Goal: Transaction & Acquisition: Purchase product/service

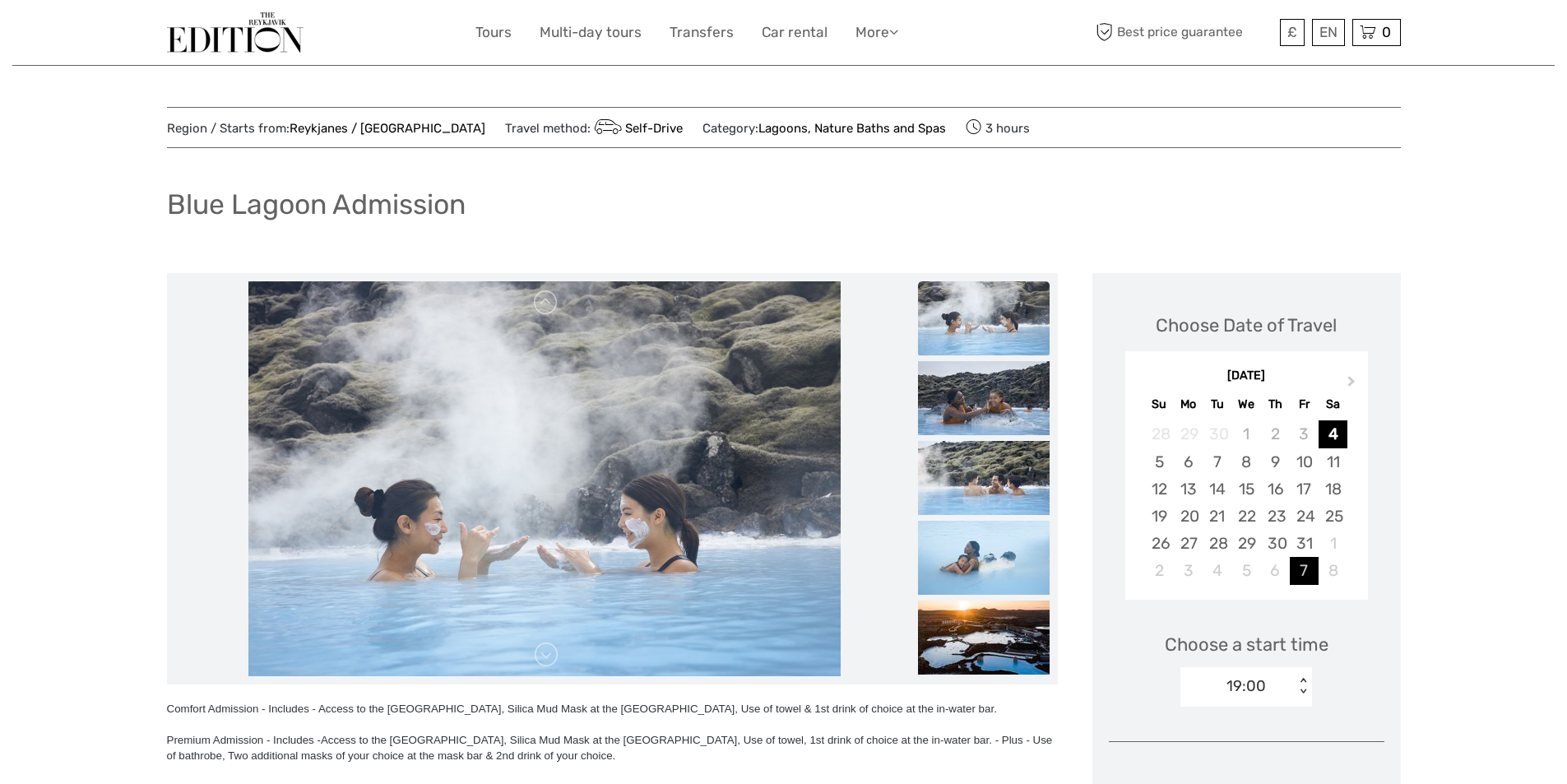
click at [1304, 572] on div "7" at bounding box center [1304, 570] width 29 height 27
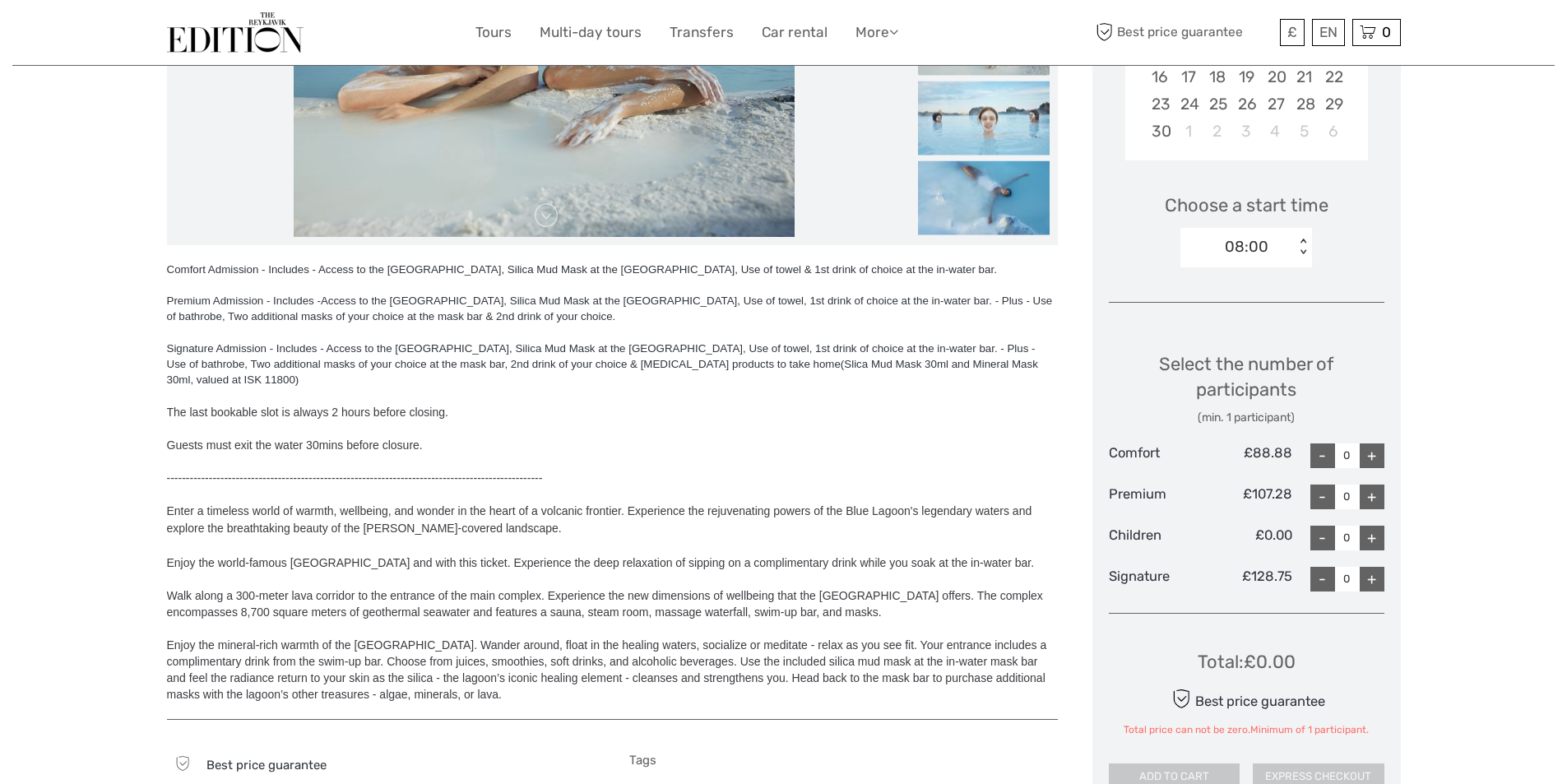
scroll to position [411, 0]
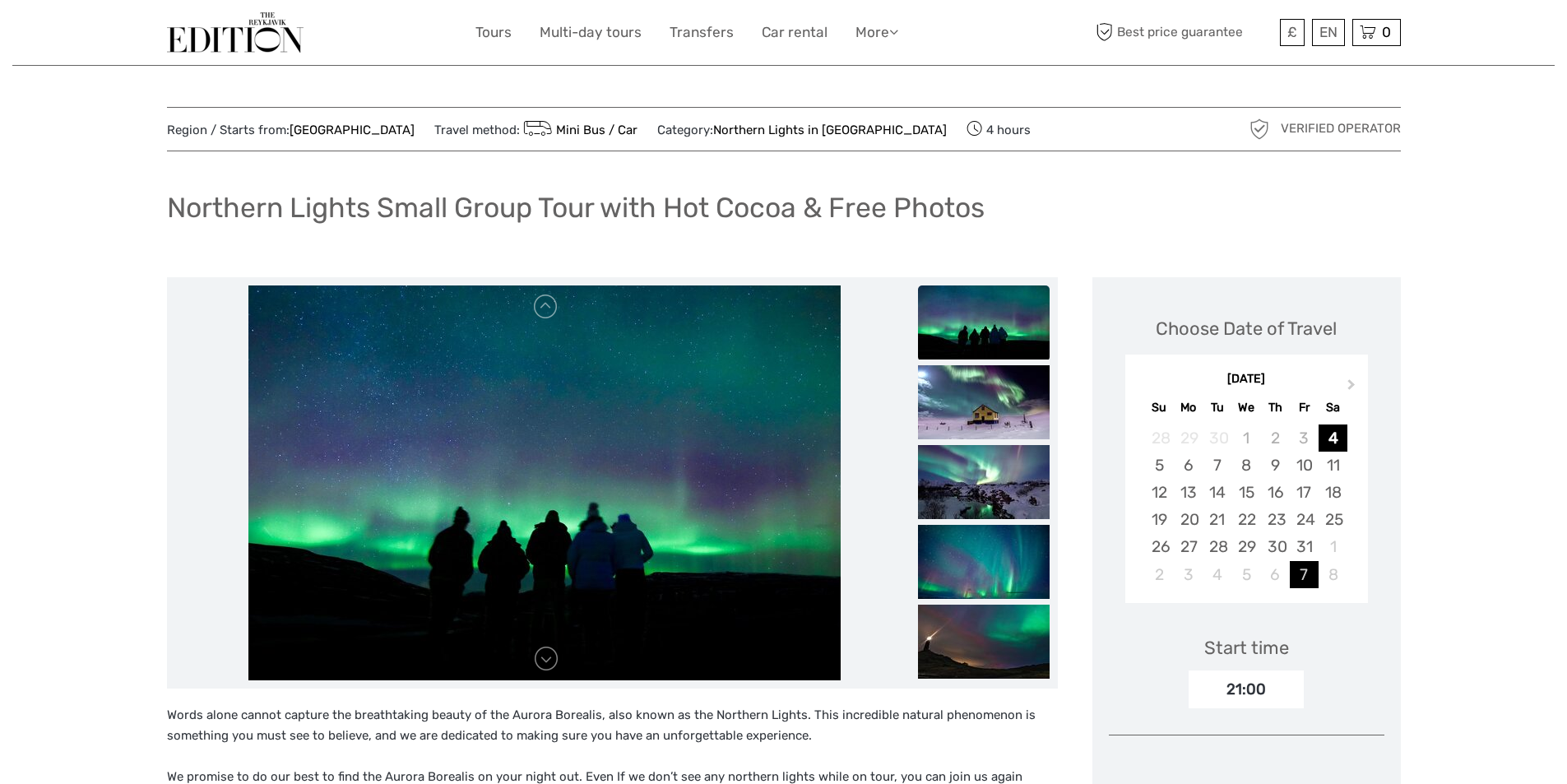
click at [1307, 561] on div "7" at bounding box center [1304, 575] width 29 height 27
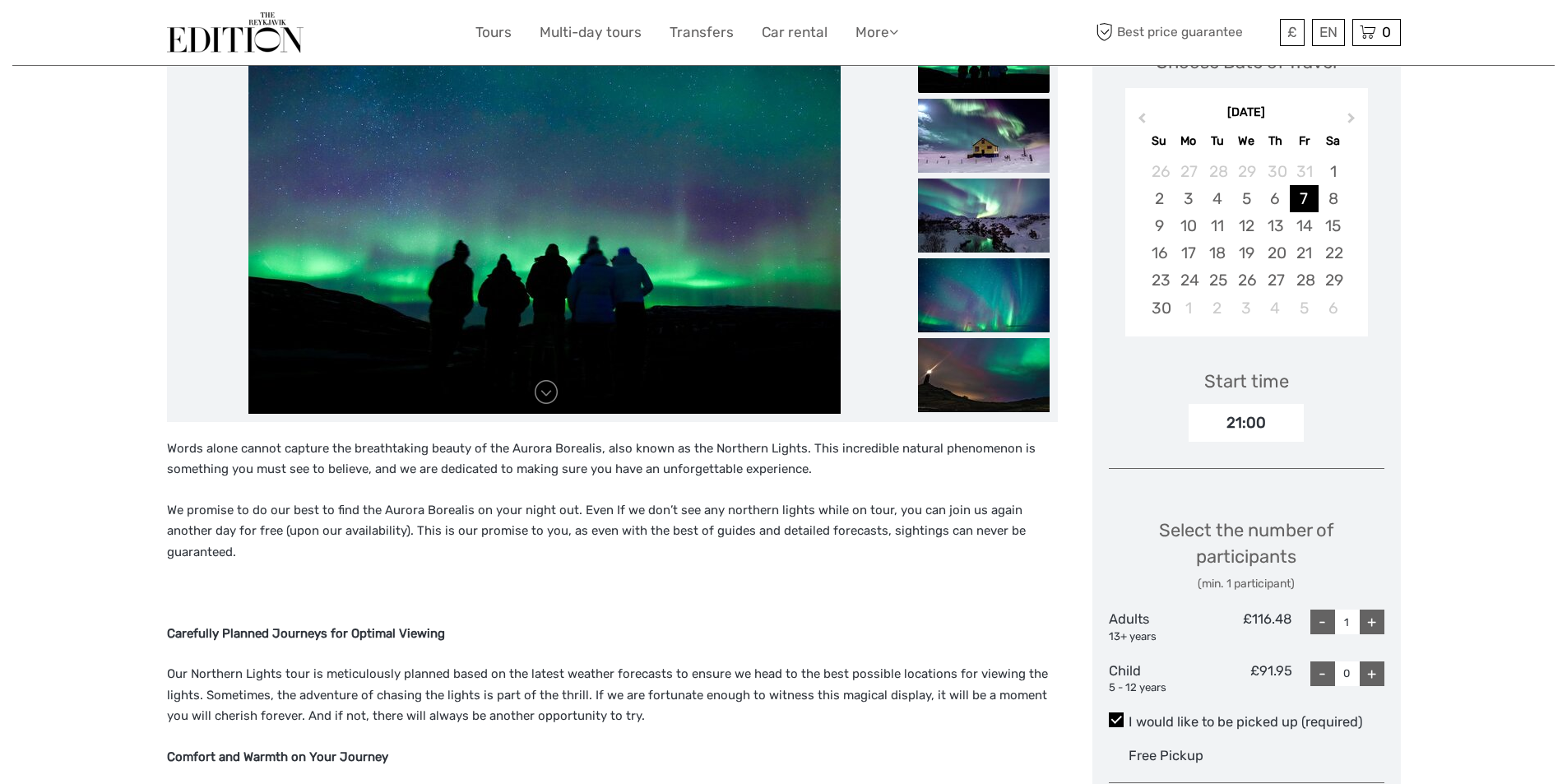
scroll to position [329, 0]
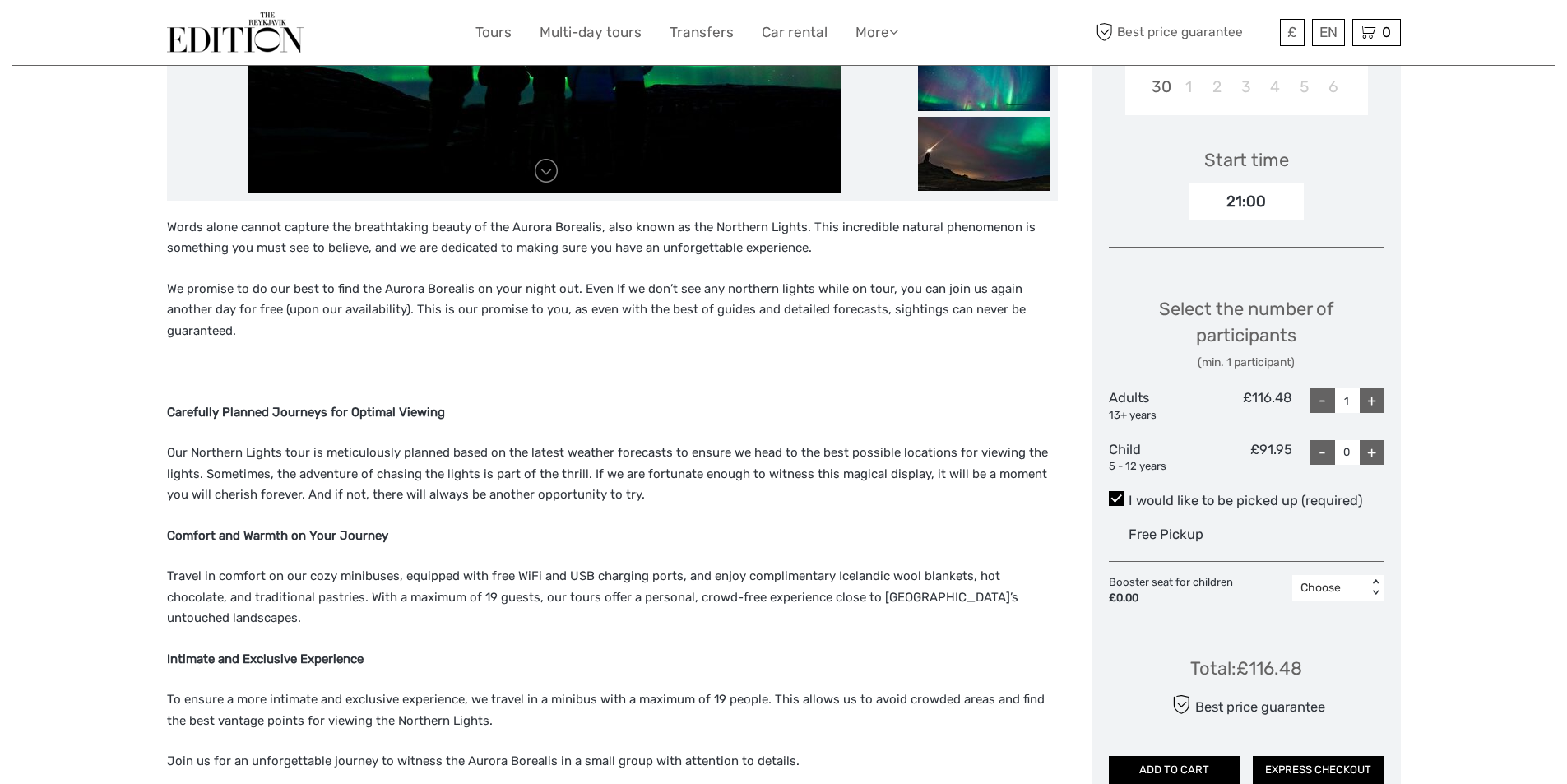
scroll to position [494, 0]
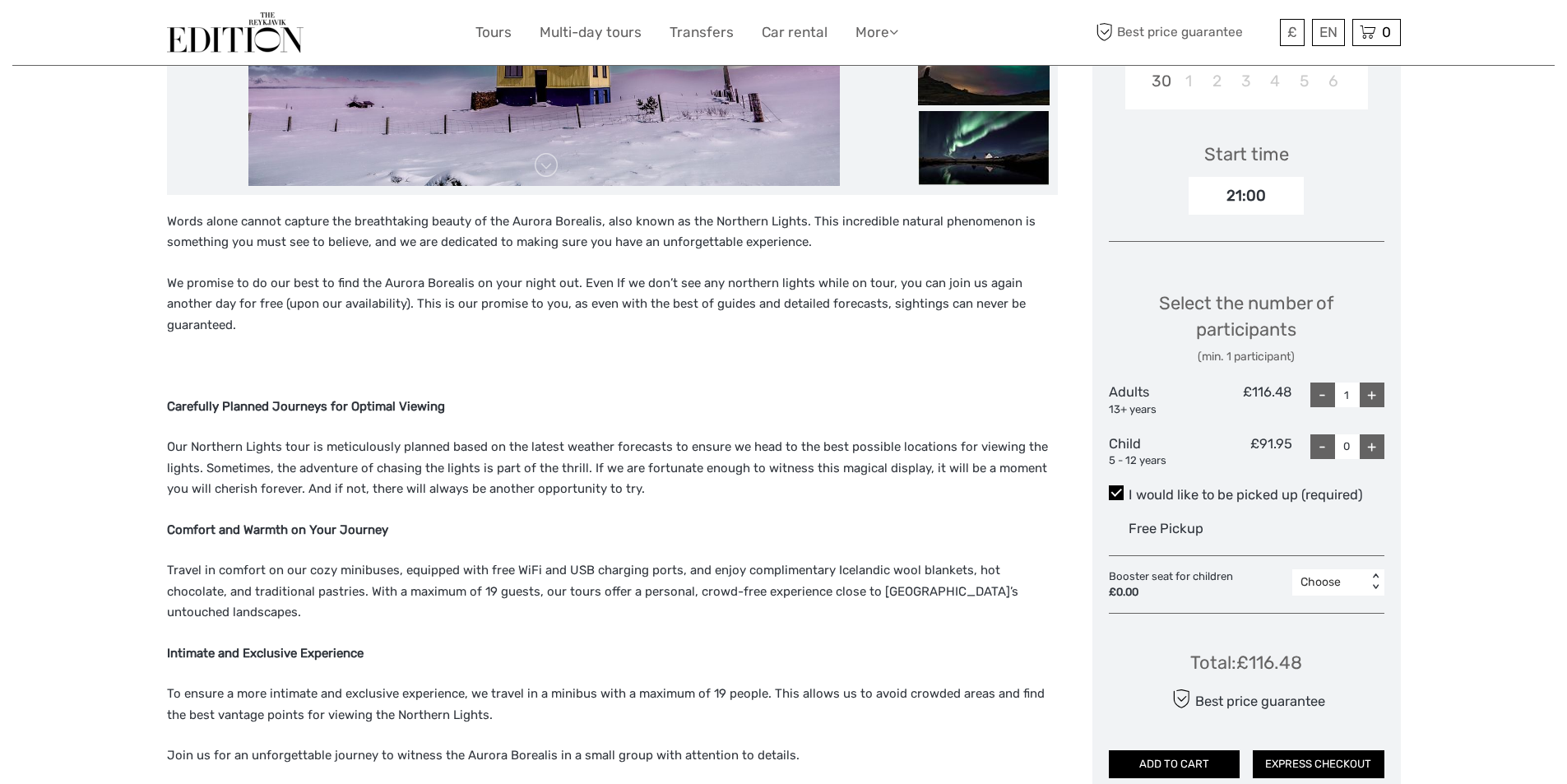
click at [1375, 399] on div "+" at bounding box center [1372, 394] width 24 height 24
type input "2"
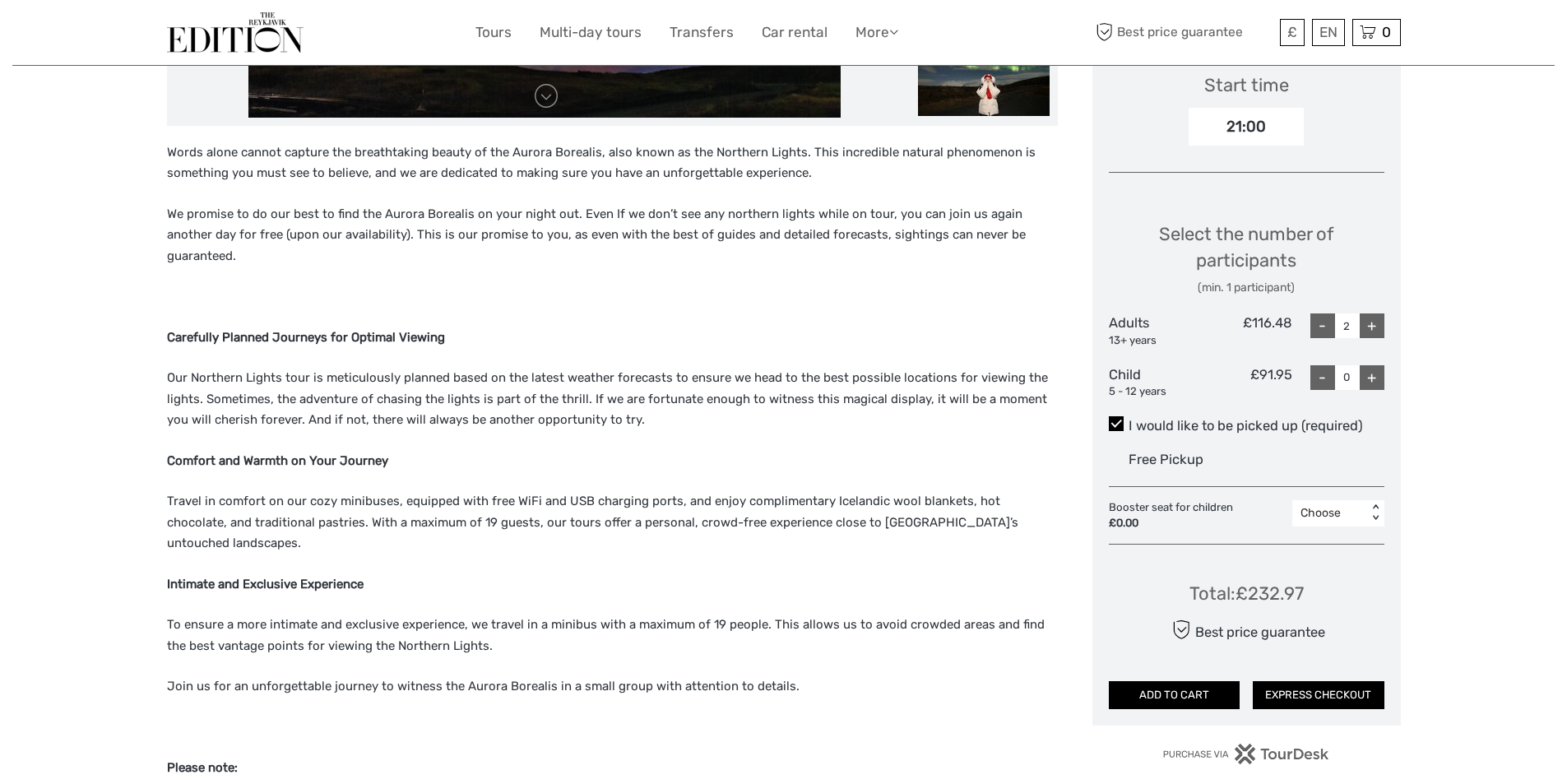
scroll to position [823, 0]
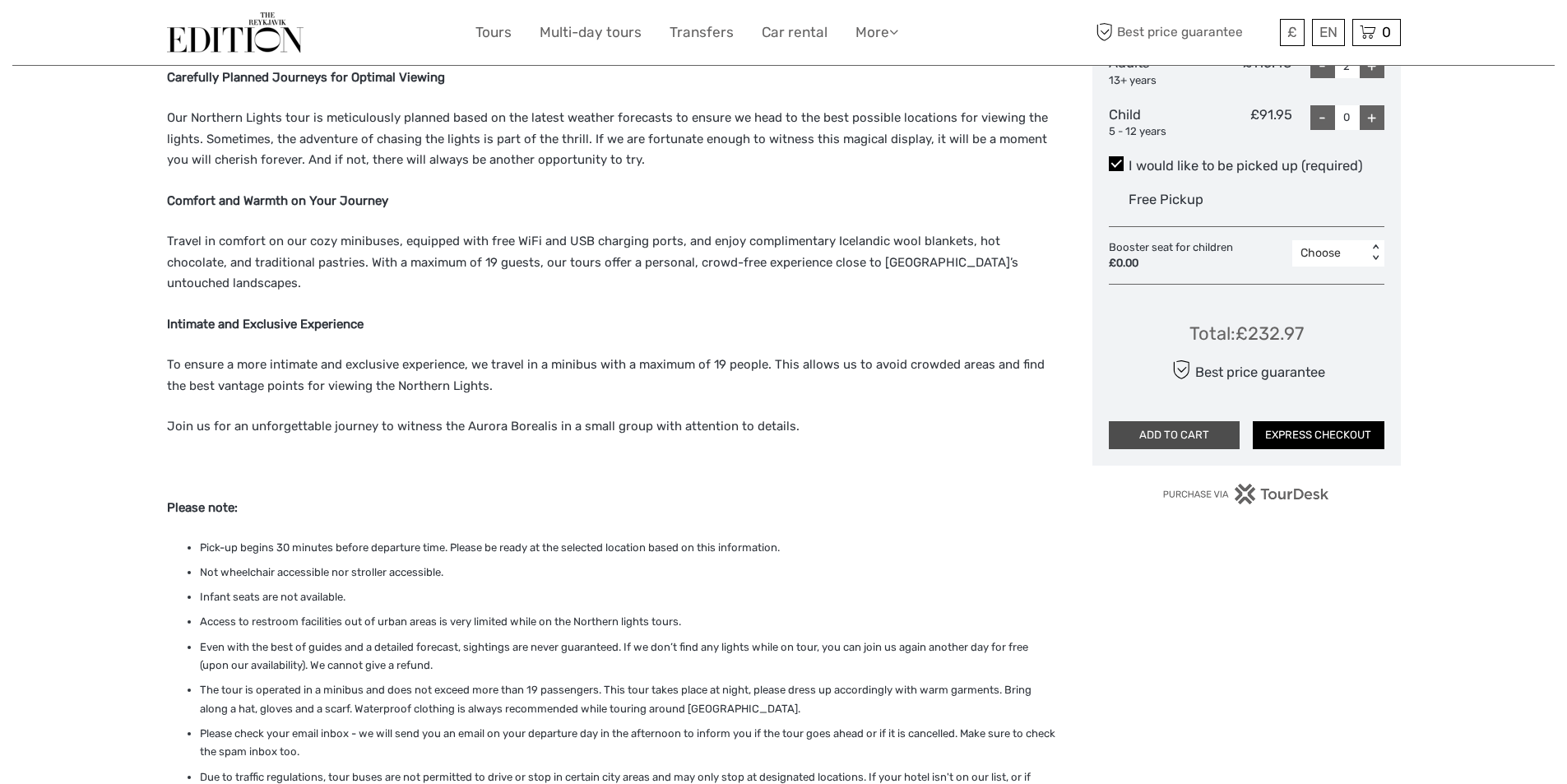
click at [1178, 435] on button "ADD TO CART" at bounding box center [1175, 435] width 132 height 28
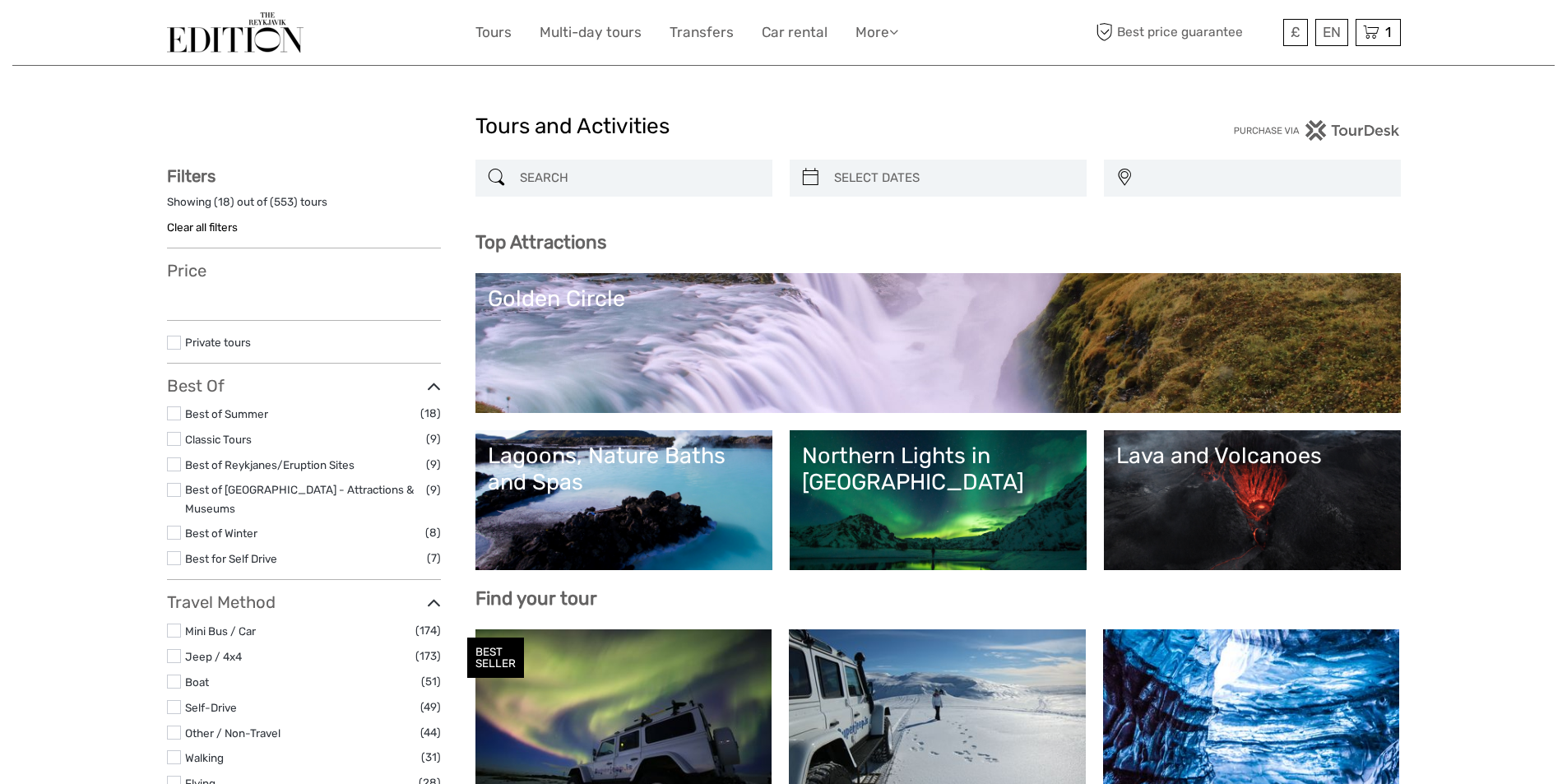
select select
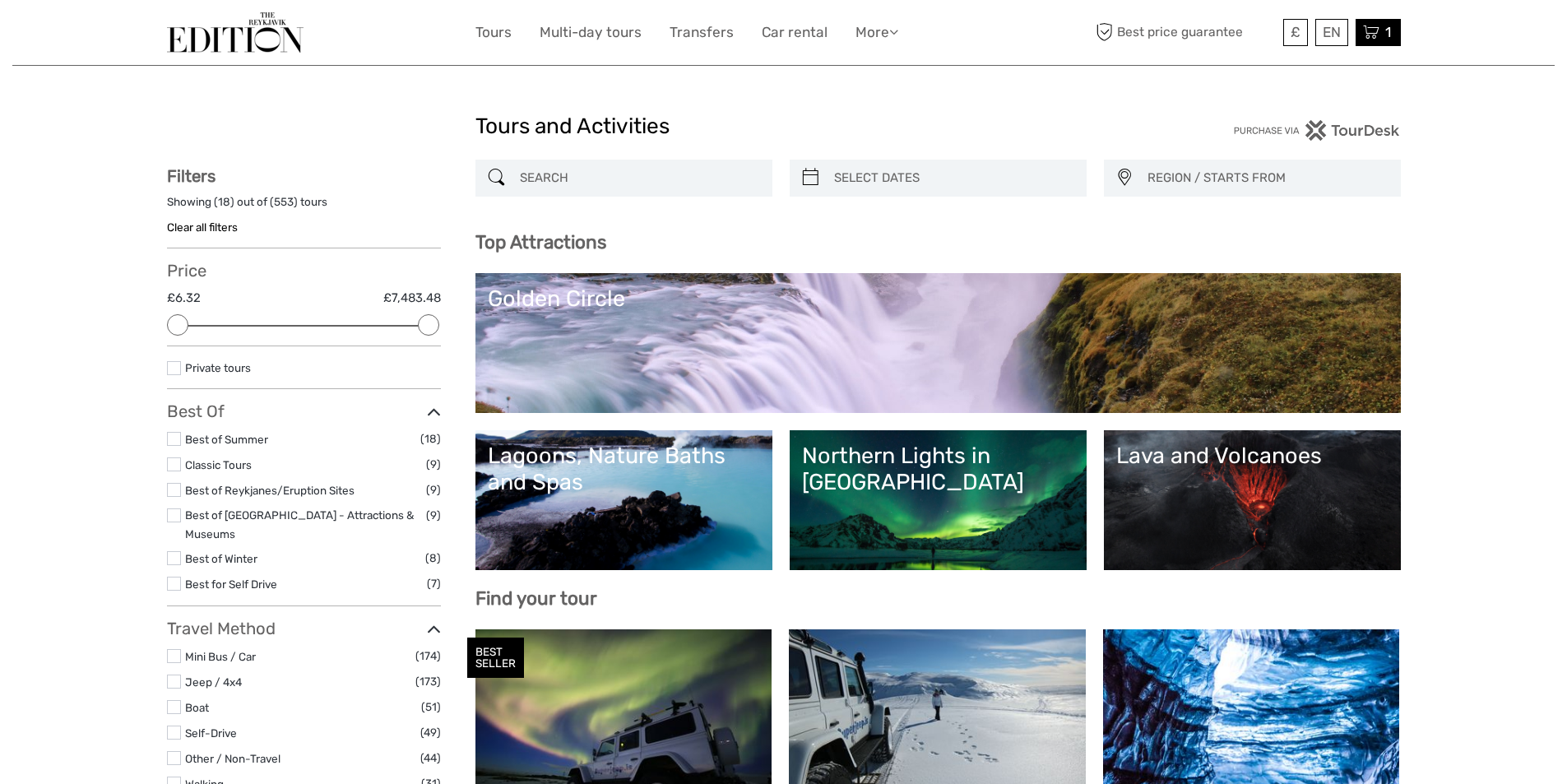
click at [1385, 30] on span "1" at bounding box center [1388, 31] width 11 height 16
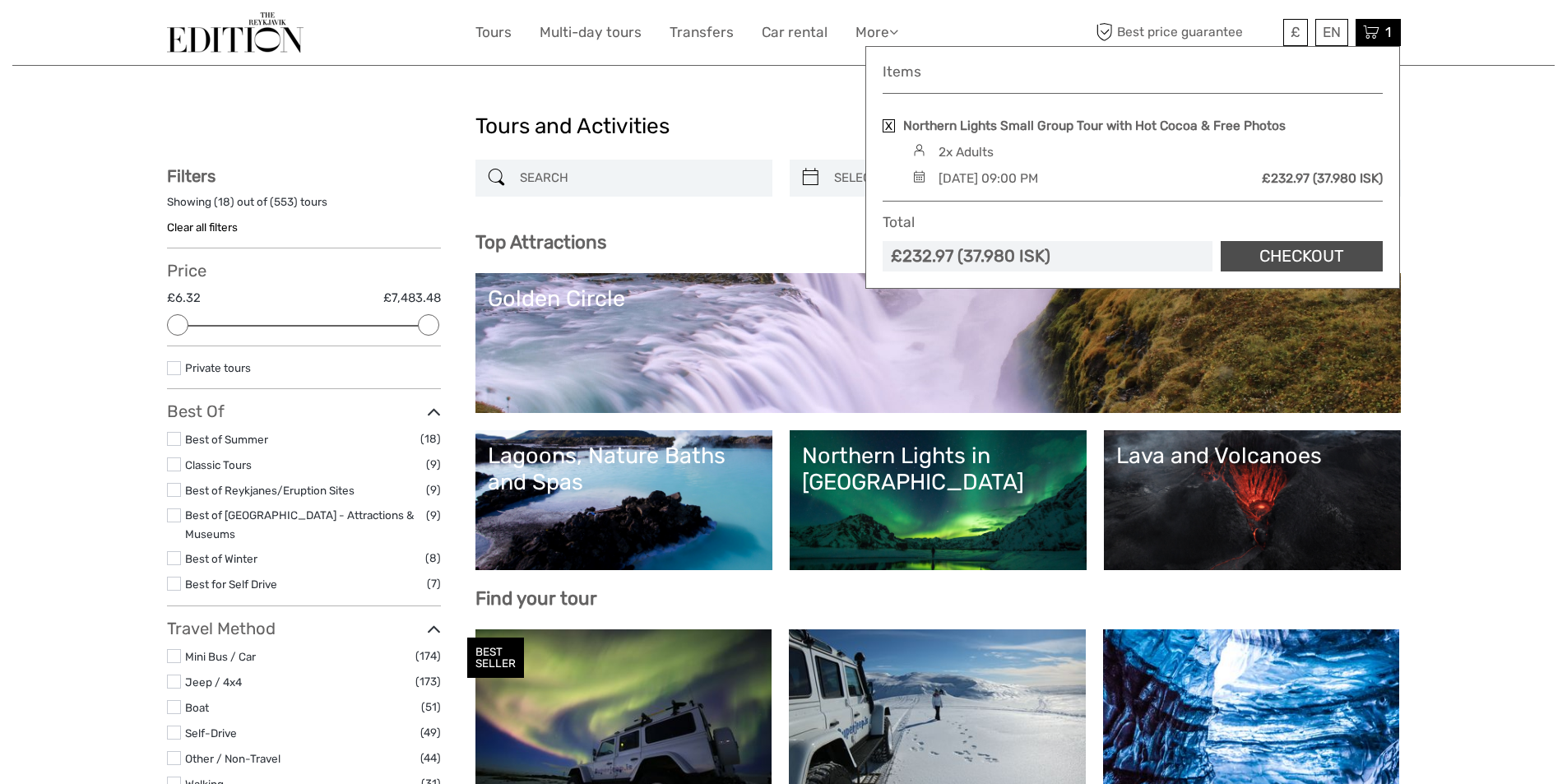
click at [1326, 259] on link "Checkout" at bounding box center [1302, 257] width 162 height 30
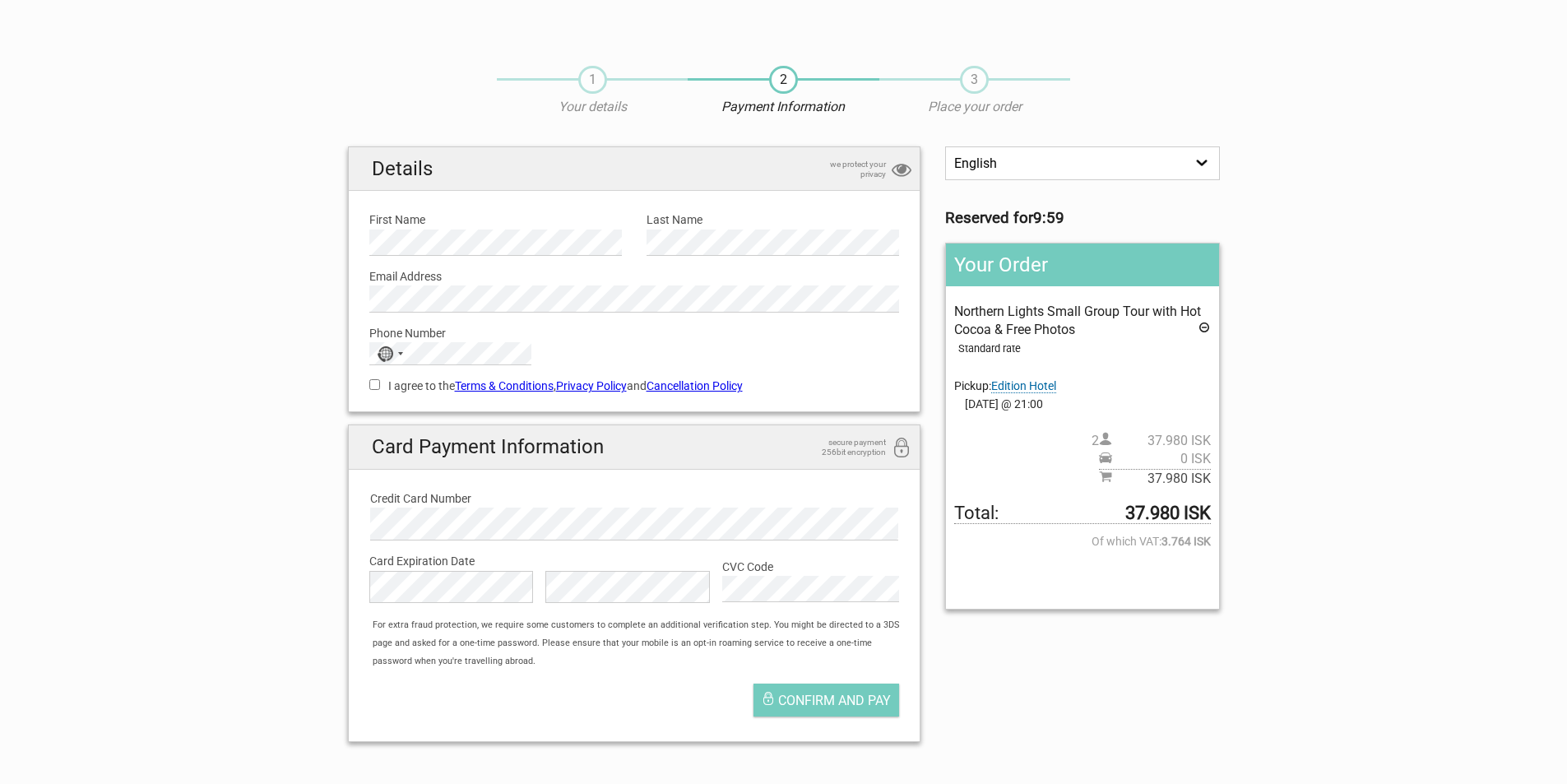
click at [151, 344] on section "1 Your details 2 Payment Information 3 Place your order English Español Deutsch…" at bounding box center [784, 402] width 1567 height 706
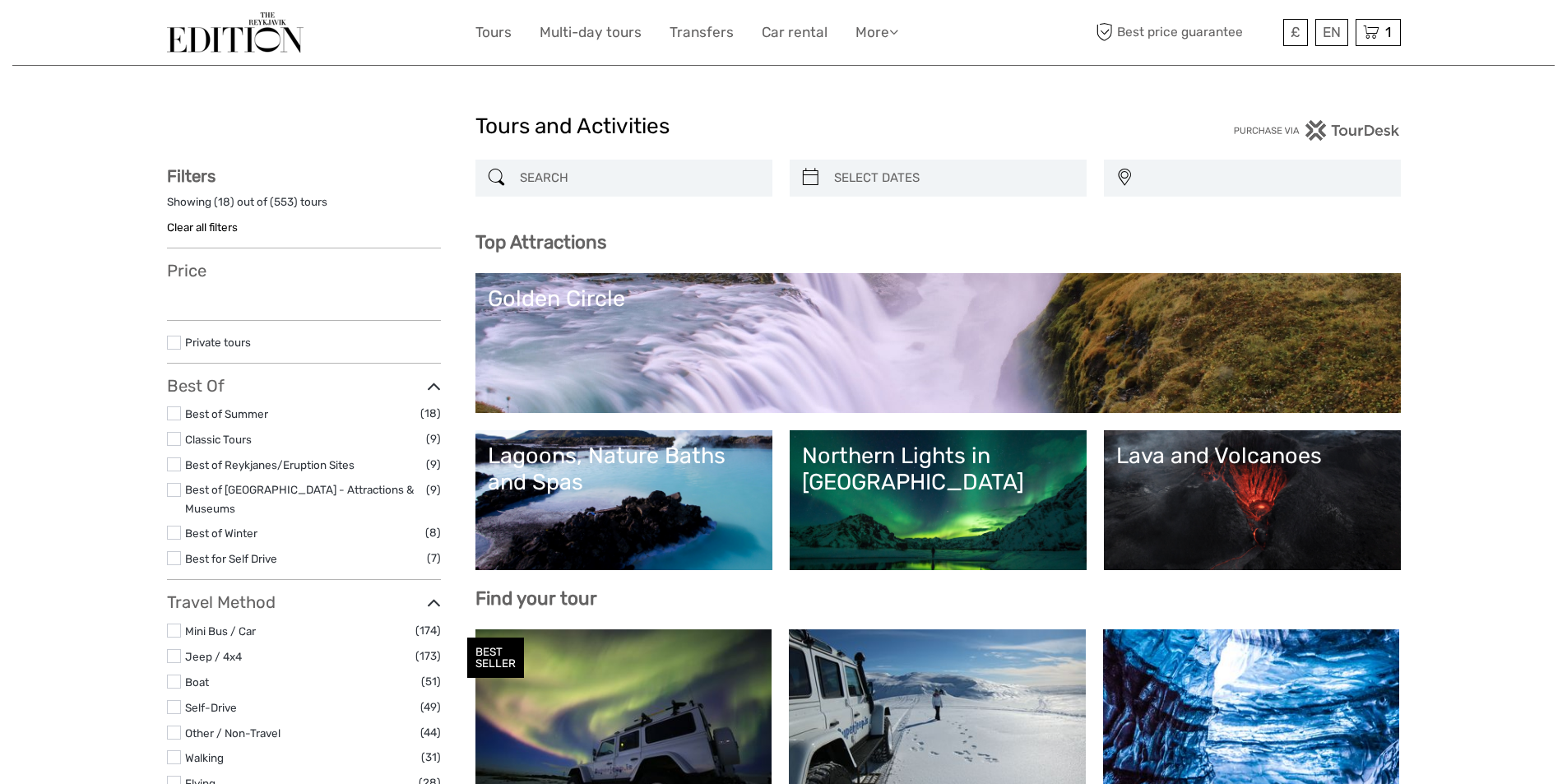
select select
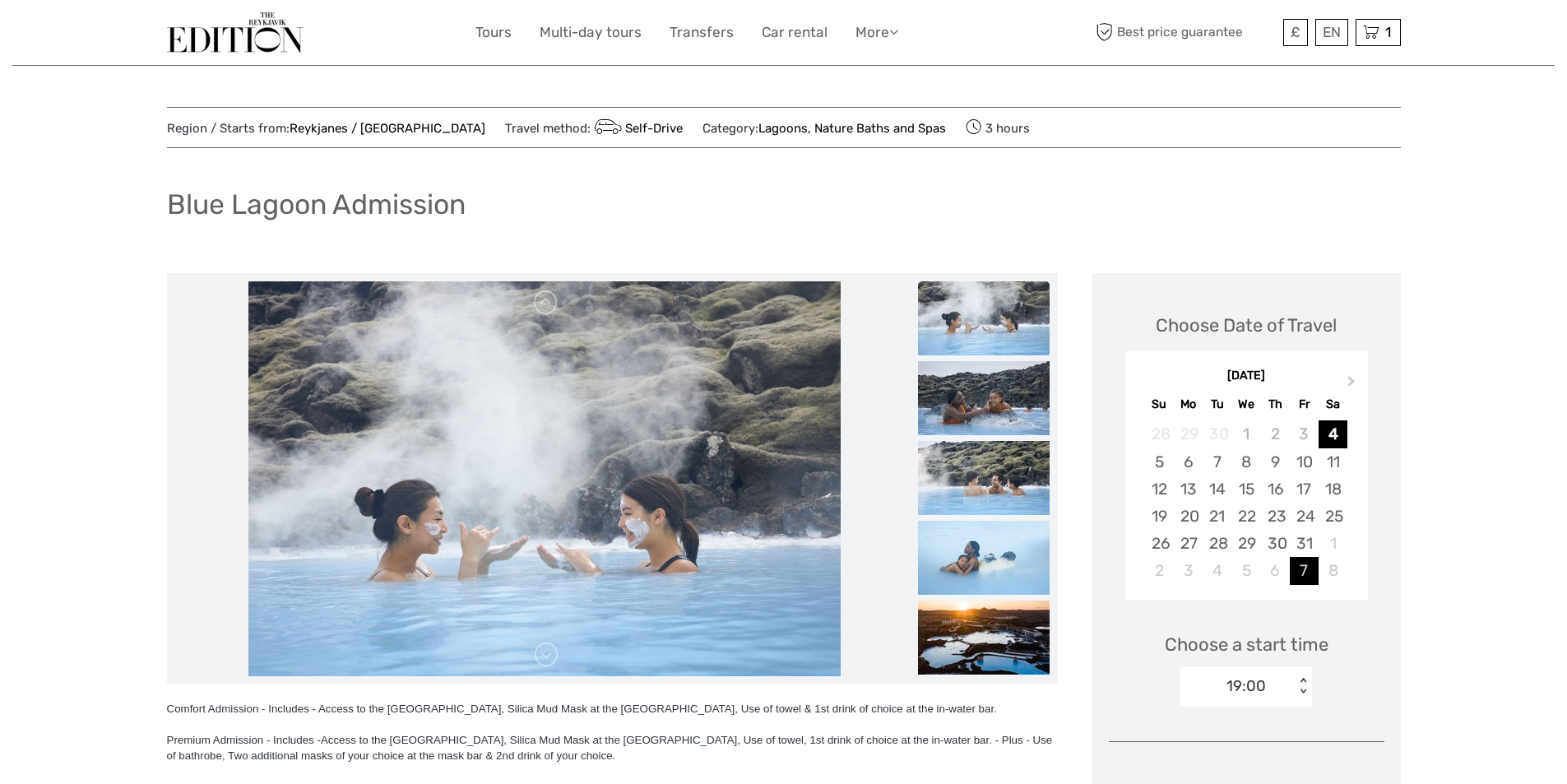
click at [1303, 570] on div "7" at bounding box center [1304, 570] width 29 height 27
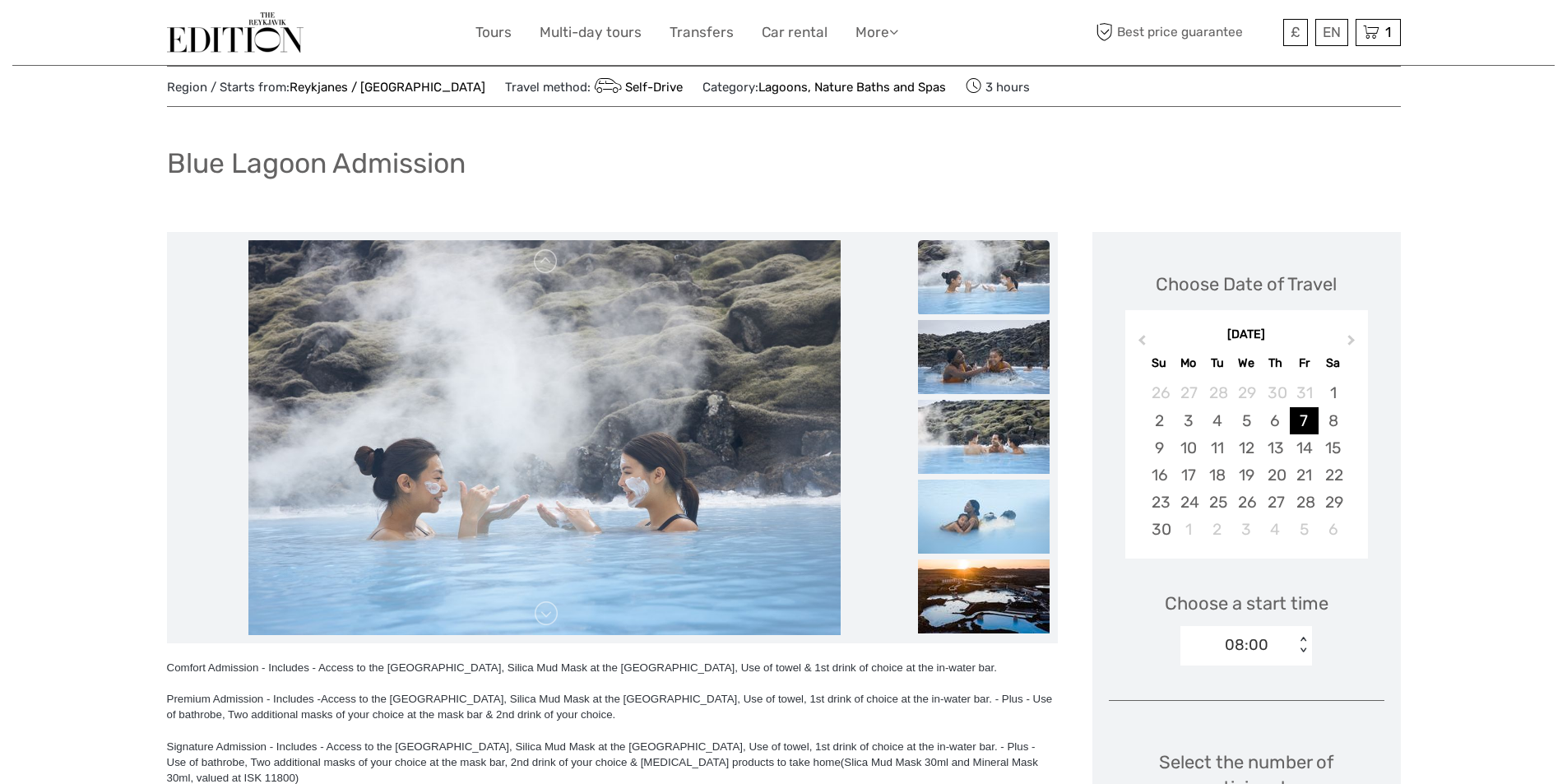
click at [1303, 665] on div "08:00 < >" at bounding box center [1246, 646] width 132 height 40
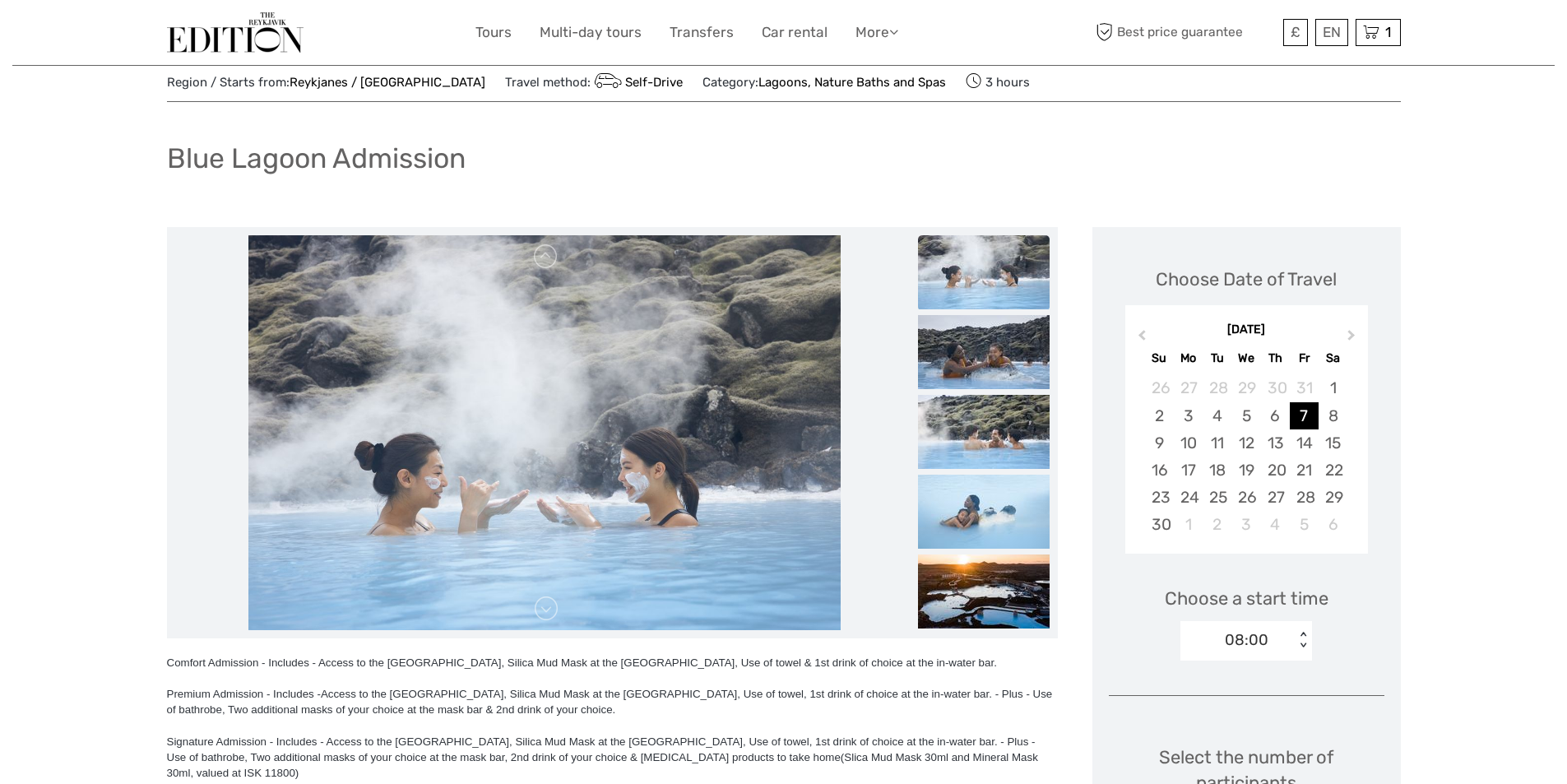
scroll to position [52, 0]
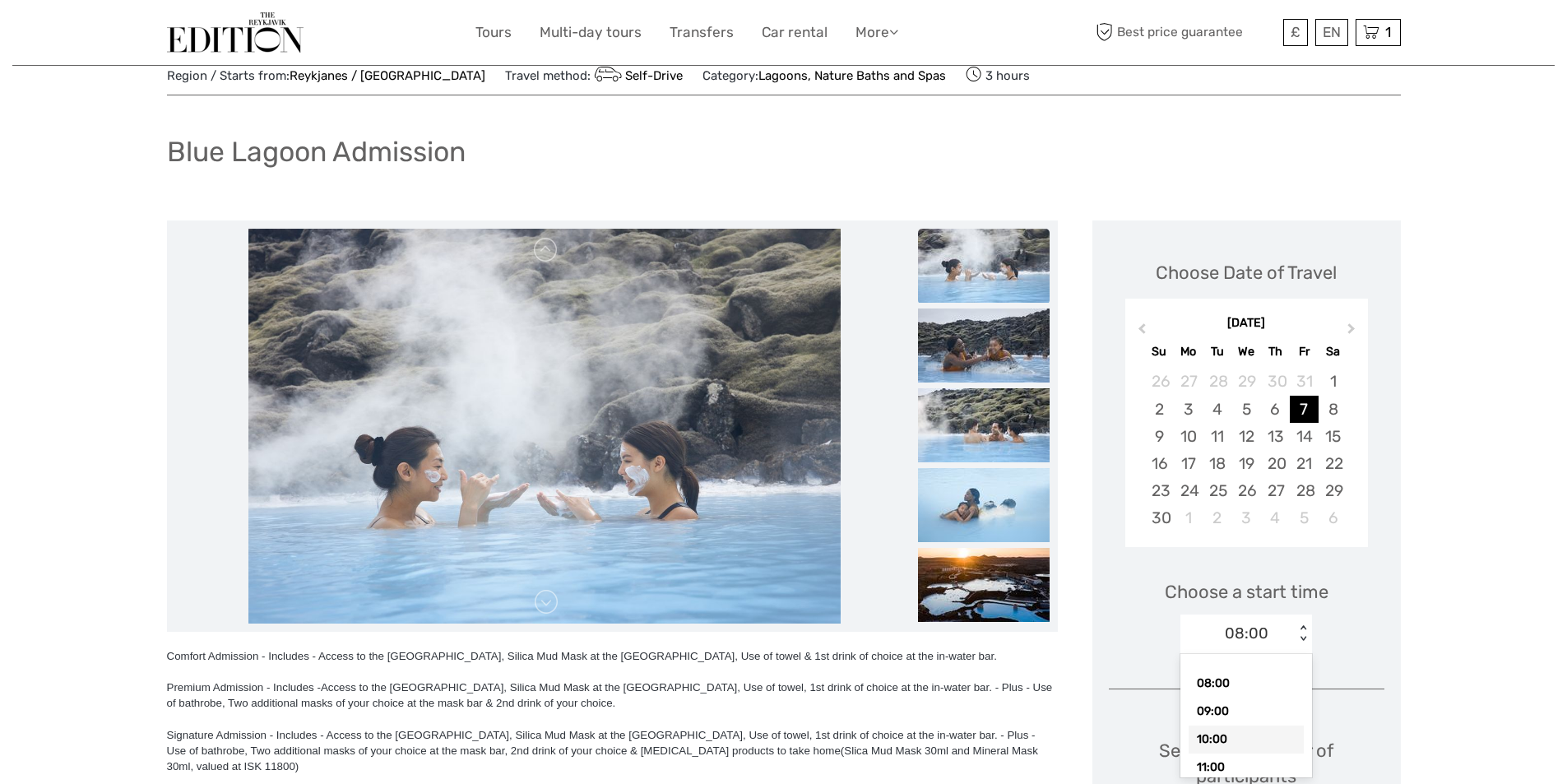
click at [1241, 734] on div "10:00" at bounding box center [1246, 739] width 115 height 28
click at [1283, 620] on div "10:00 < >" at bounding box center [1246, 634] width 132 height 40
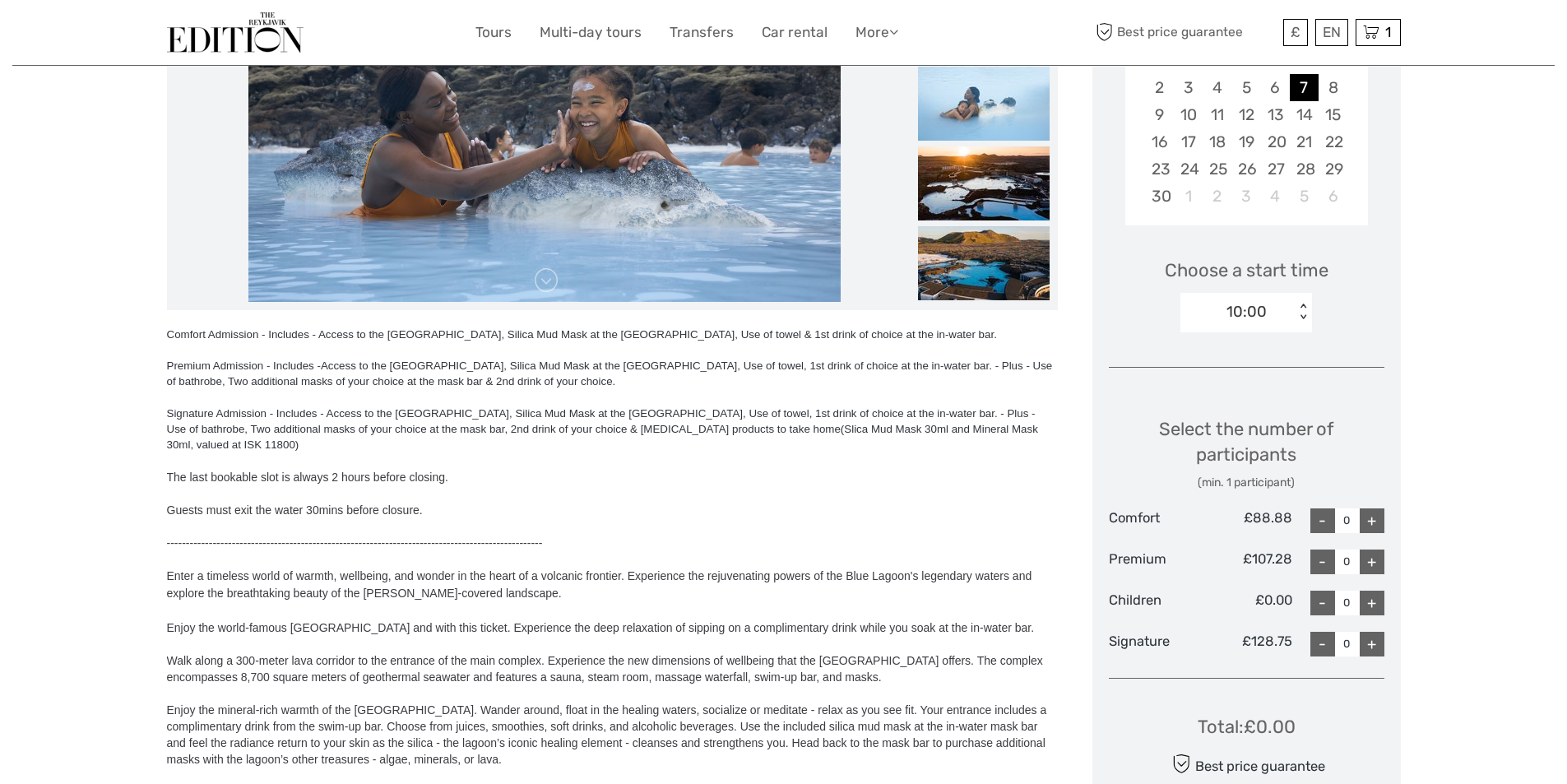
scroll to position [381, 0]
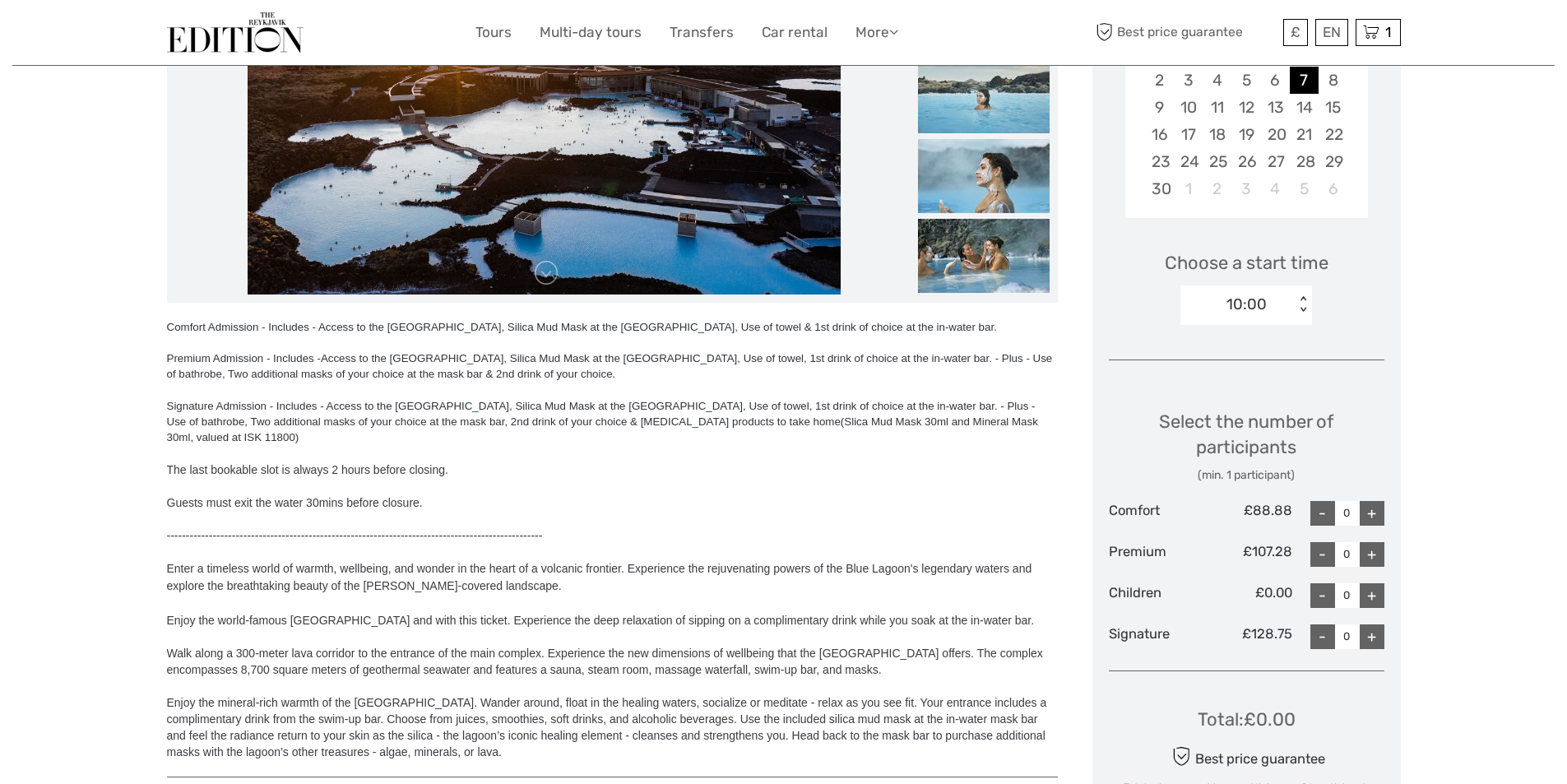
click at [1374, 554] on div "+" at bounding box center [1372, 554] width 24 height 24
click at [1377, 556] on div "+" at bounding box center [1372, 554] width 24 height 24
type input "2"
click at [1471, 586] on div "Region / Starts from: Reykjanes / Keflavík Travel method: Self-Drive Category: …" at bounding box center [784, 546] width 1543 height 1856
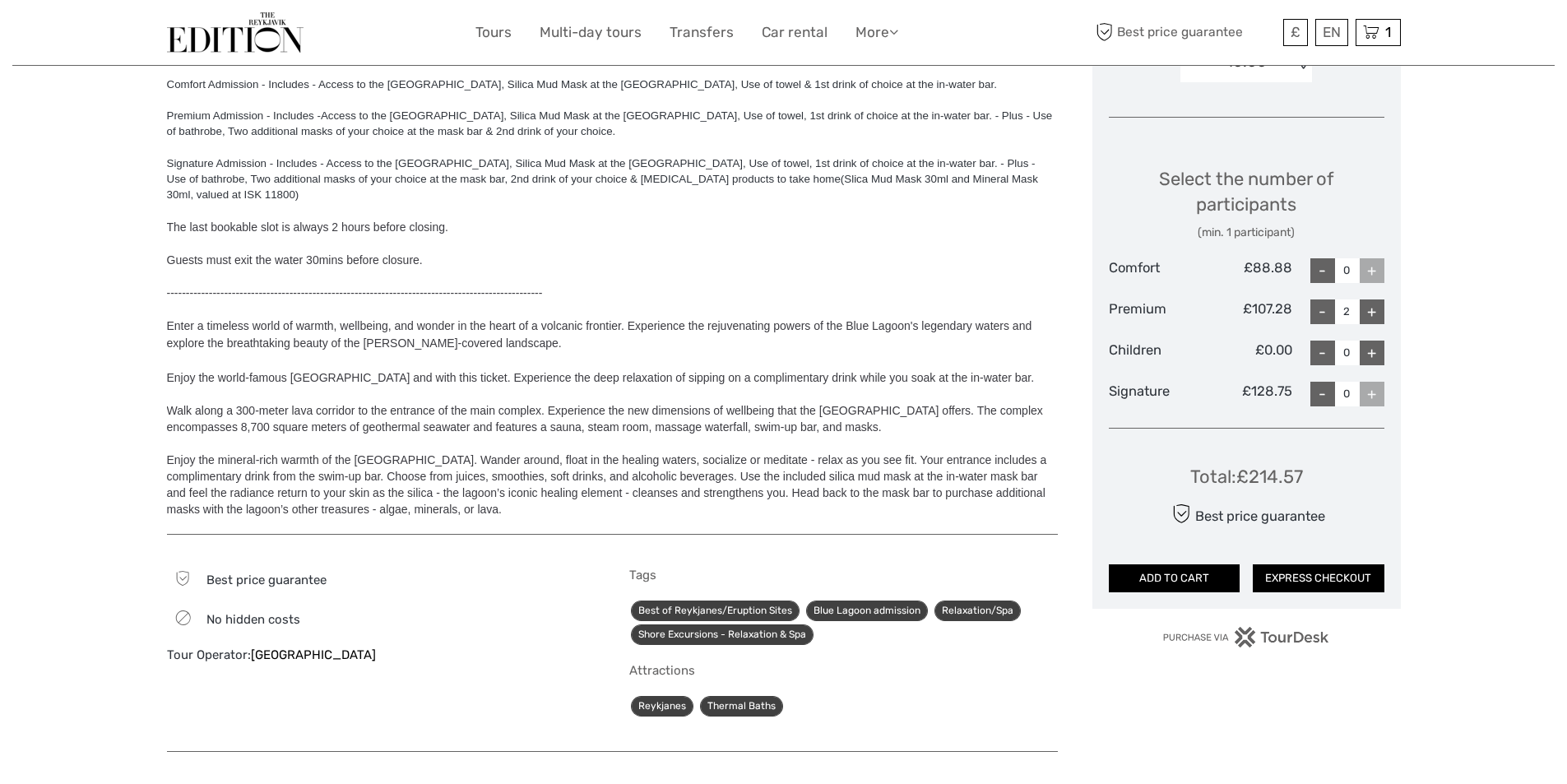
scroll to position [629, 0]
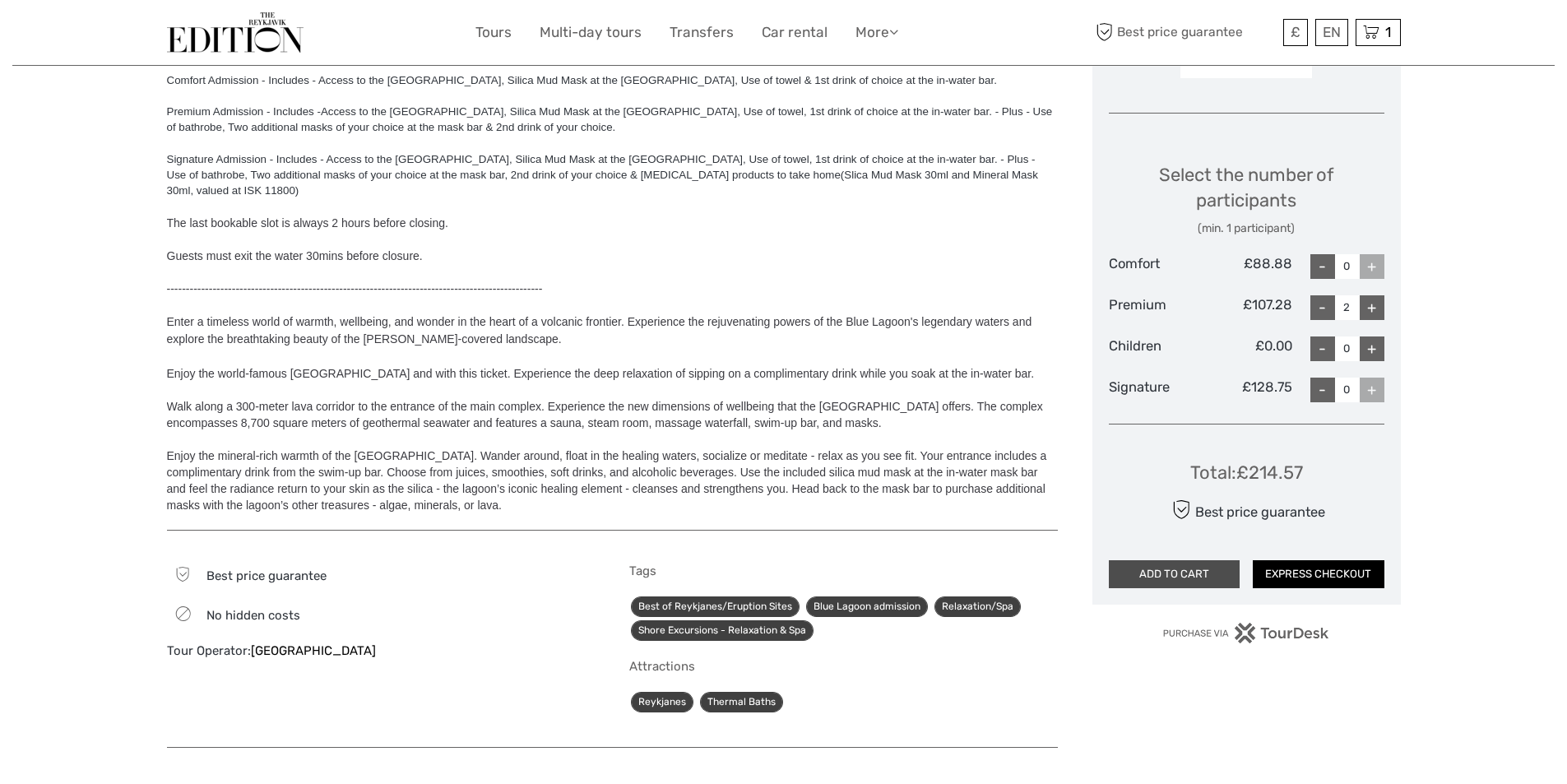
click at [1181, 569] on button "ADD TO CART" at bounding box center [1175, 574] width 132 height 28
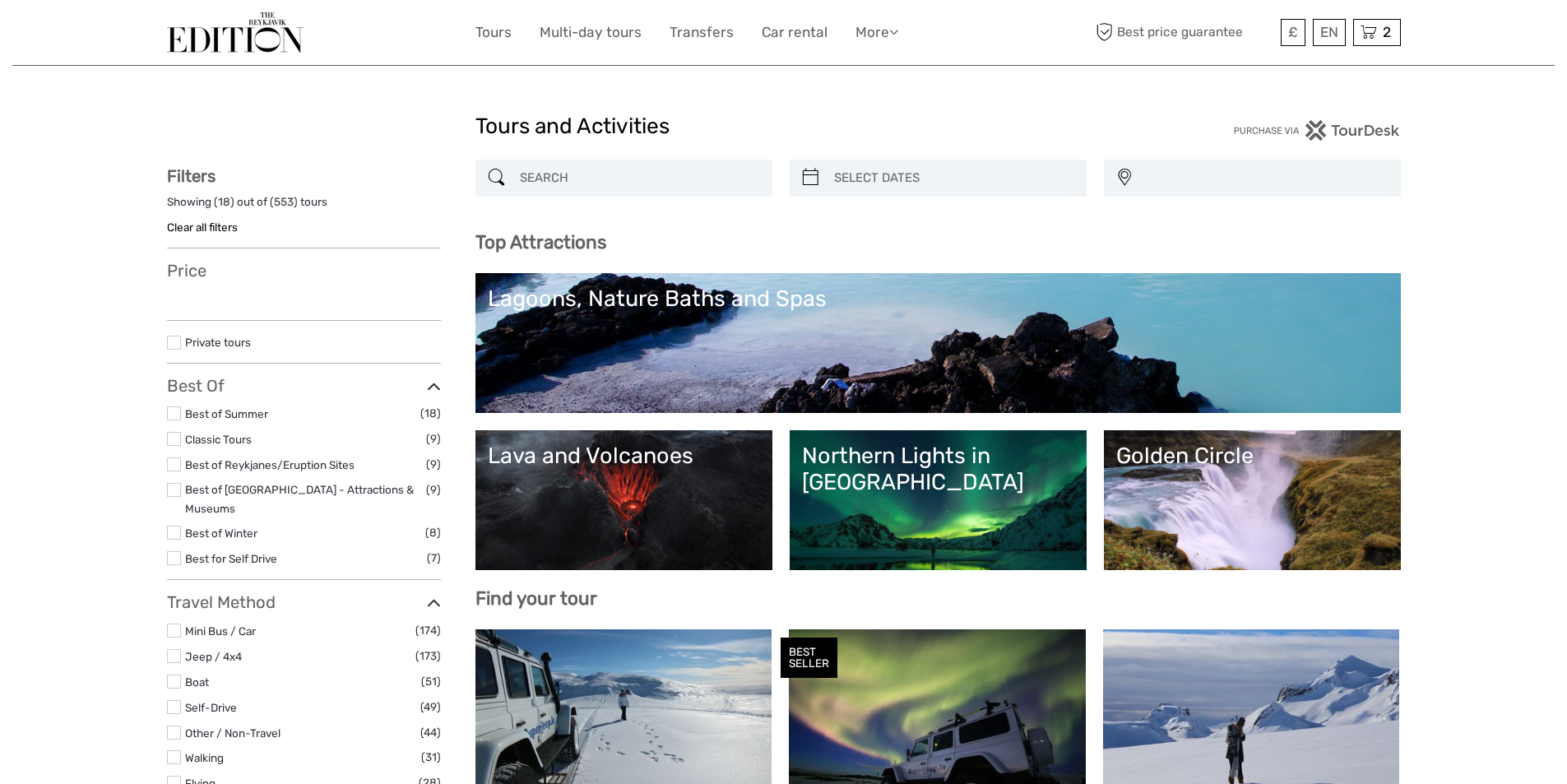
select select
click at [1375, 31] on icon at bounding box center [1369, 32] width 16 height 20
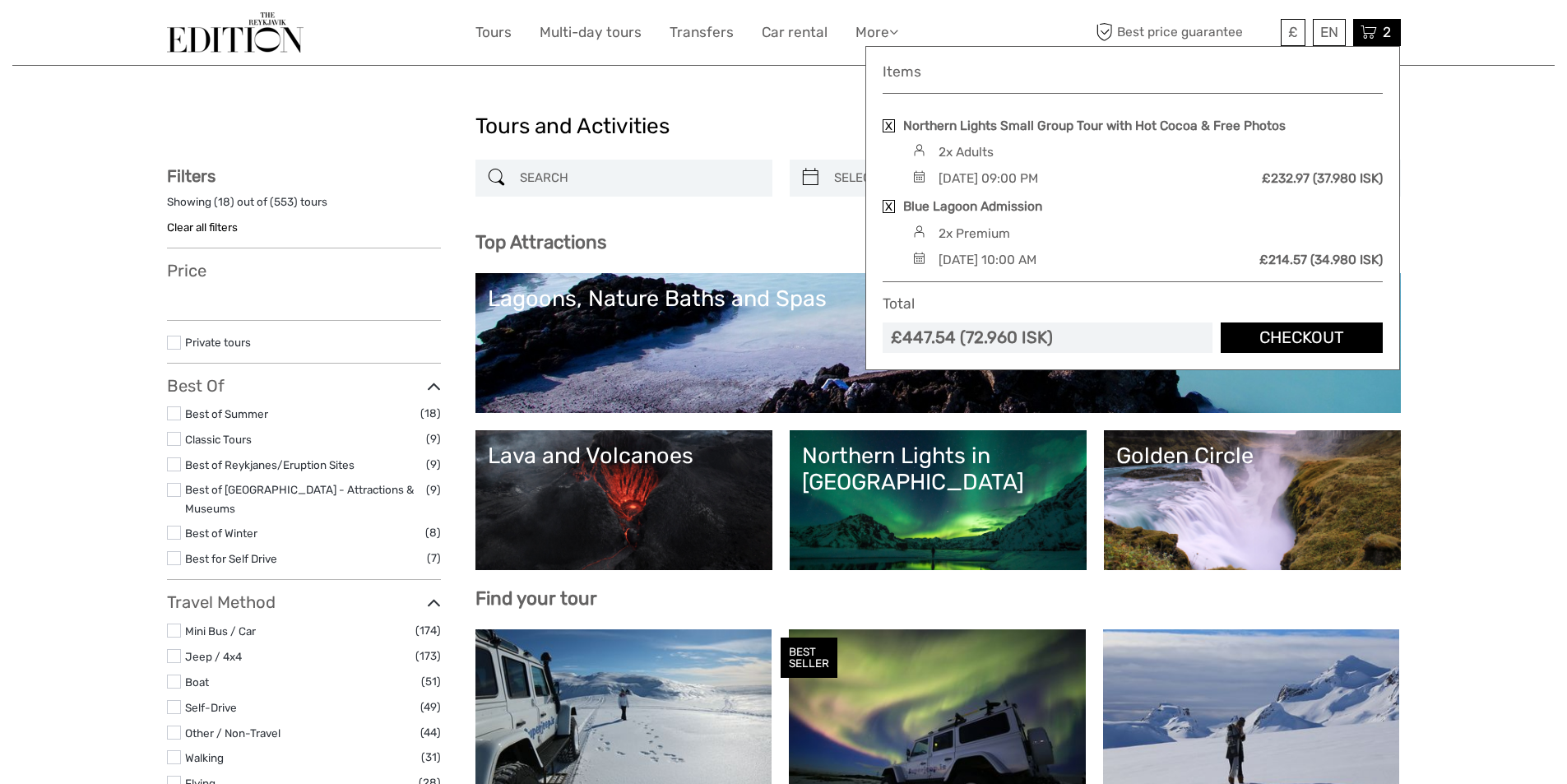
select select
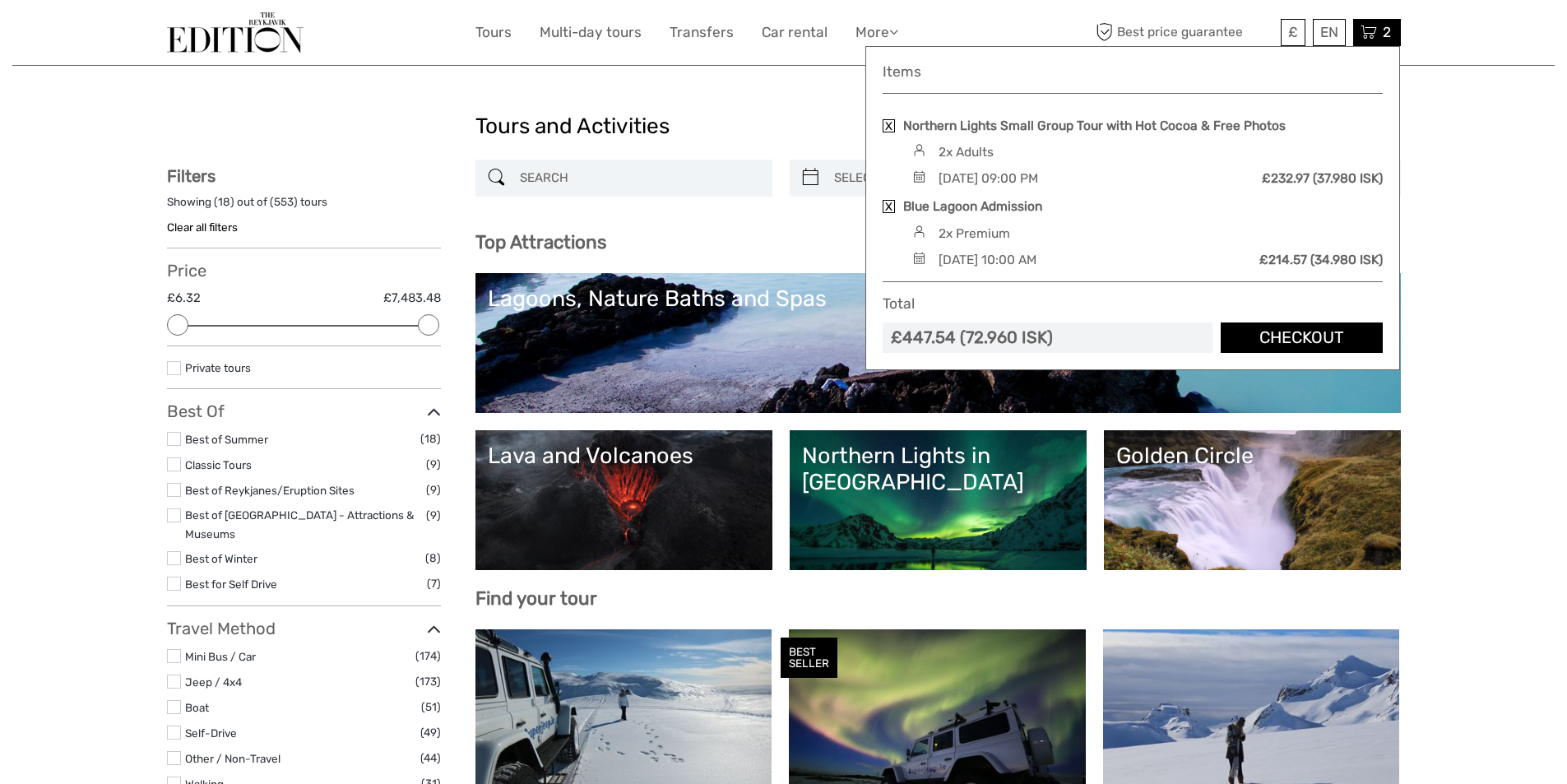
click at [889, 125] on link at bounding box center [889, 126] width 13 height 14
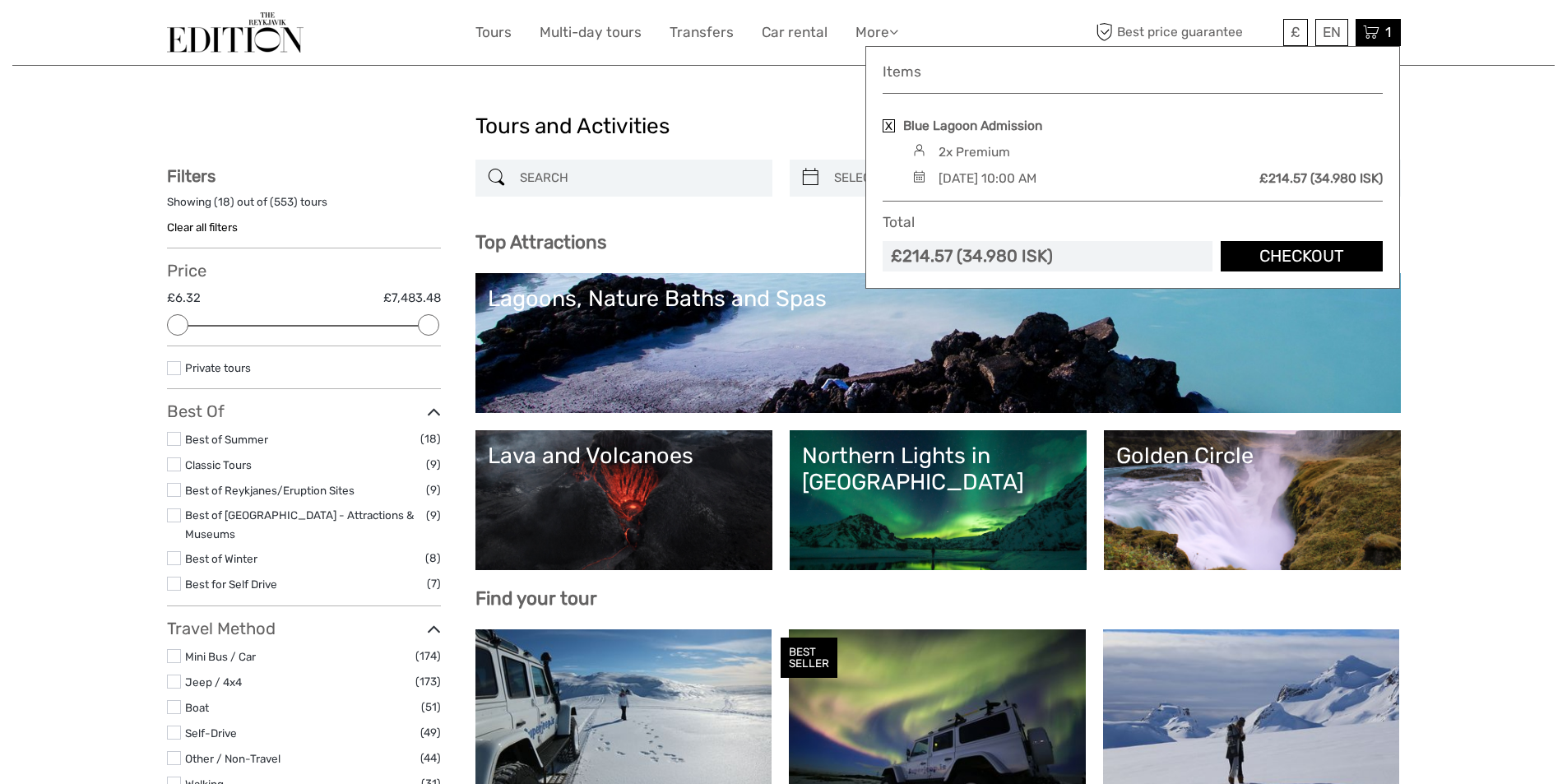
click at [718, 109] on div "Tours and Activities" at bounding box center [784, 133] width 617 height 52
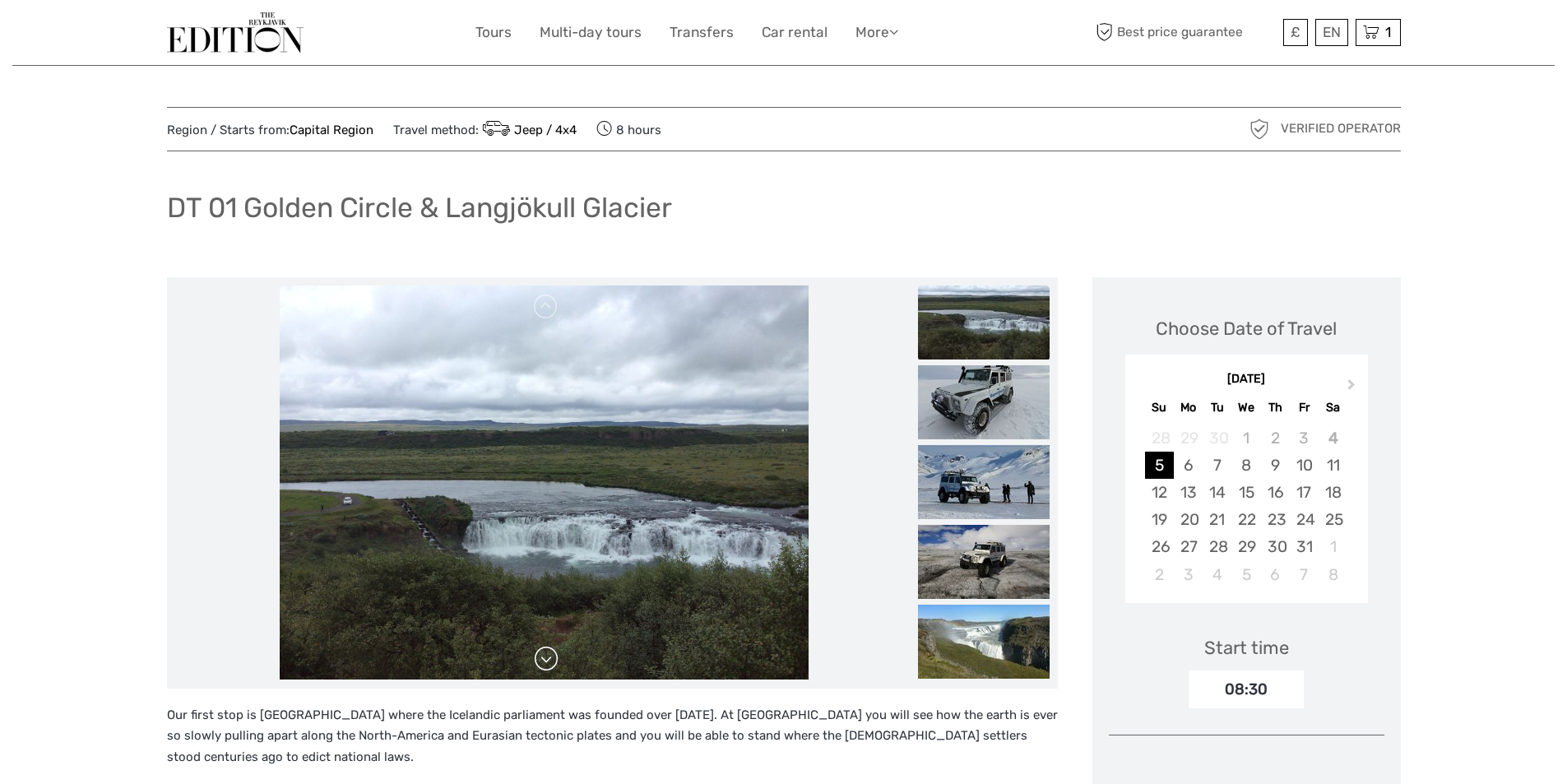
click at [555, 663] on link at bounding box center [545, 658] width 26 height 26
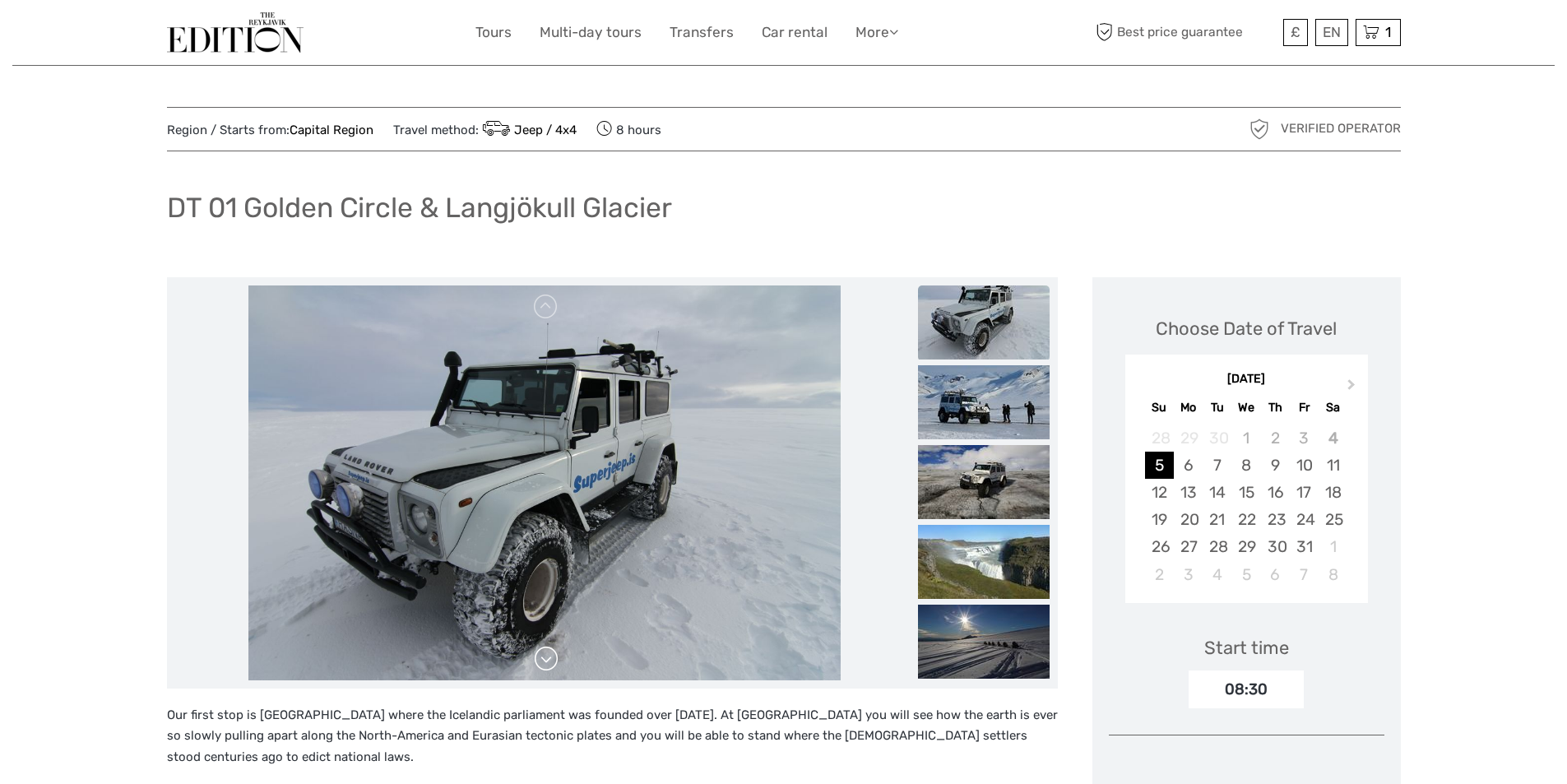
click at [555, 663] on link at bounding box center [545, 658] width 26 height 26
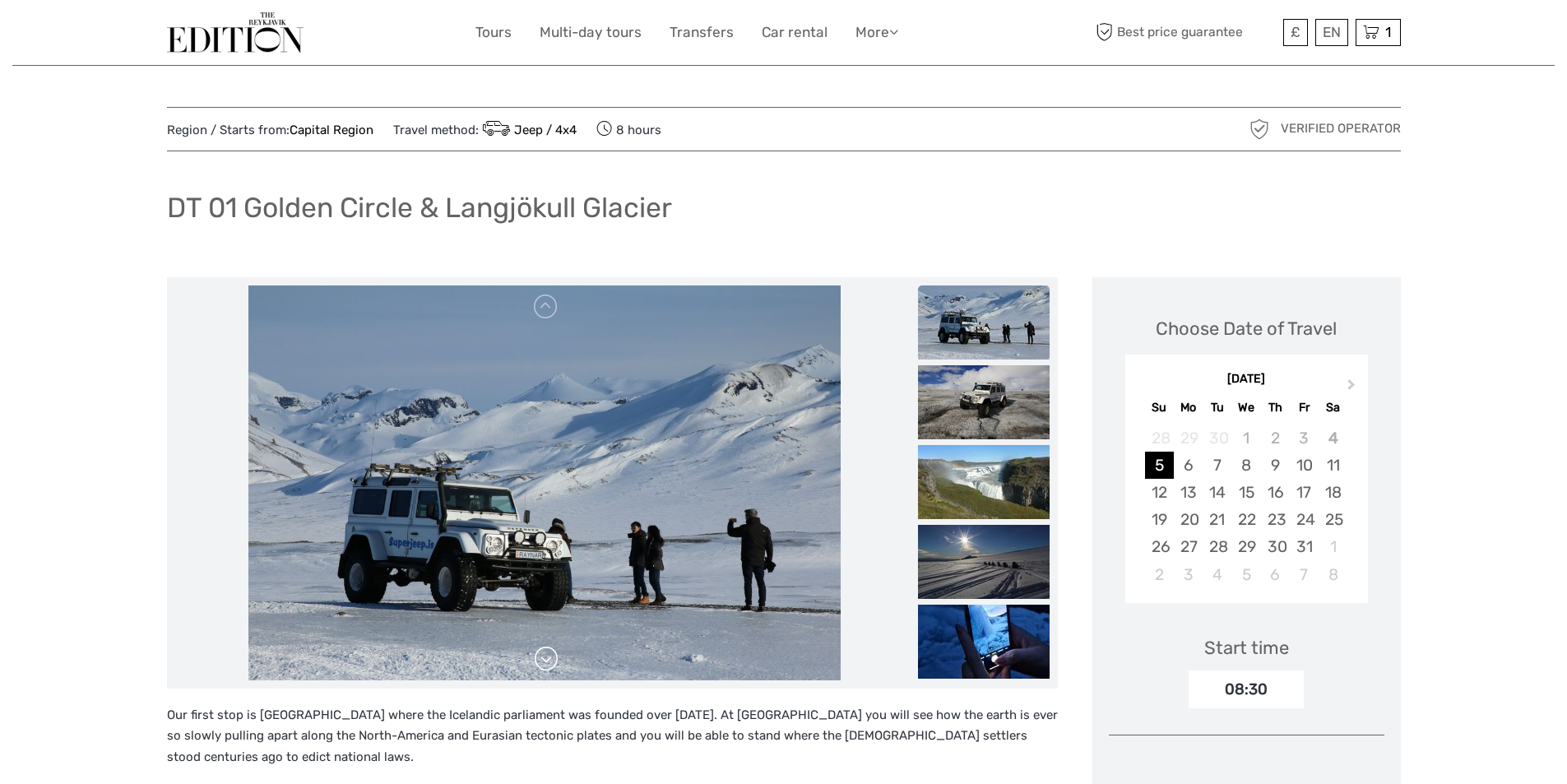
click at [555, 663] on link at bounding box center [545, 658] width 26 height 26
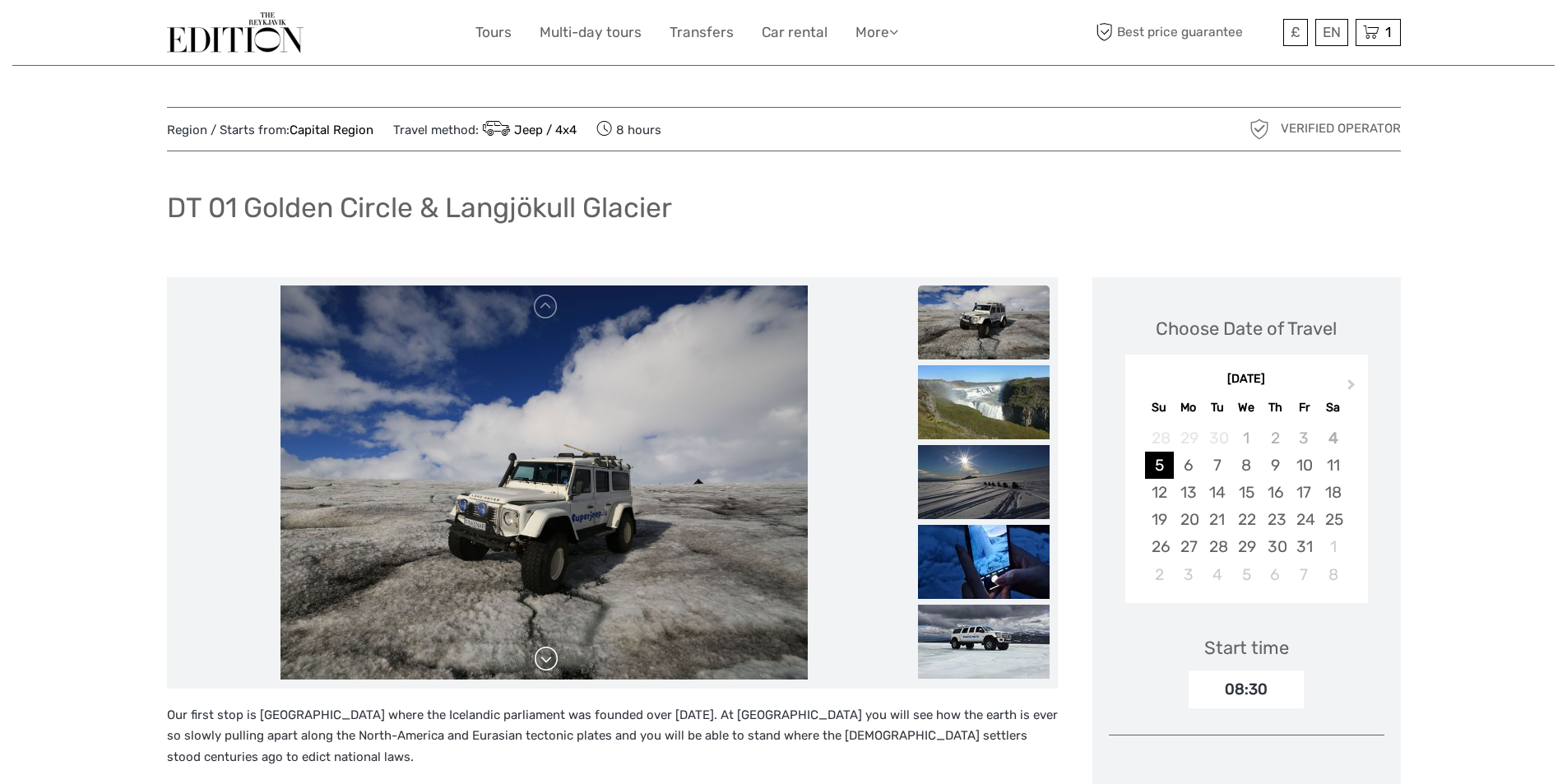
click at [555, 663] on link at bounding box center [545, 658] width 26 height 26
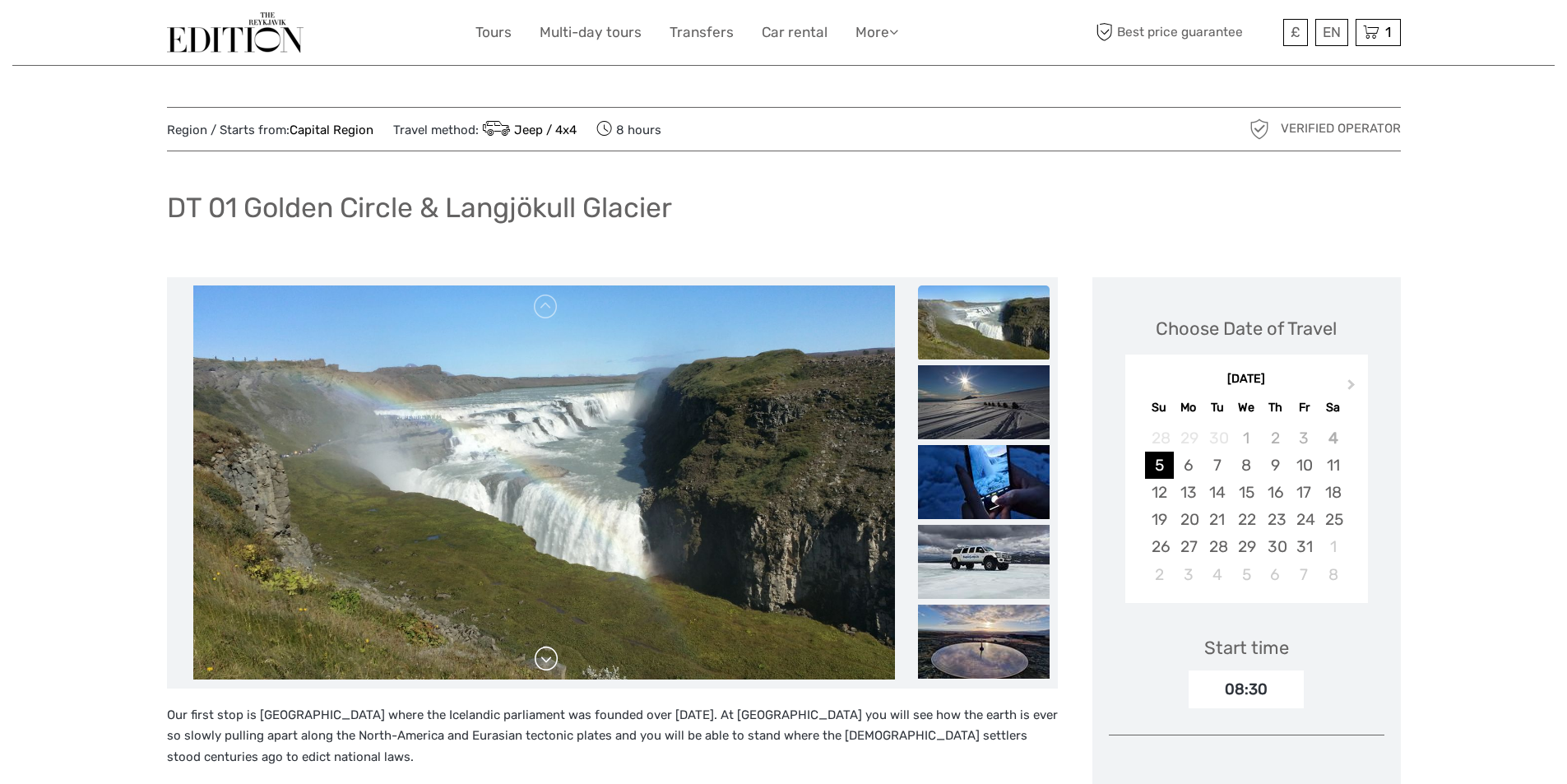
click at [555, 663] on link at bounding box center [545, 658] width 26 height 26
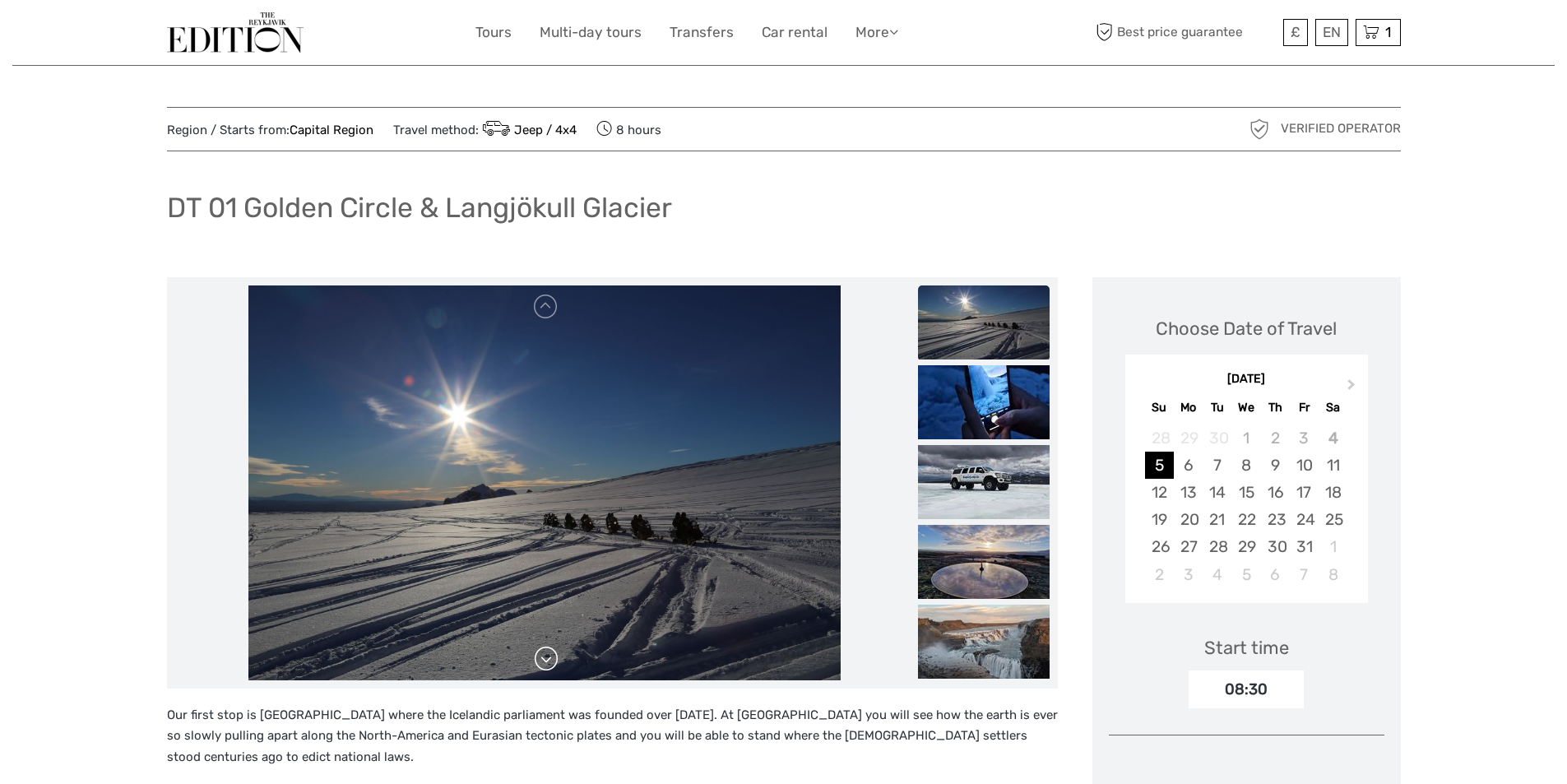
click at [555, 663] on link at bounding box center [545, 658] width 26 height 26
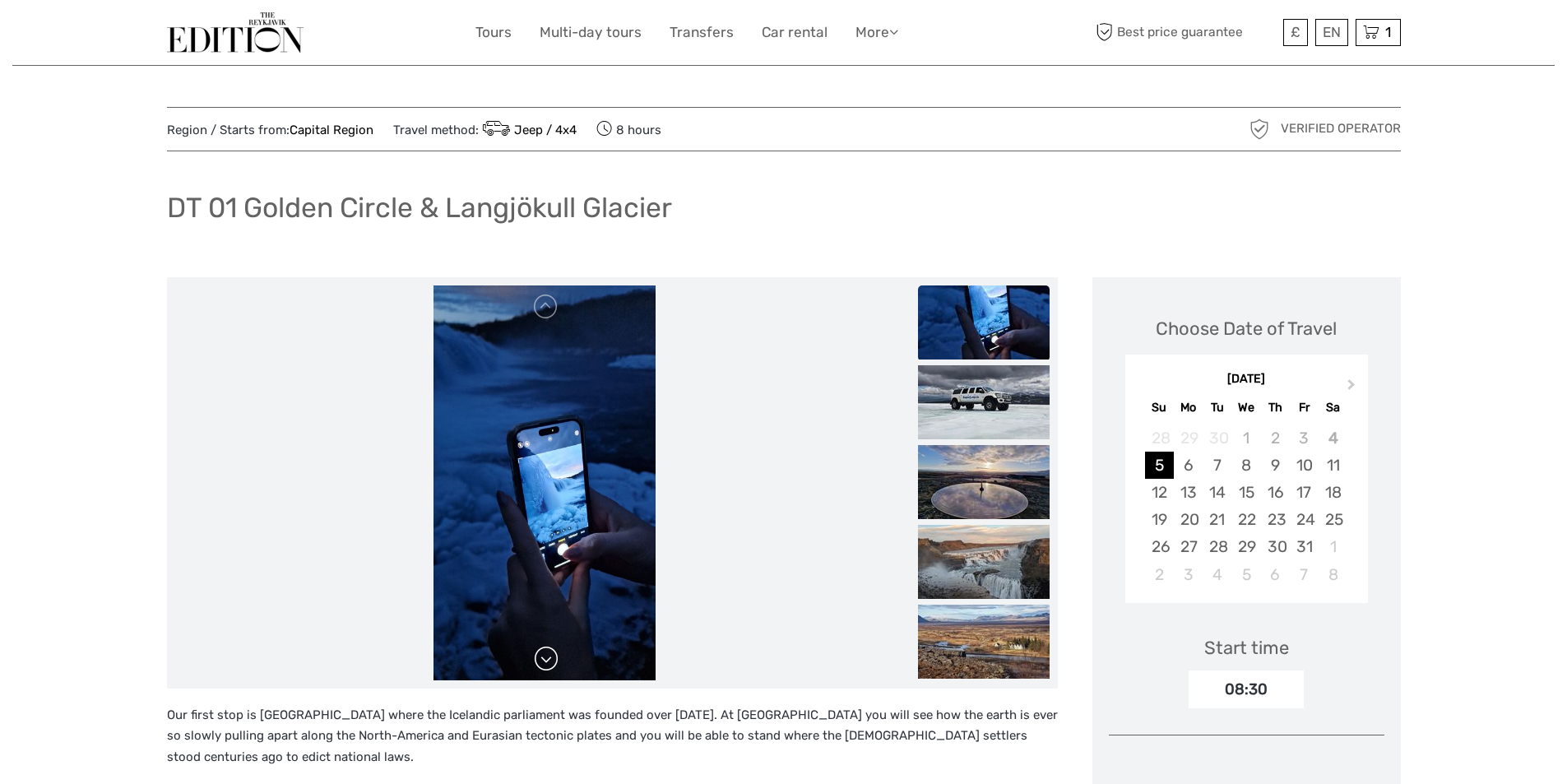
click at [547, 660] on link at bounding box center [545, 658] width 26 height 26
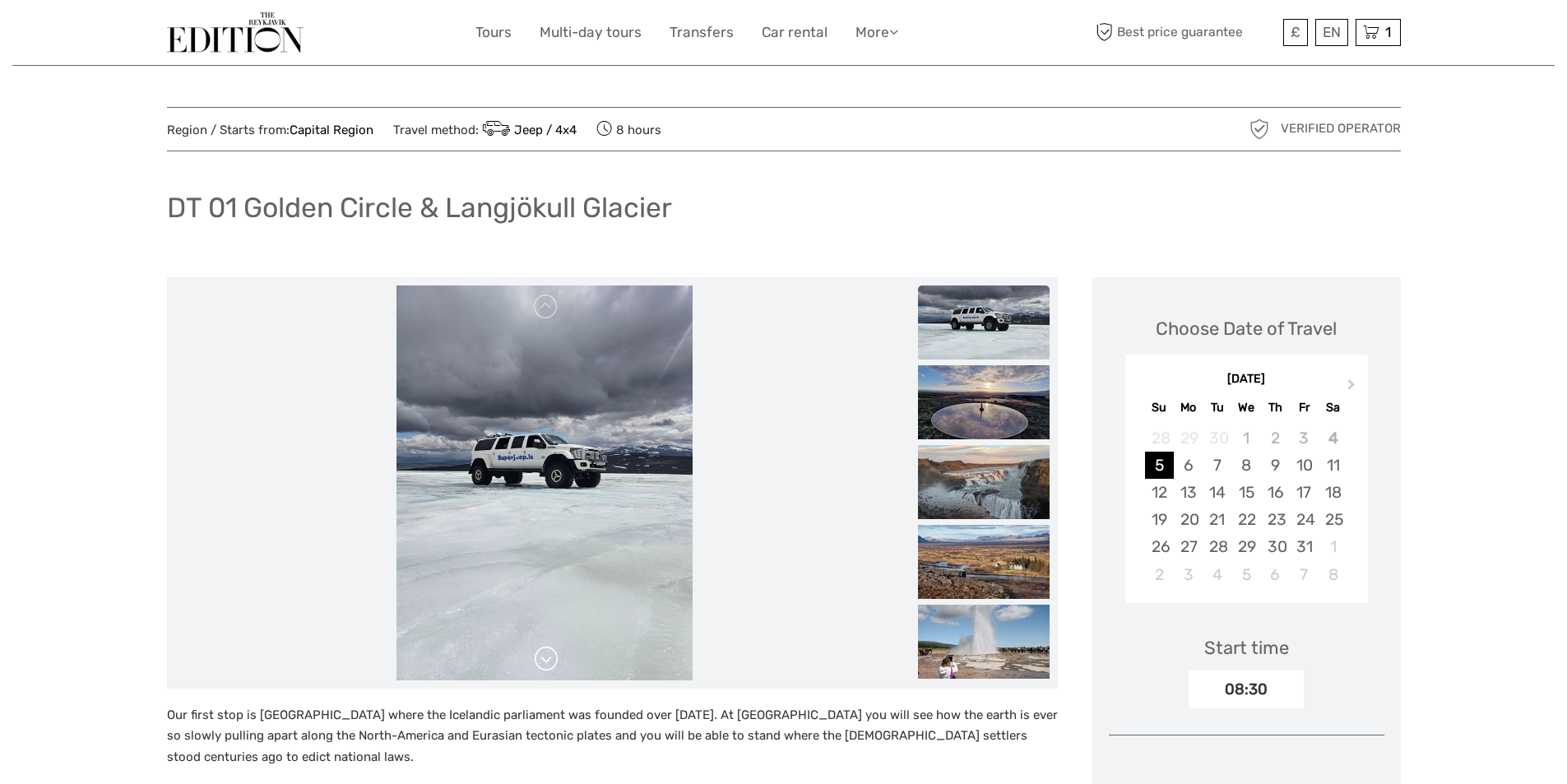
click at [547, 660] on link at bounding box center [545, 658] width 26 height 26
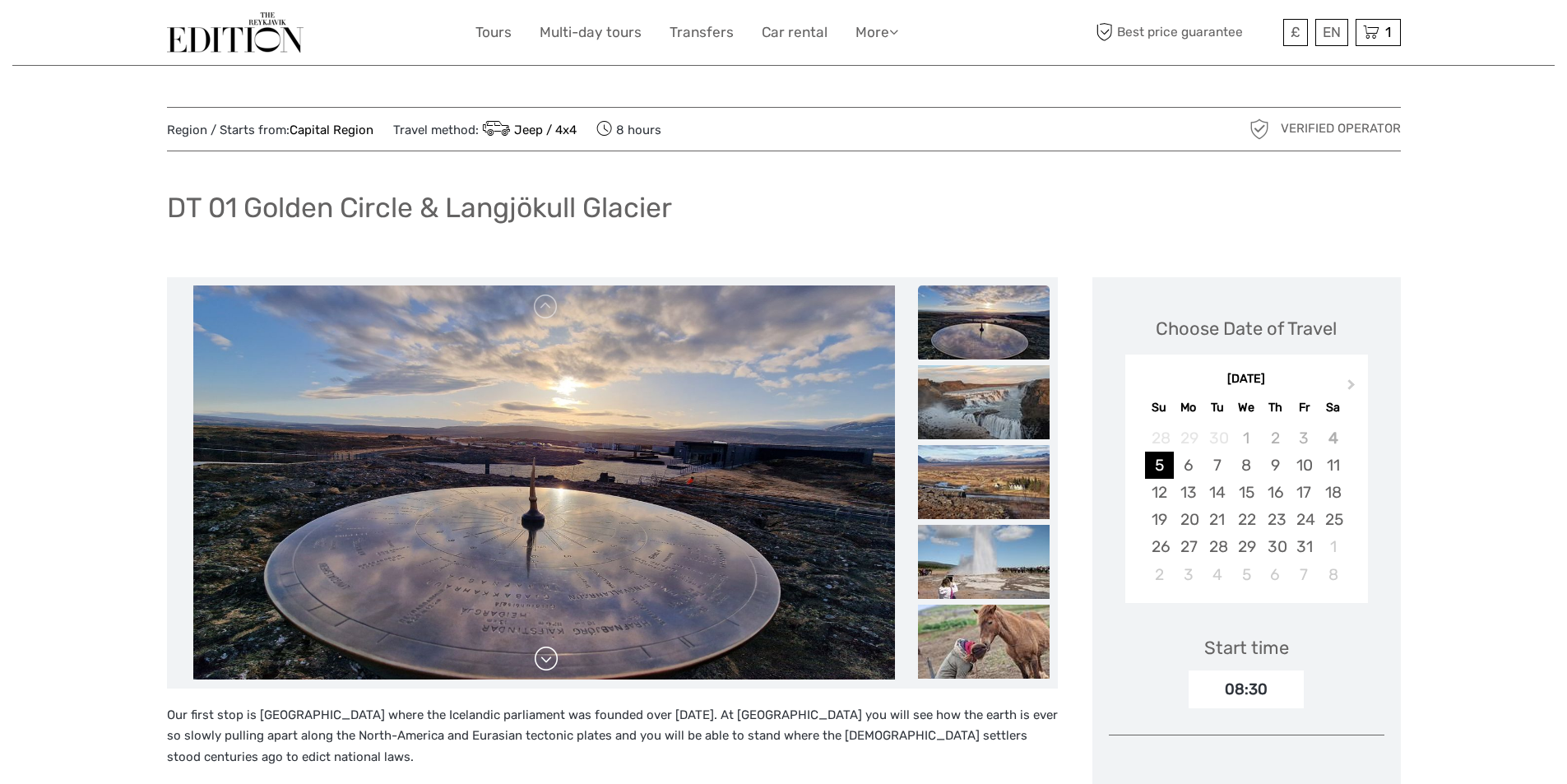
click at [547, 660] on link at bounding box center [545, 658] width 26 height 26
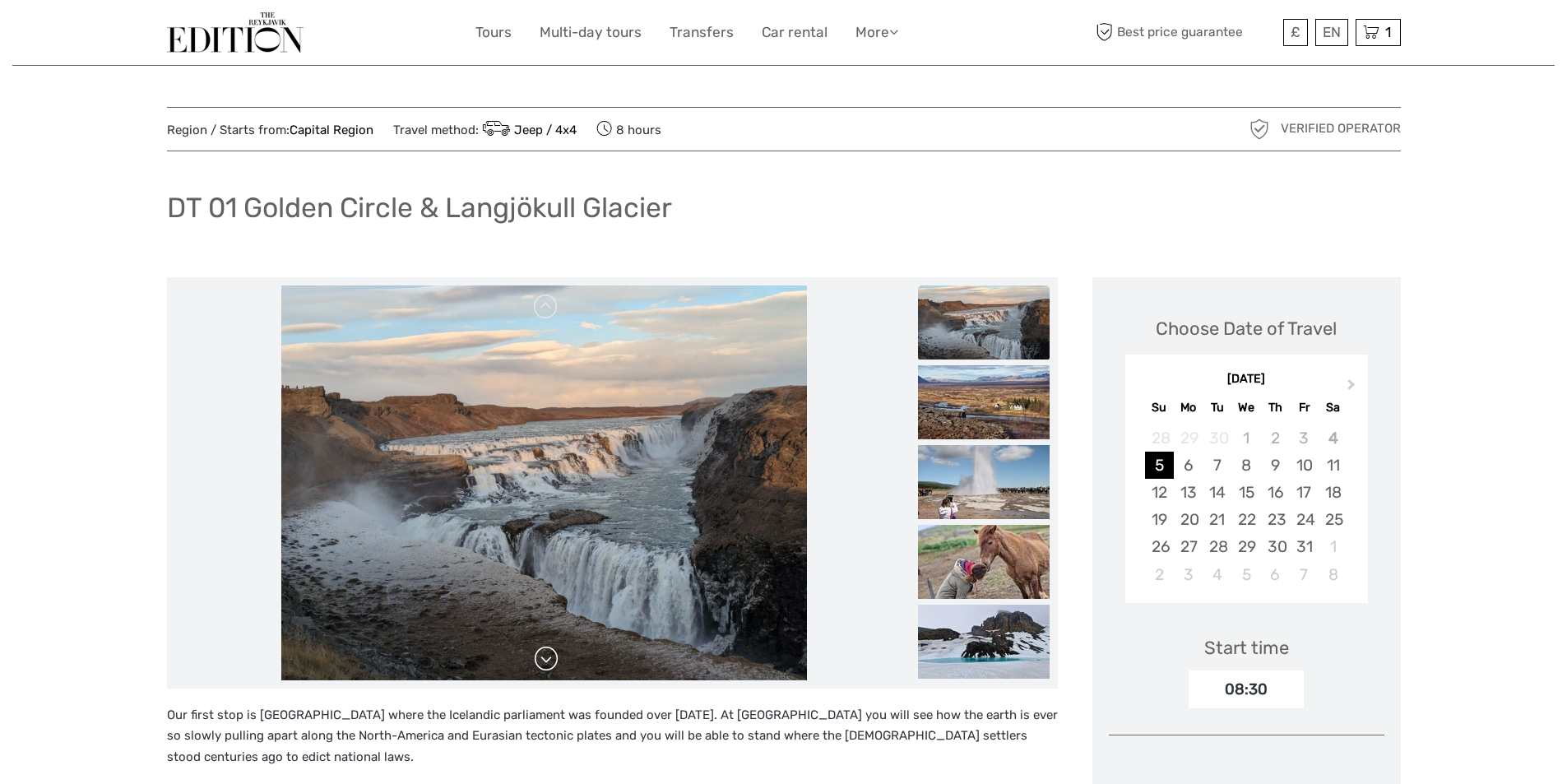
click at [547, 660] on link at bounding box center [545, 658] width 26 height 26
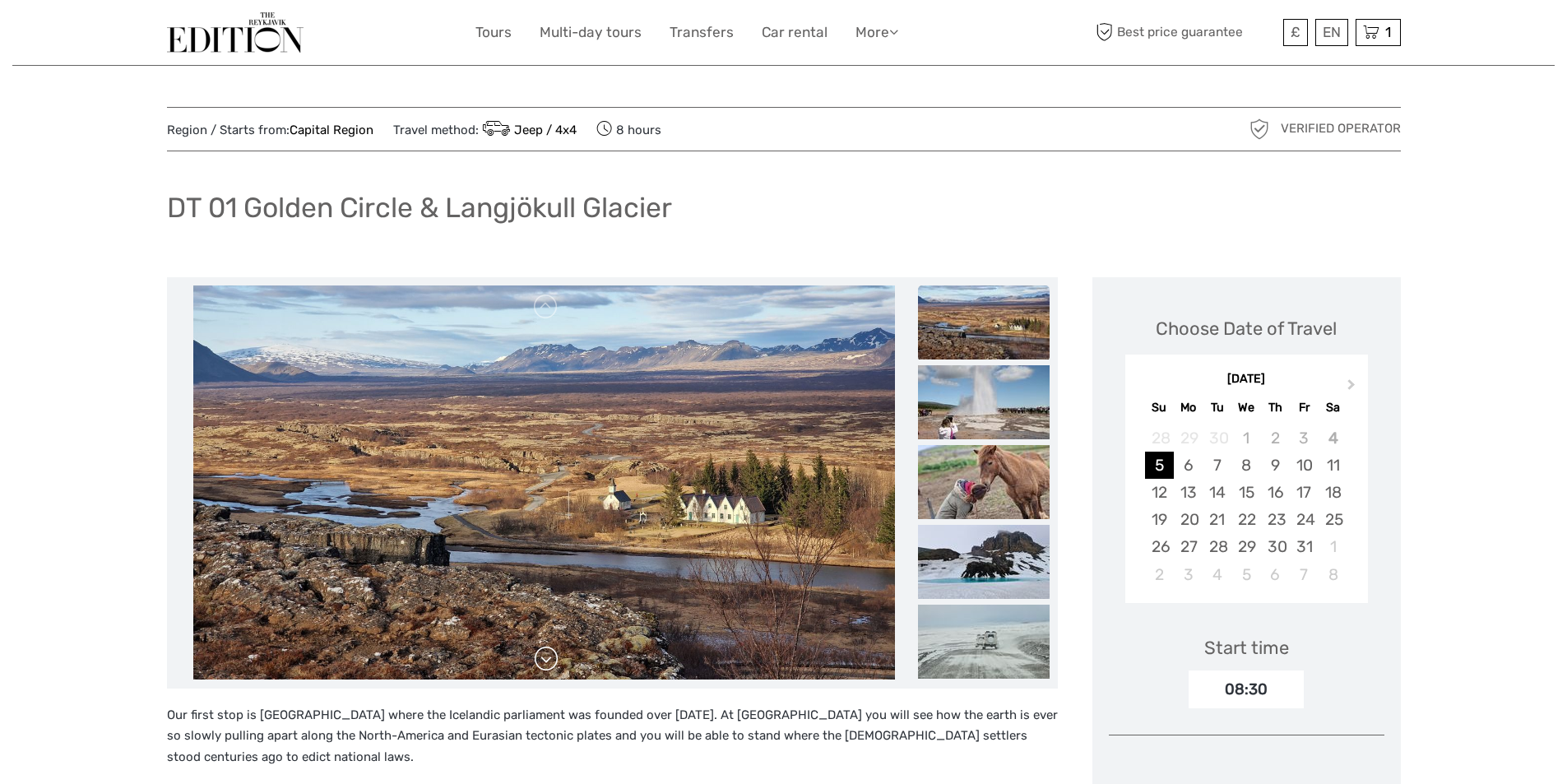
click at [547, 660] on link at bounding box center [545, 658] width 26 height 26
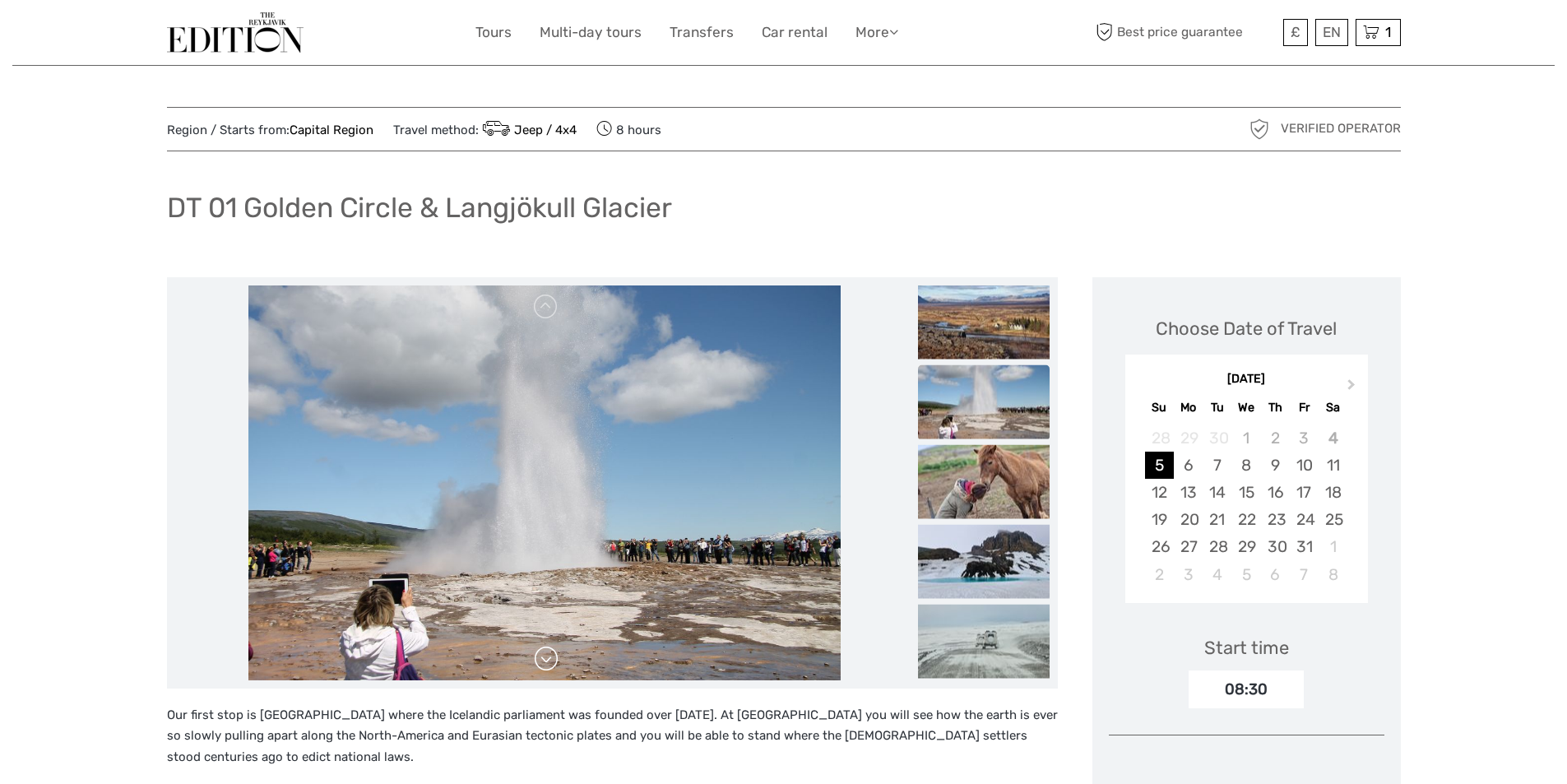
click at [547, 660] on link at bounding box center [545, 658] width 26 height 26
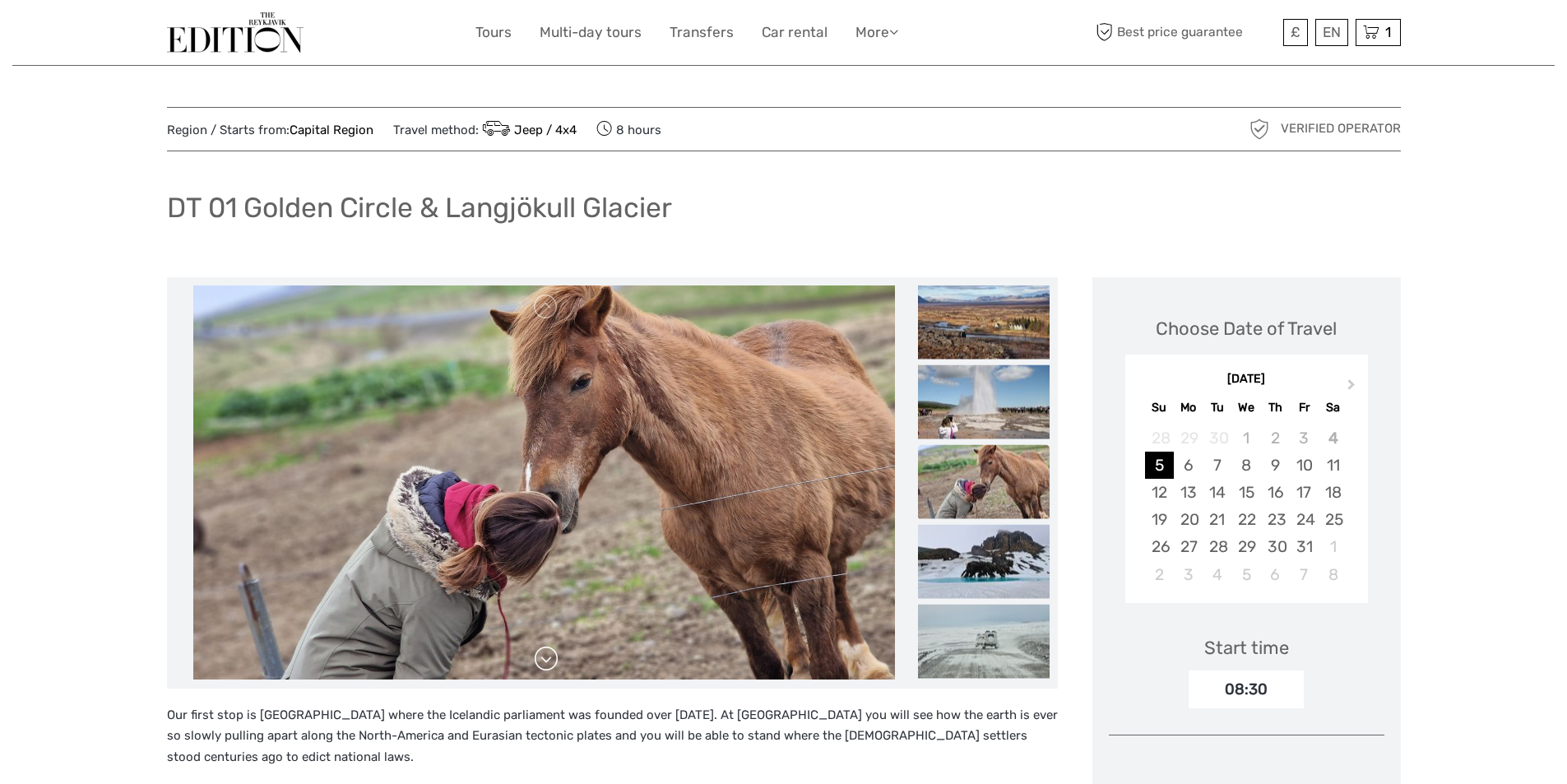
click at [547, 660] on link at bounding box center [545, 658] width 26 height 26
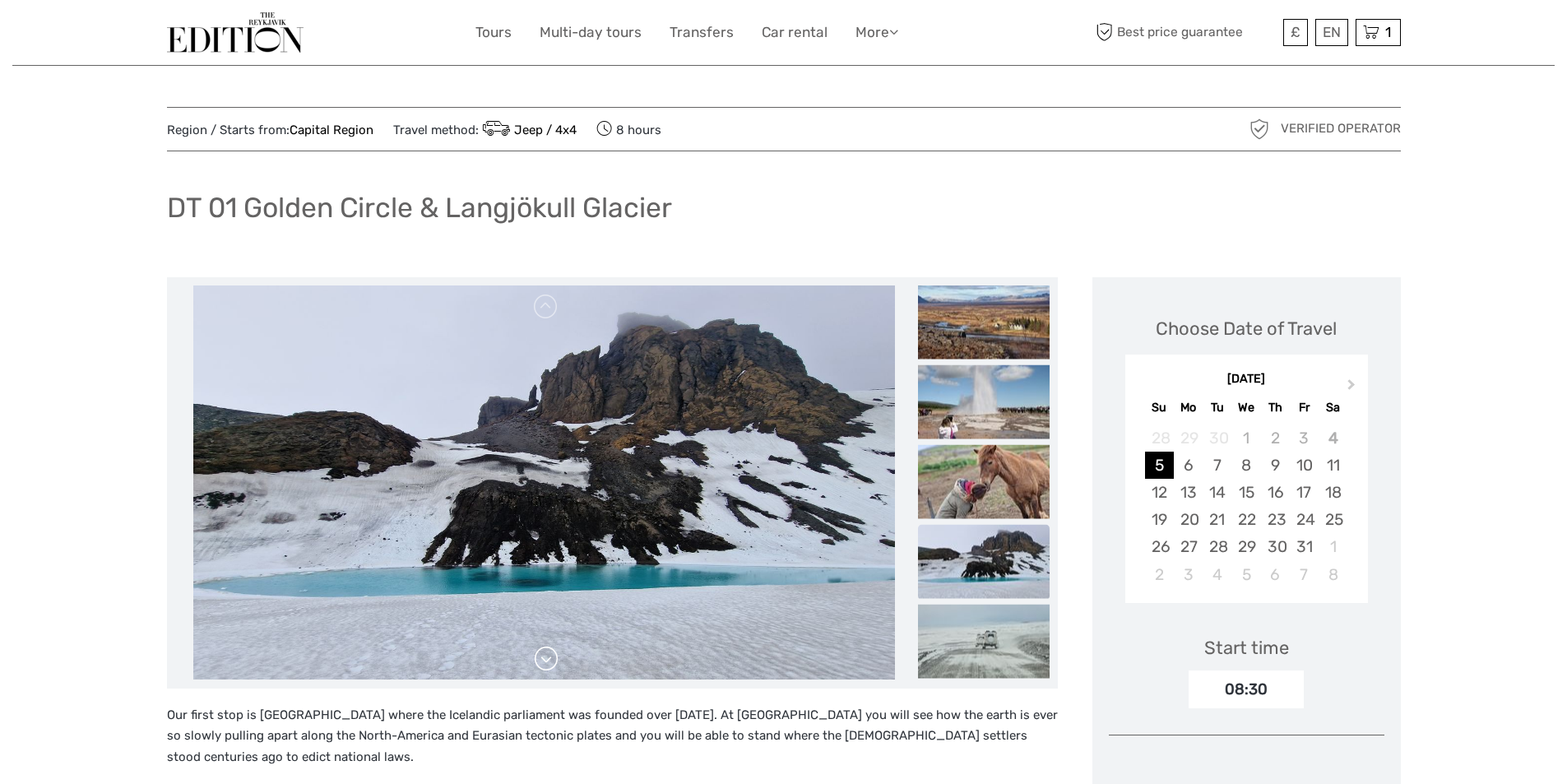
click at [547, 659] on link at bounding box center [545, 658] width 26 height 26
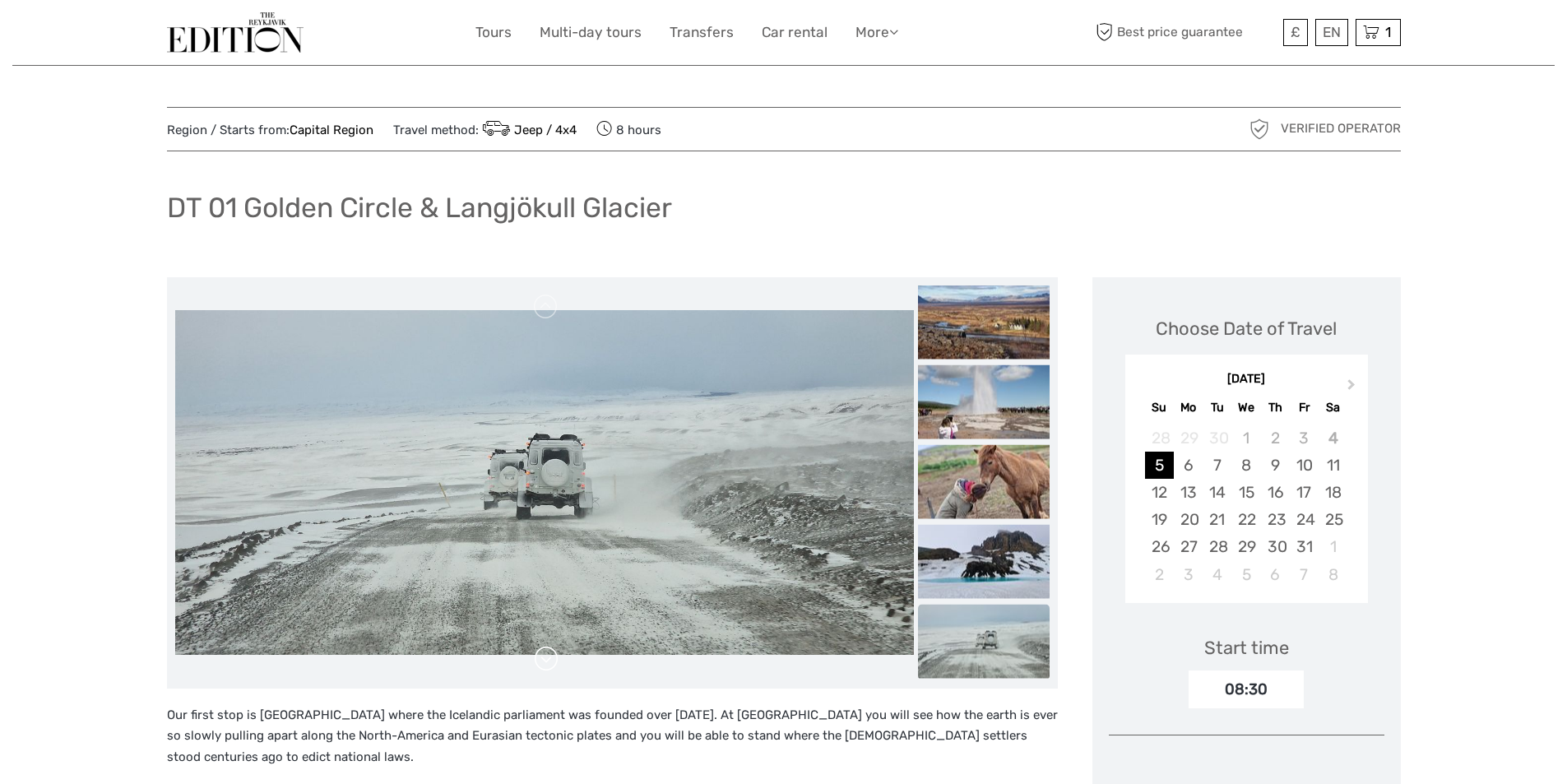
click at [547, 659] on link at bounding box center [545, 658] width 26 height 26
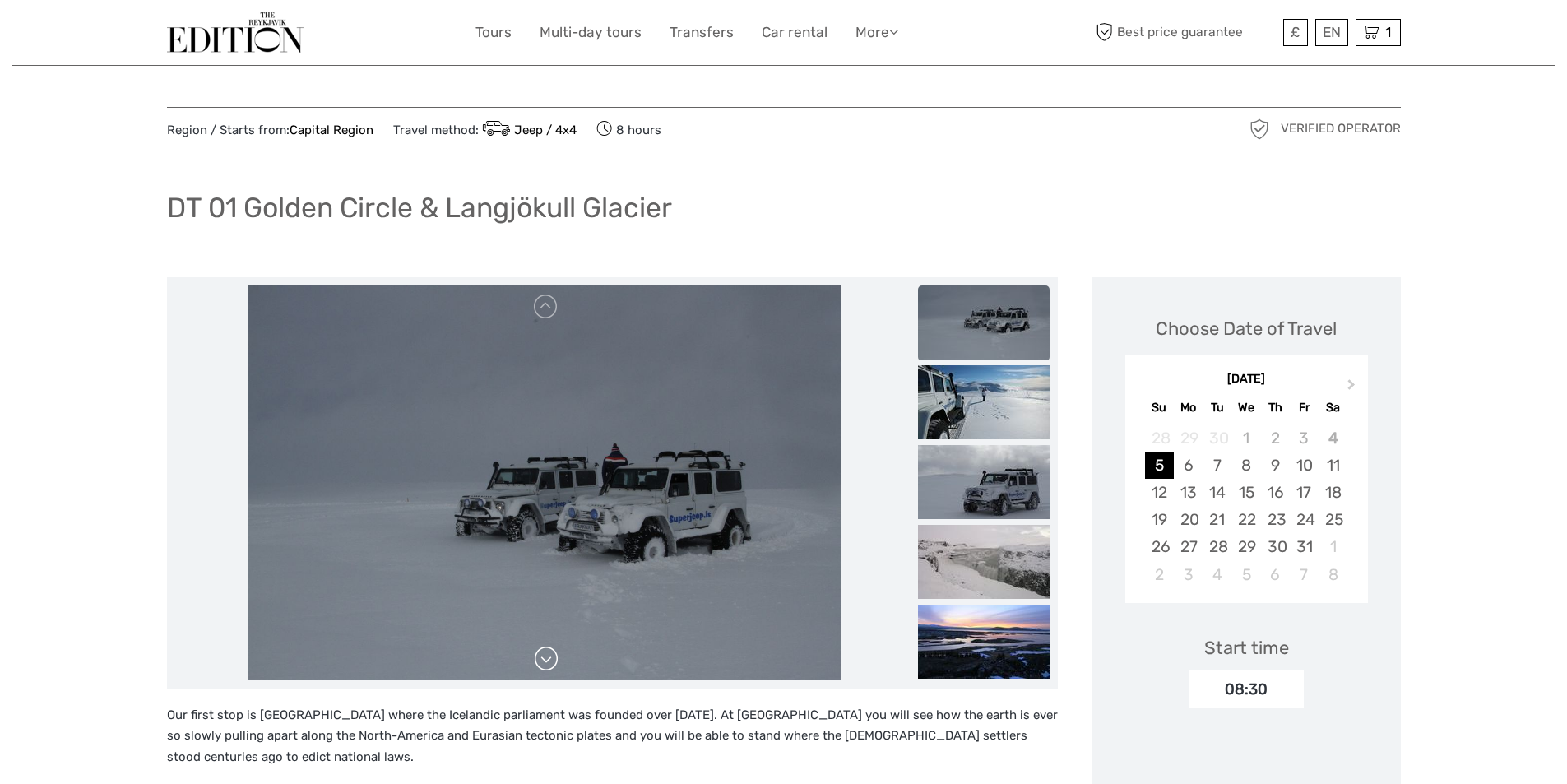
click at [547, 659] on link at bounding box center [545, 658] width 26 height 26
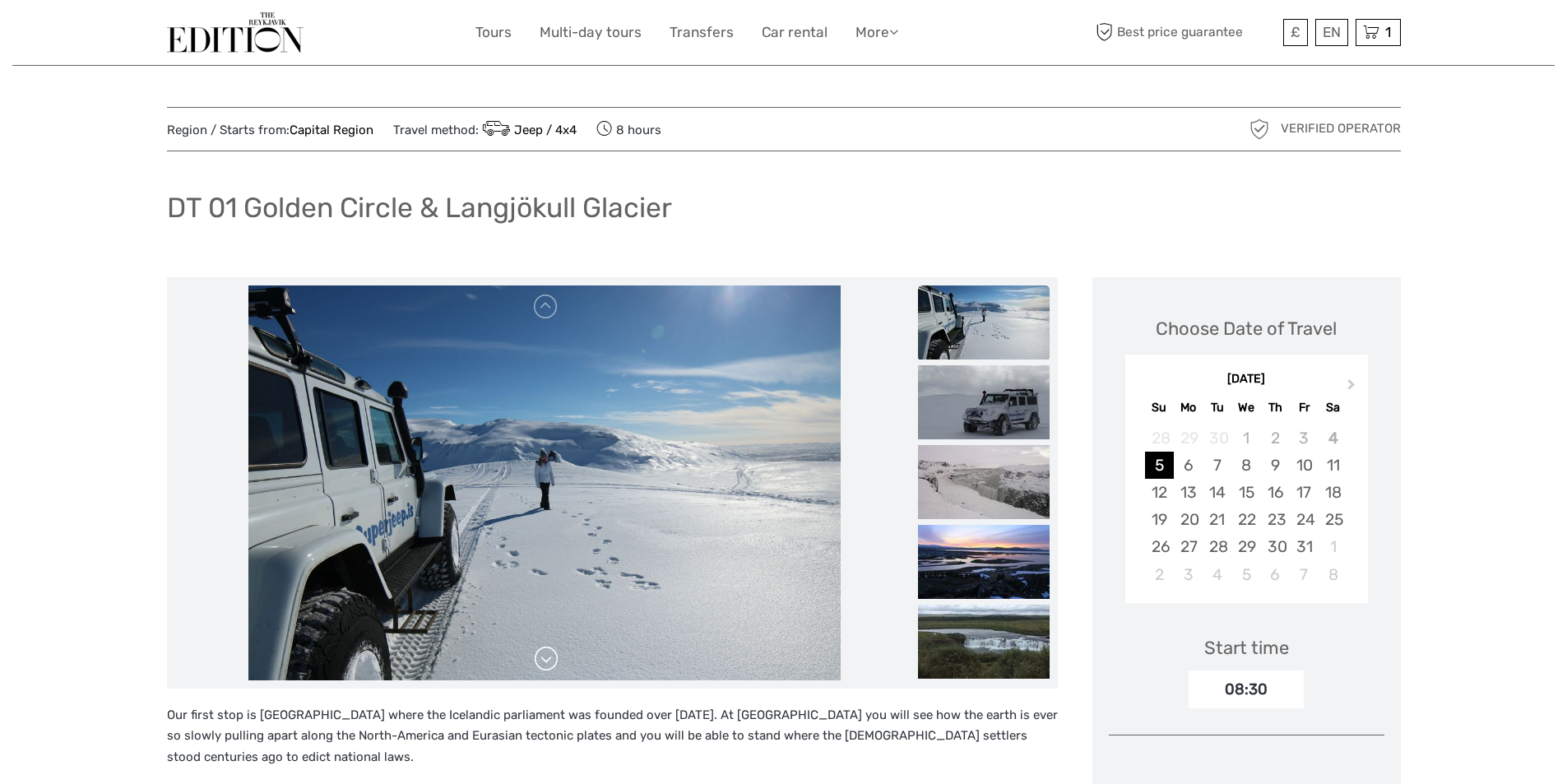
click at [547, 659] on link at bounding box center [545, 658] width 26 height 26
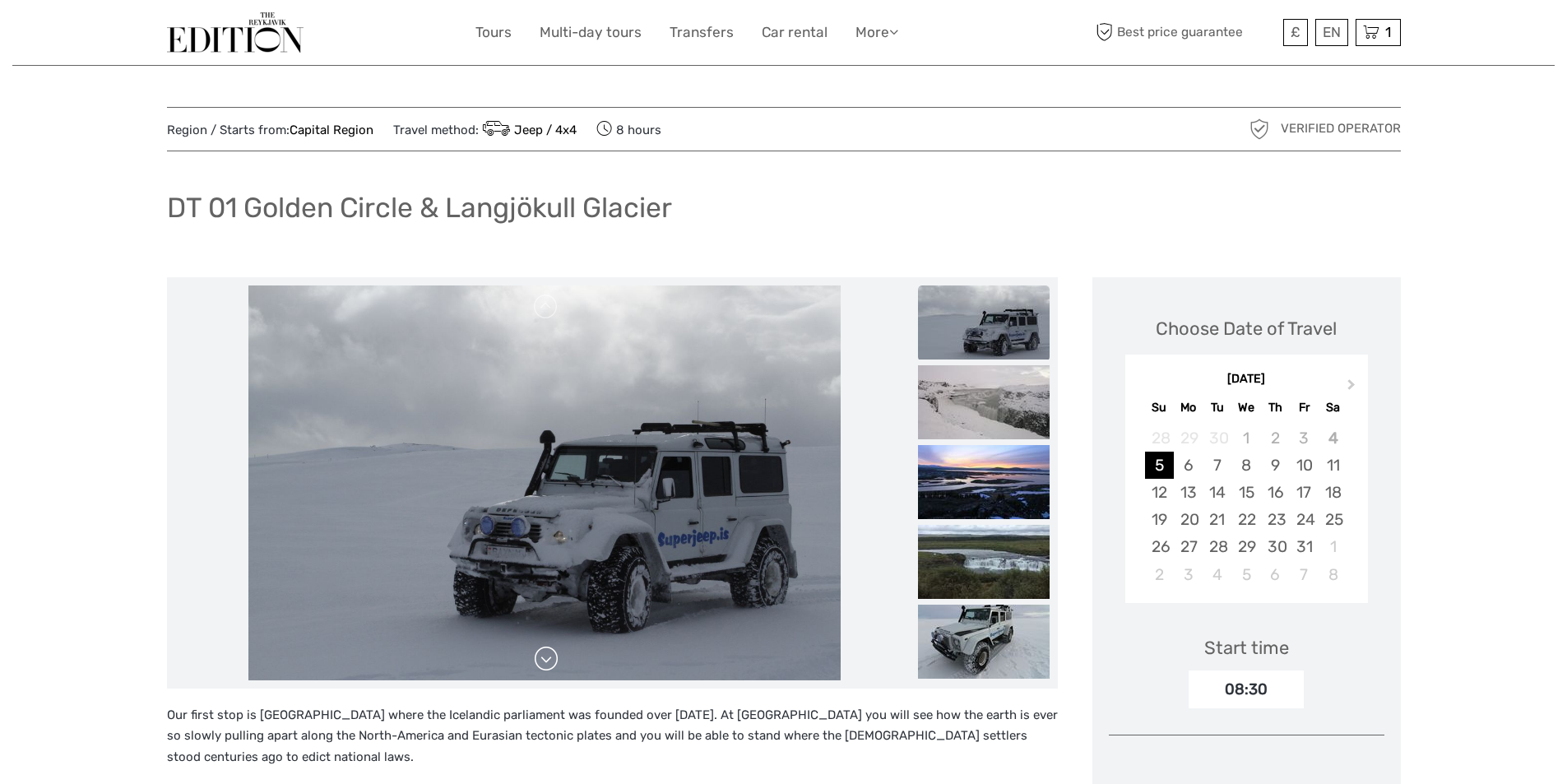
click at [547, 659] on link at bounding box center [545, 658] width 26 height 26
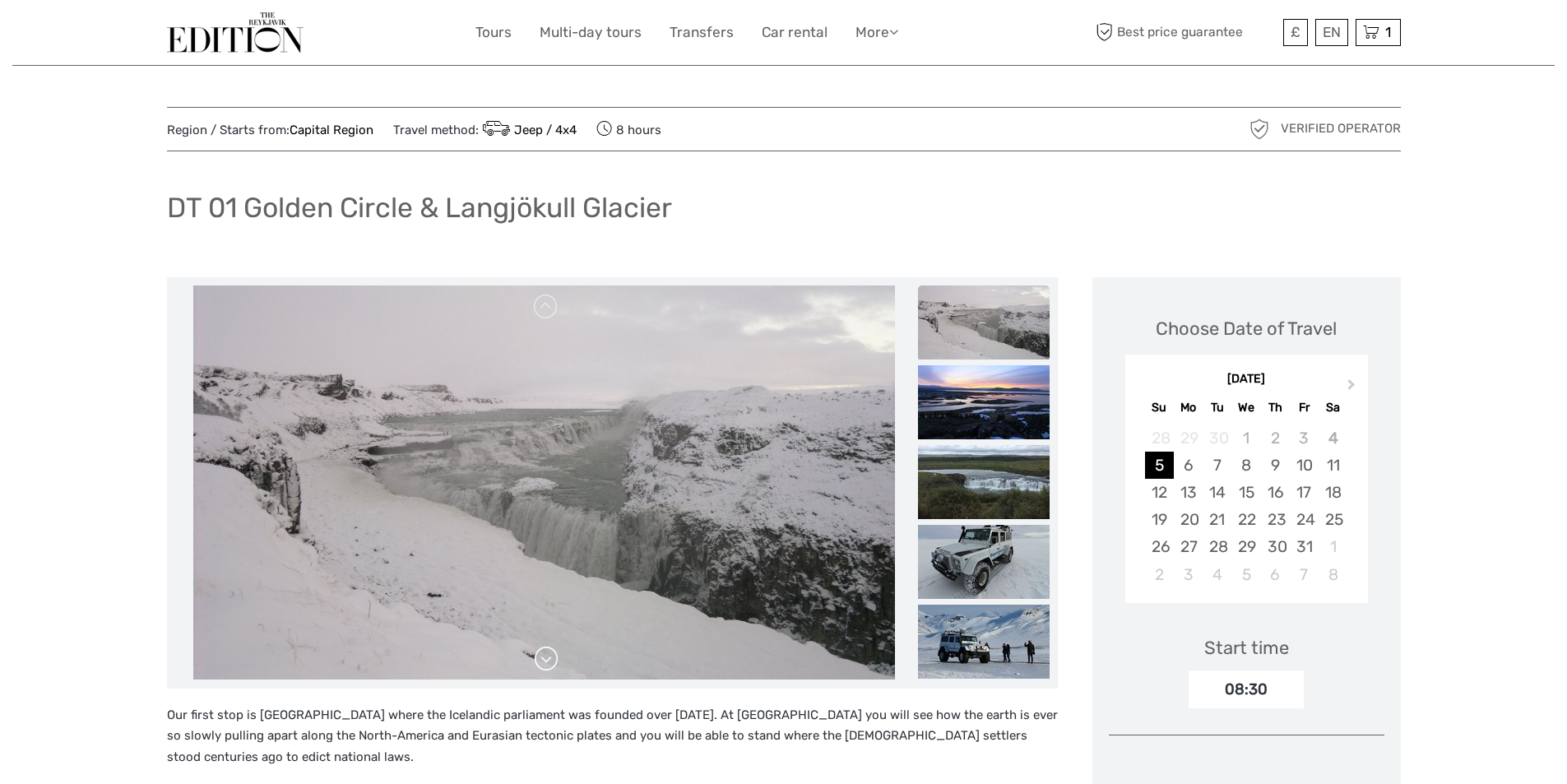
click at [547, 659] on link at bounding box center [545, 658] width 26 height 26
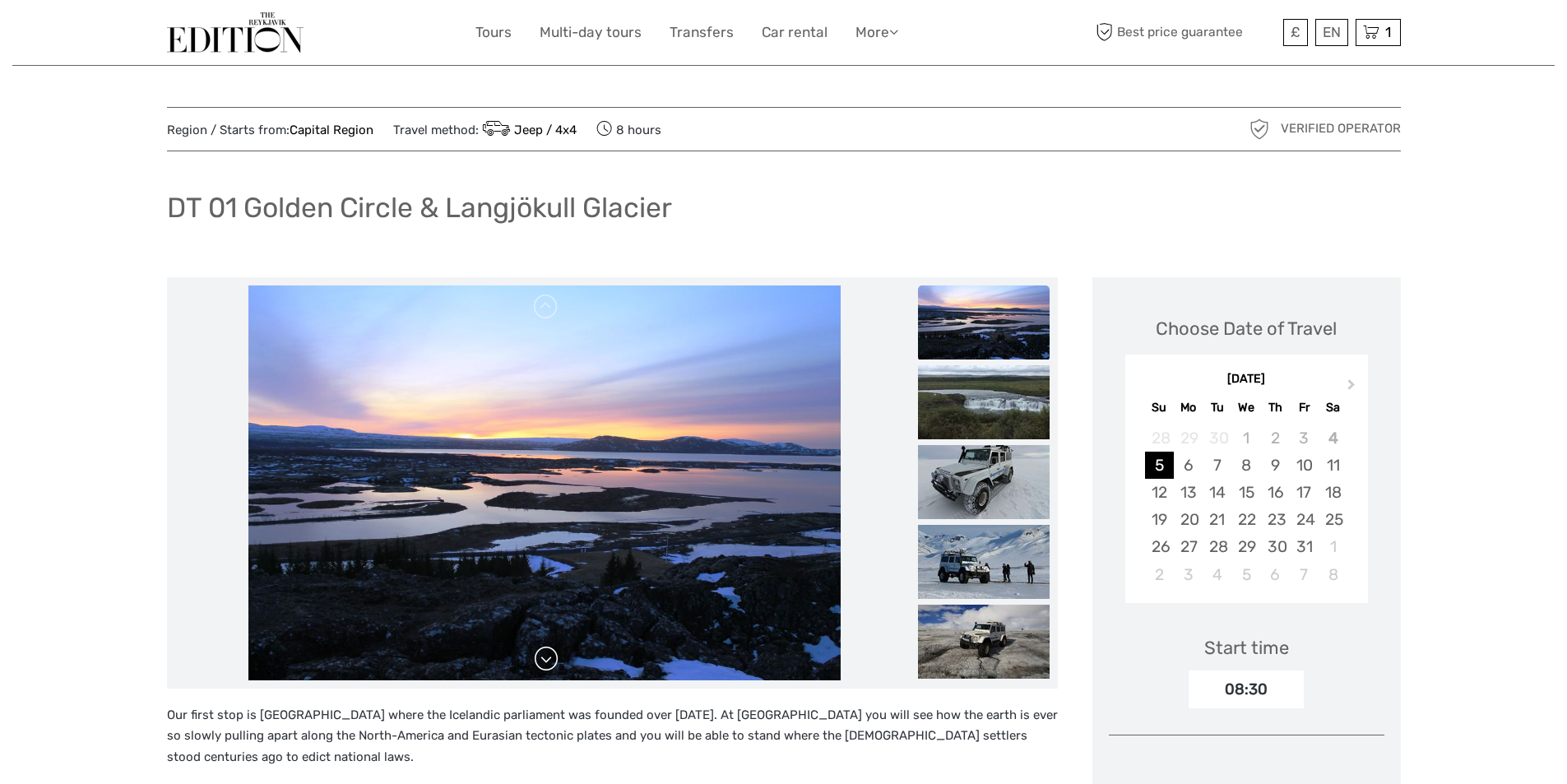
click at [547, 659] on link at bounding box center [545, 658] width 26 height 26
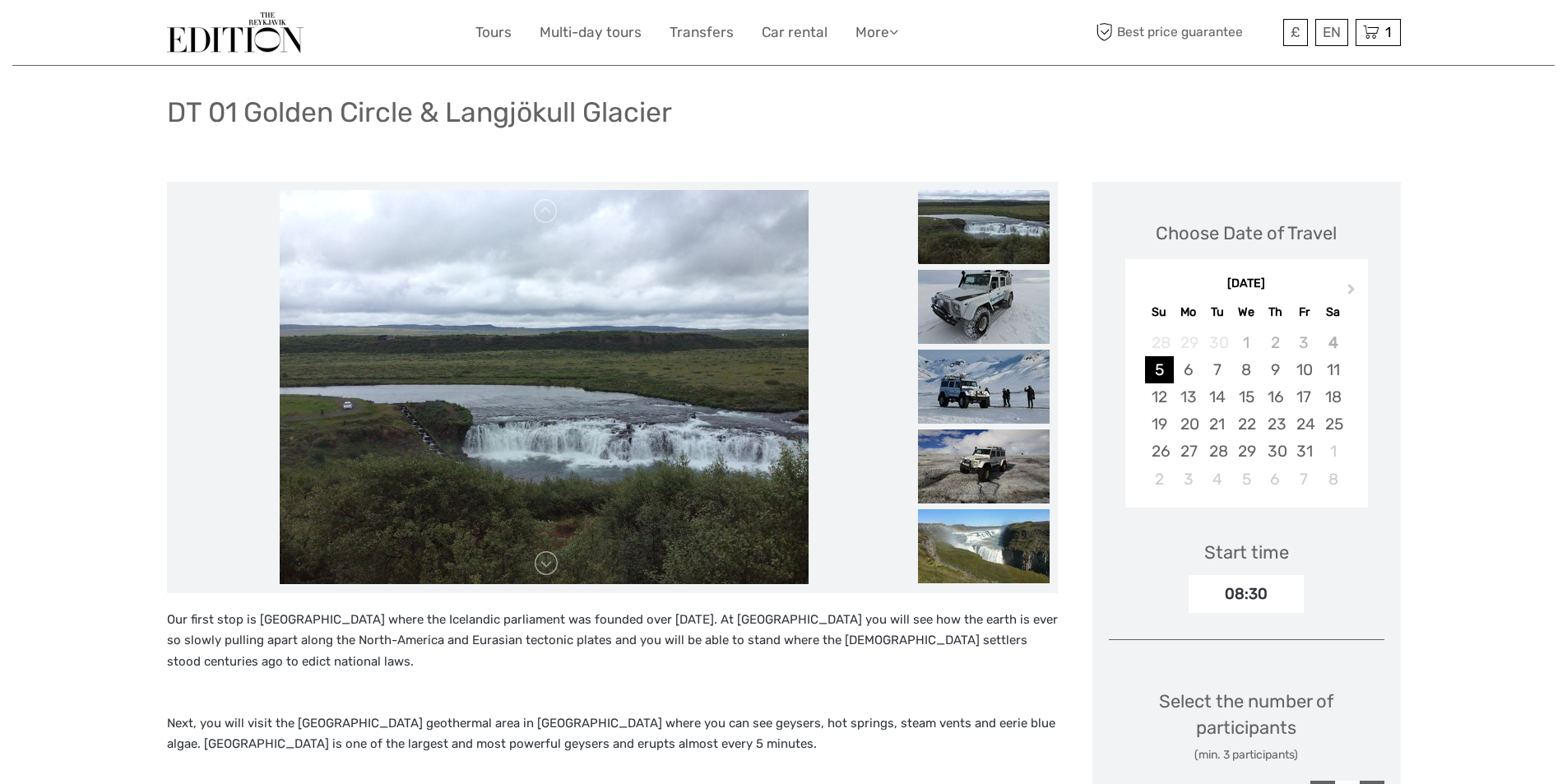
scroll to position [82, 0]
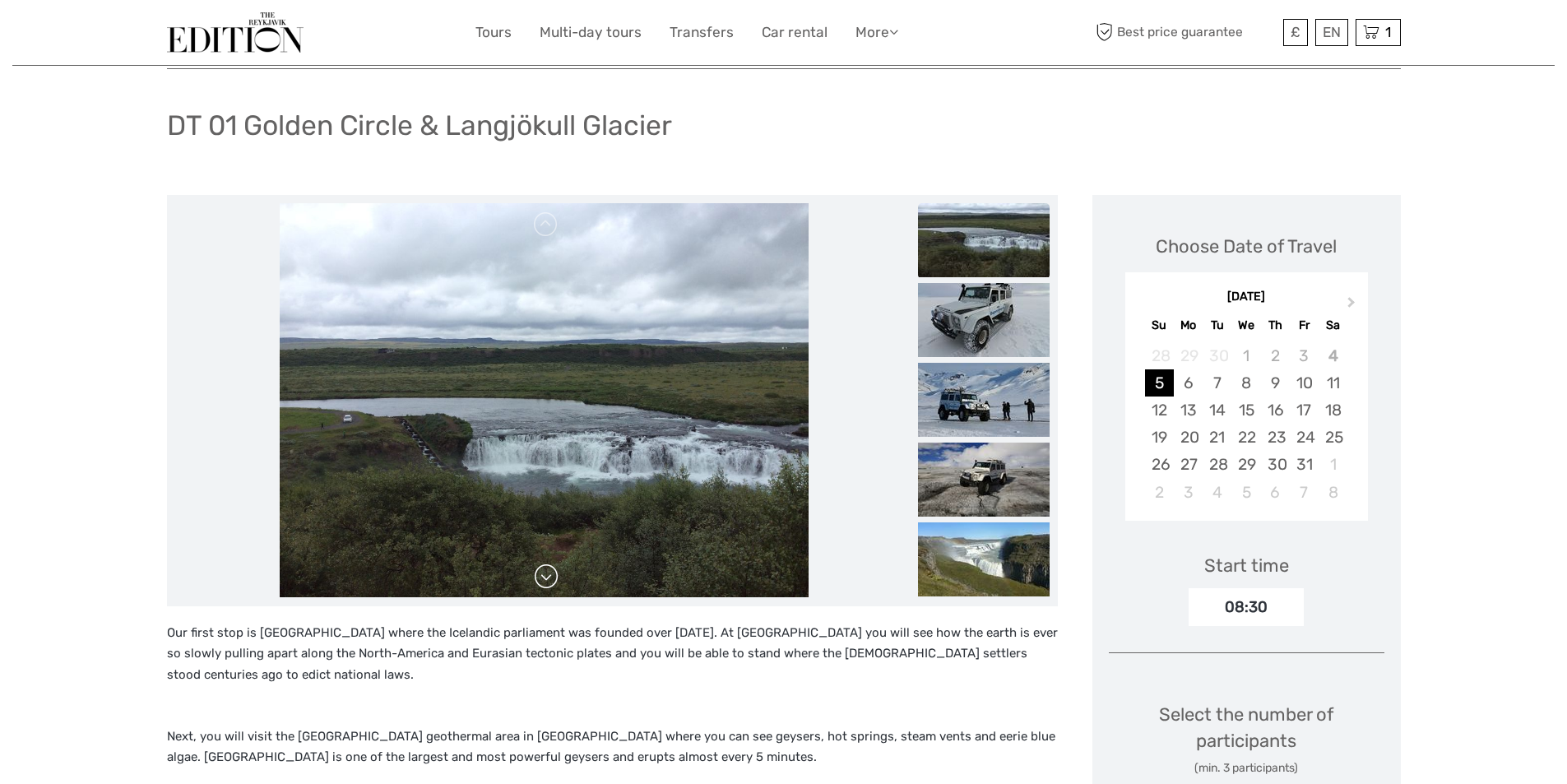
click at [543, 580] on link at bounding box center [545, 576] width 26 height 26
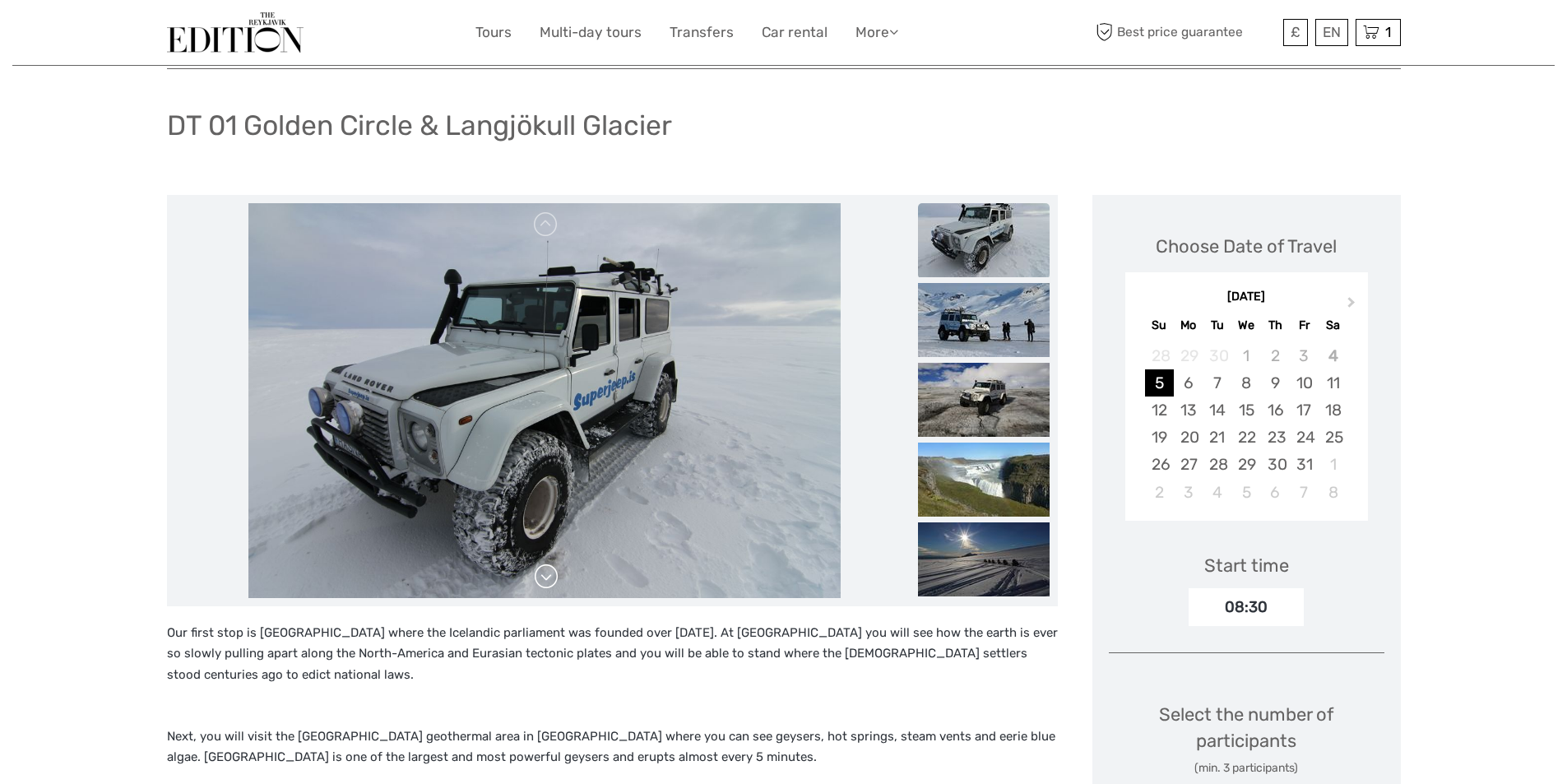
click at [543, 580] on link at bounding box center [545, 576] width 26 height 26
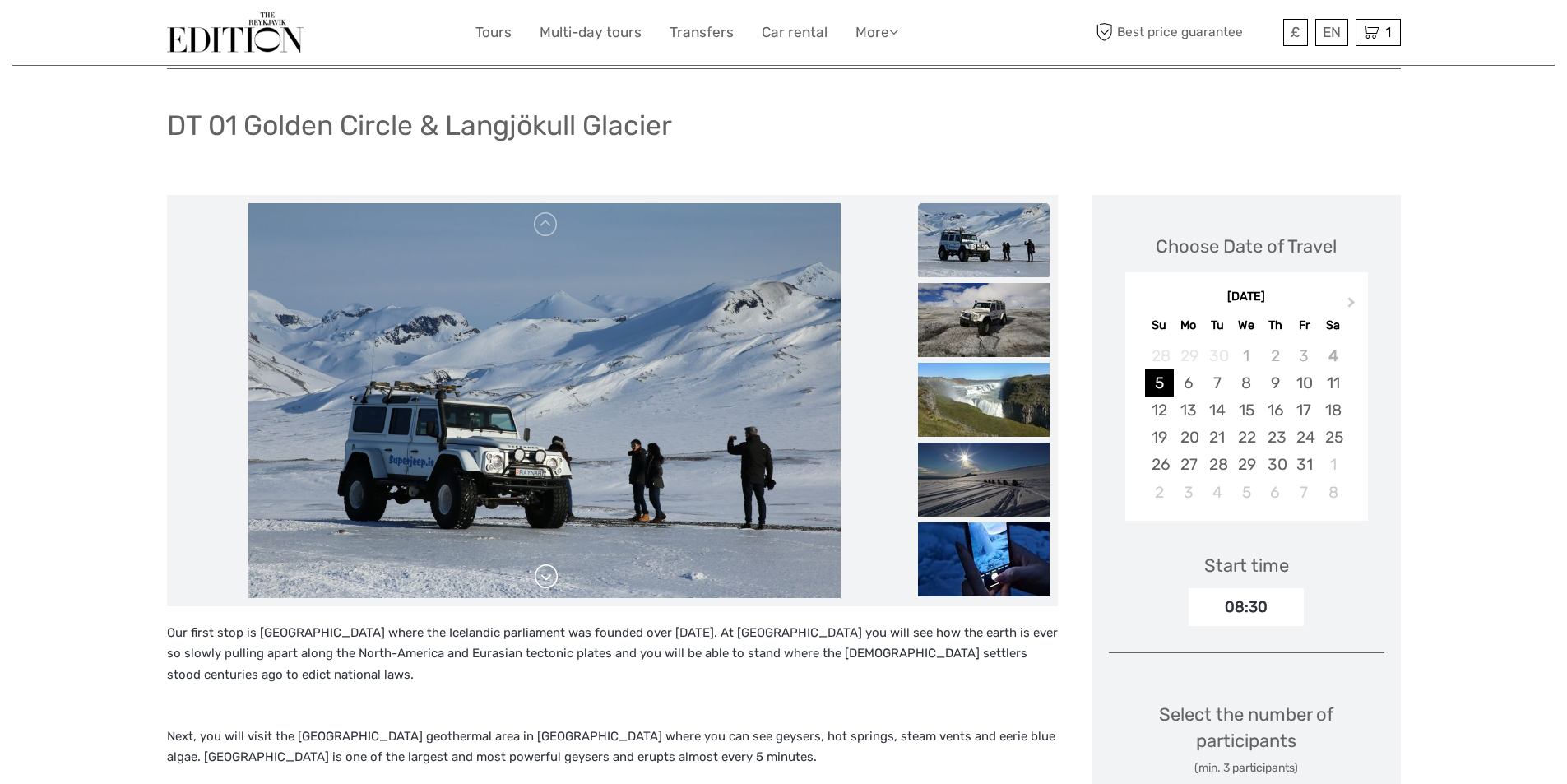
click at [543, 580] on link at bounding box center [545, 576] width 26 height 26
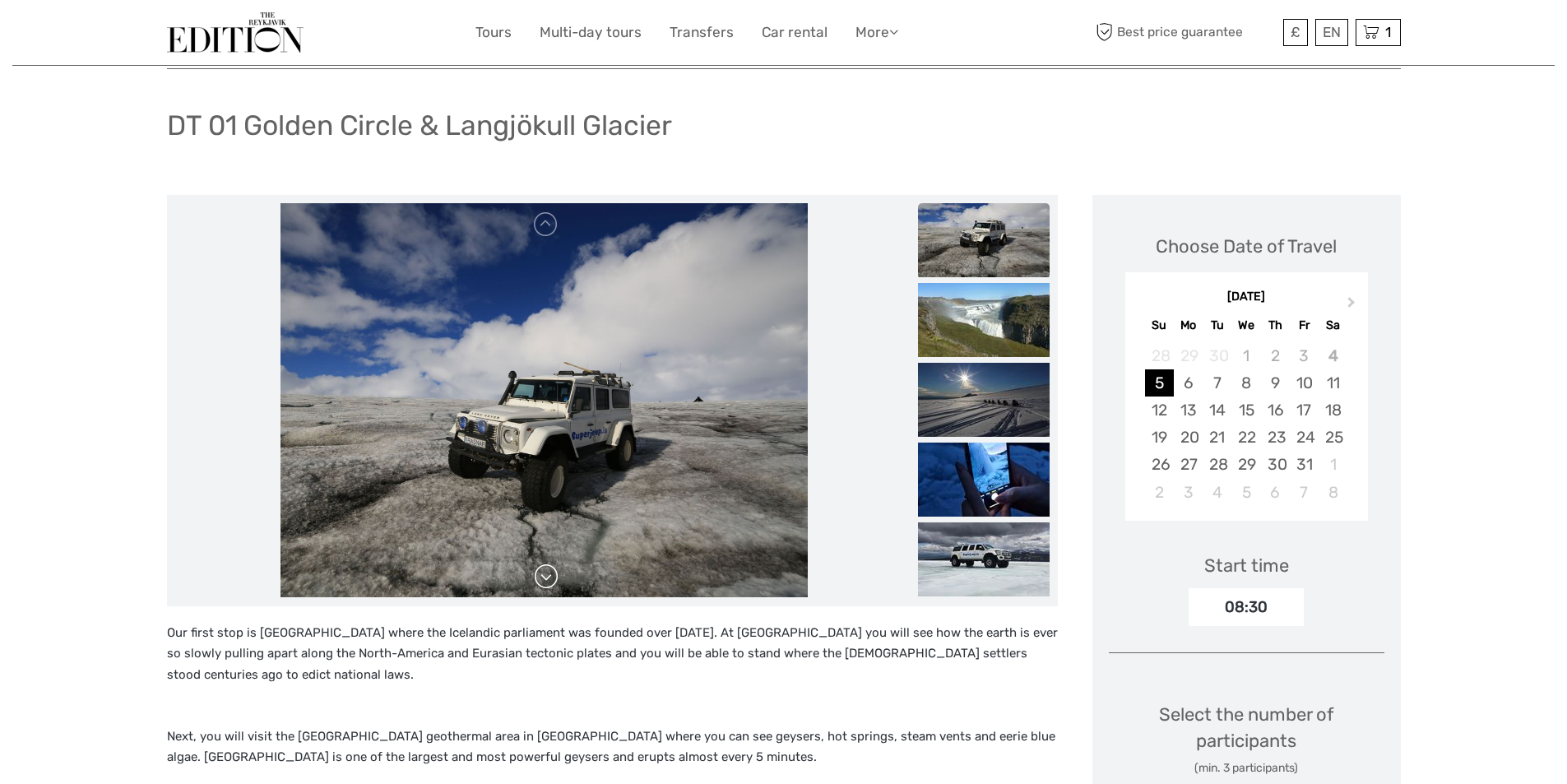
click at [543, 580] on link at bounding box center [545, 576] width 26 height 26
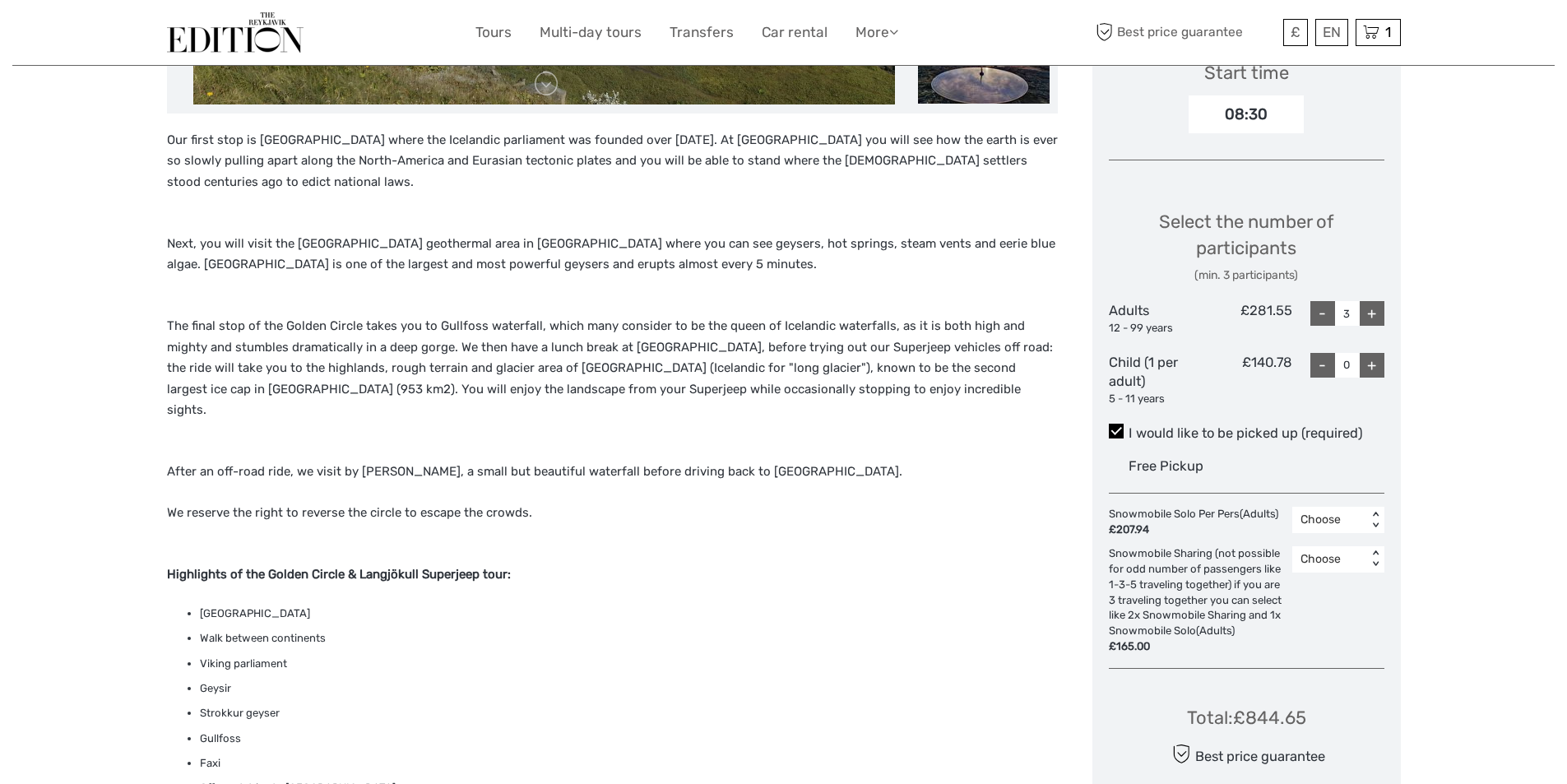
scroll to position [576, 0]
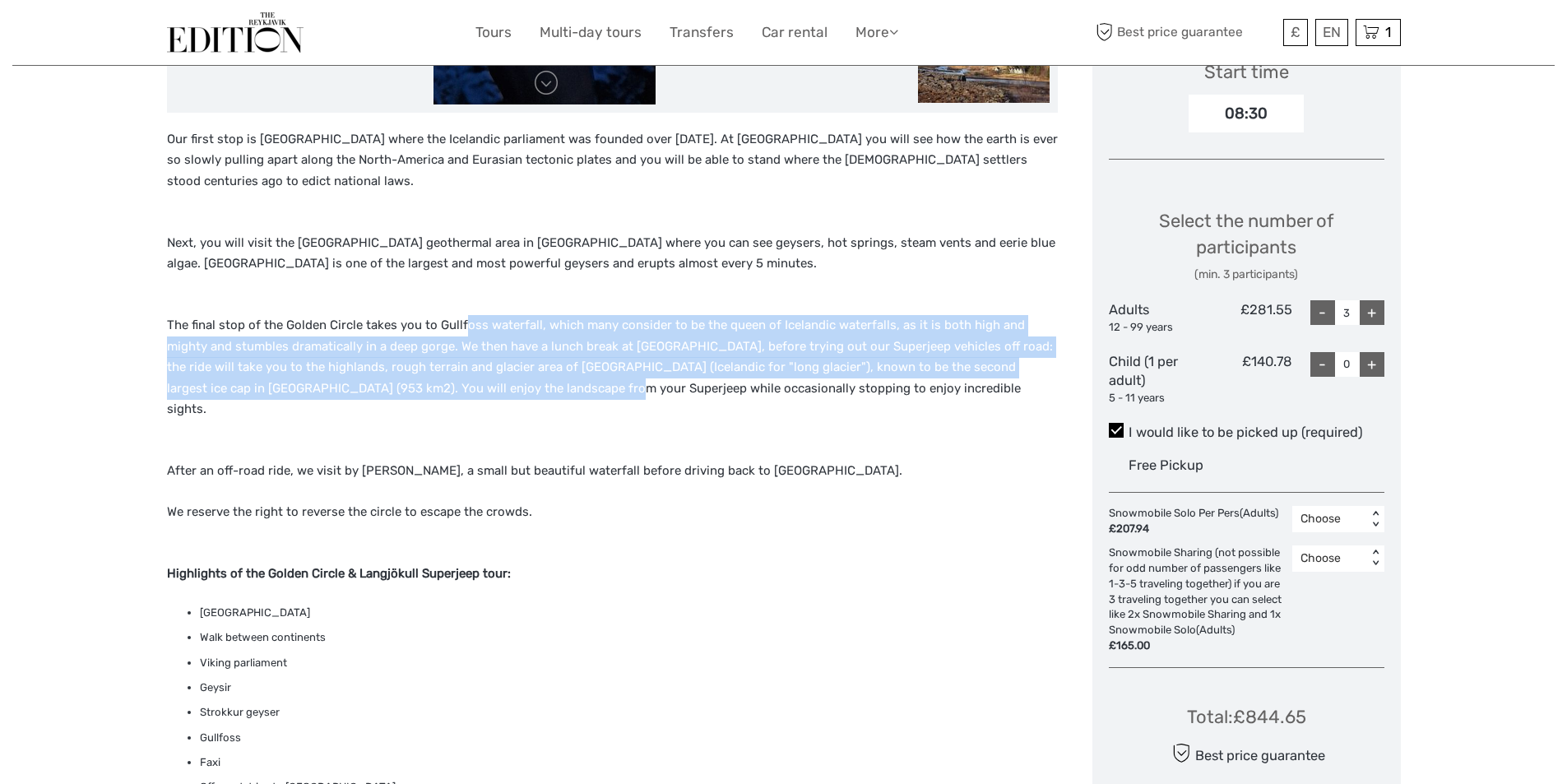
drag, startPoint x: 463, startPoint y: 327, endPoint x: 474, endPoint y: 386, distance: 60.0
click at [474, 386] on p "The final stop of the Golden Circle takes you to Gullfoss waterfall, which many…" at bounding box center [612, 377] width 891 height 126
drag, startPoint x: 469, startPoint y: 319, endPoint x: 480, endPoint y: 397, distance: 78.8
click at [480, 397] on p "The final stop of the Golden Circle takes you to Gullfoss waterfall, which many…" at bounding box center [612, 377] width 891 height 126
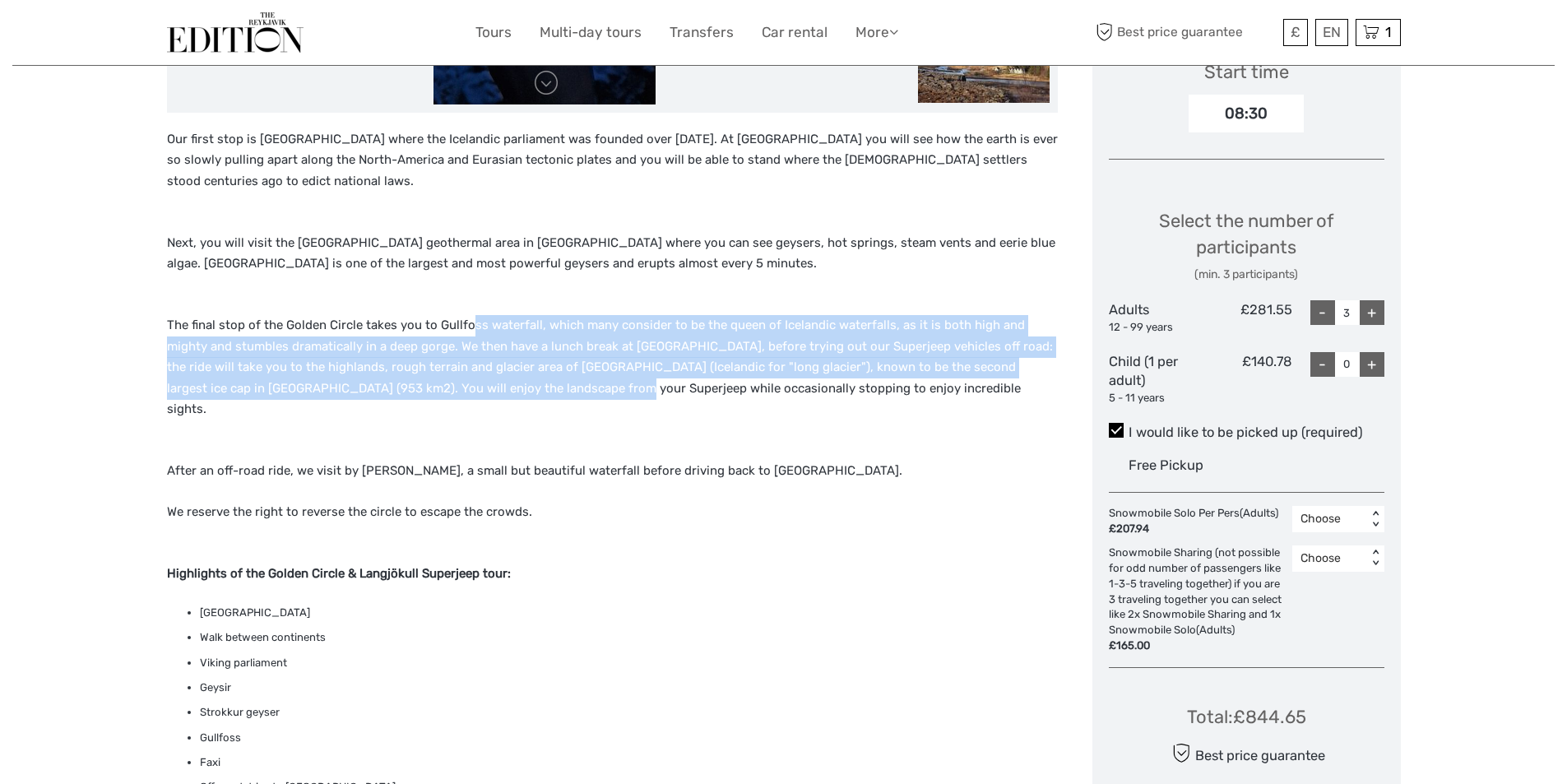
click at [480, 397] on p "The final stop of the Golden Circle takes you to Gullfoss waterfall, which many…" at bounding box center [612, 377] width 891 height 126
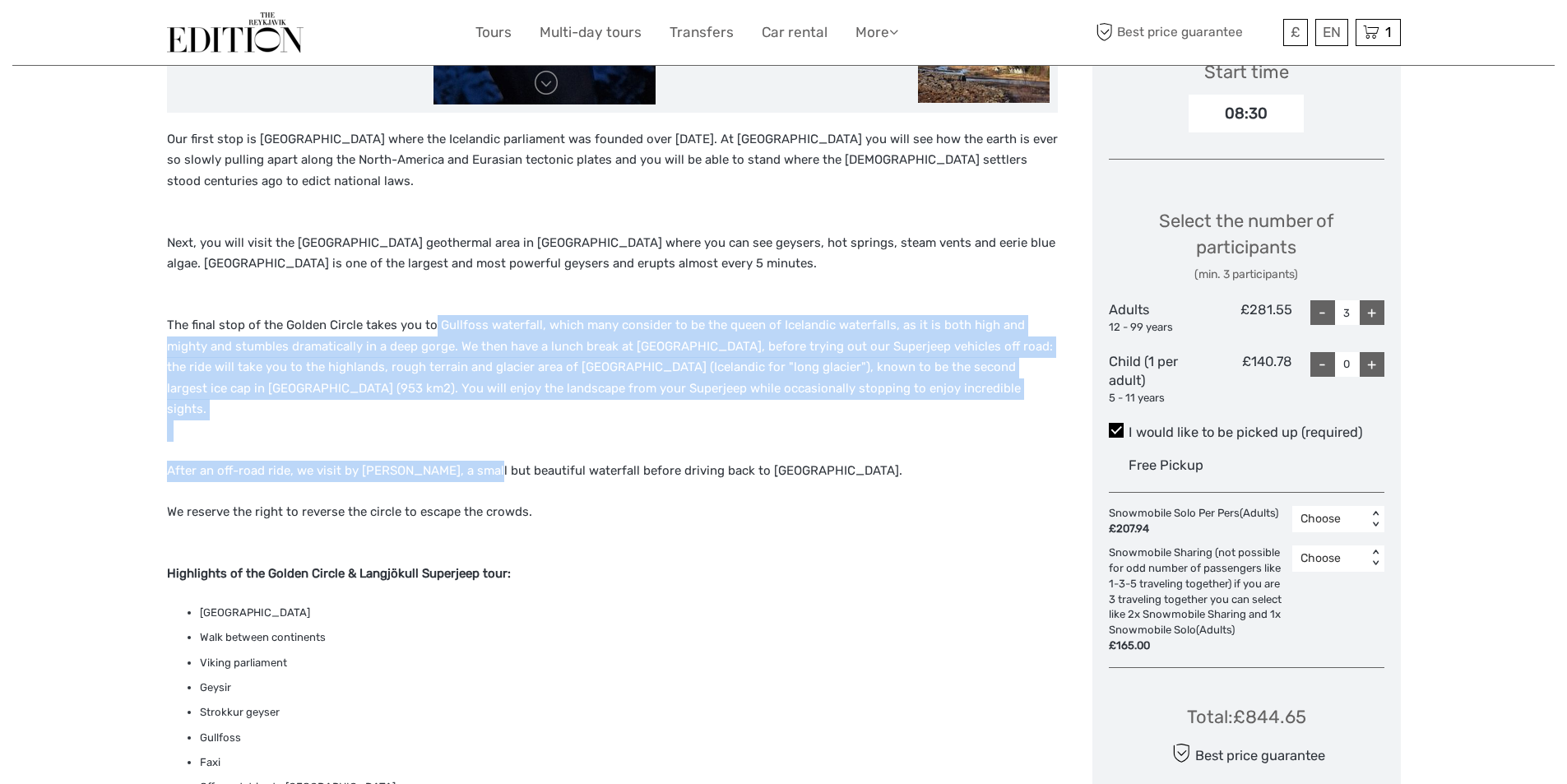
drag, startPoint x: 429, startPoint y: 318, endPoint x: 469, endPoint y: 457, distance: 144.6
click at [469, 457] on div "Our first stop is Thingvellir National Park where the Icelandic parliament was …" at bounding box center [612, 587] width 891 height 915
click at [469, 461] on p "After an off-road ride, we visit by Faxi, a small but beautiful waterfall befor…" at bounding box center [612, 471] width 891 height 21
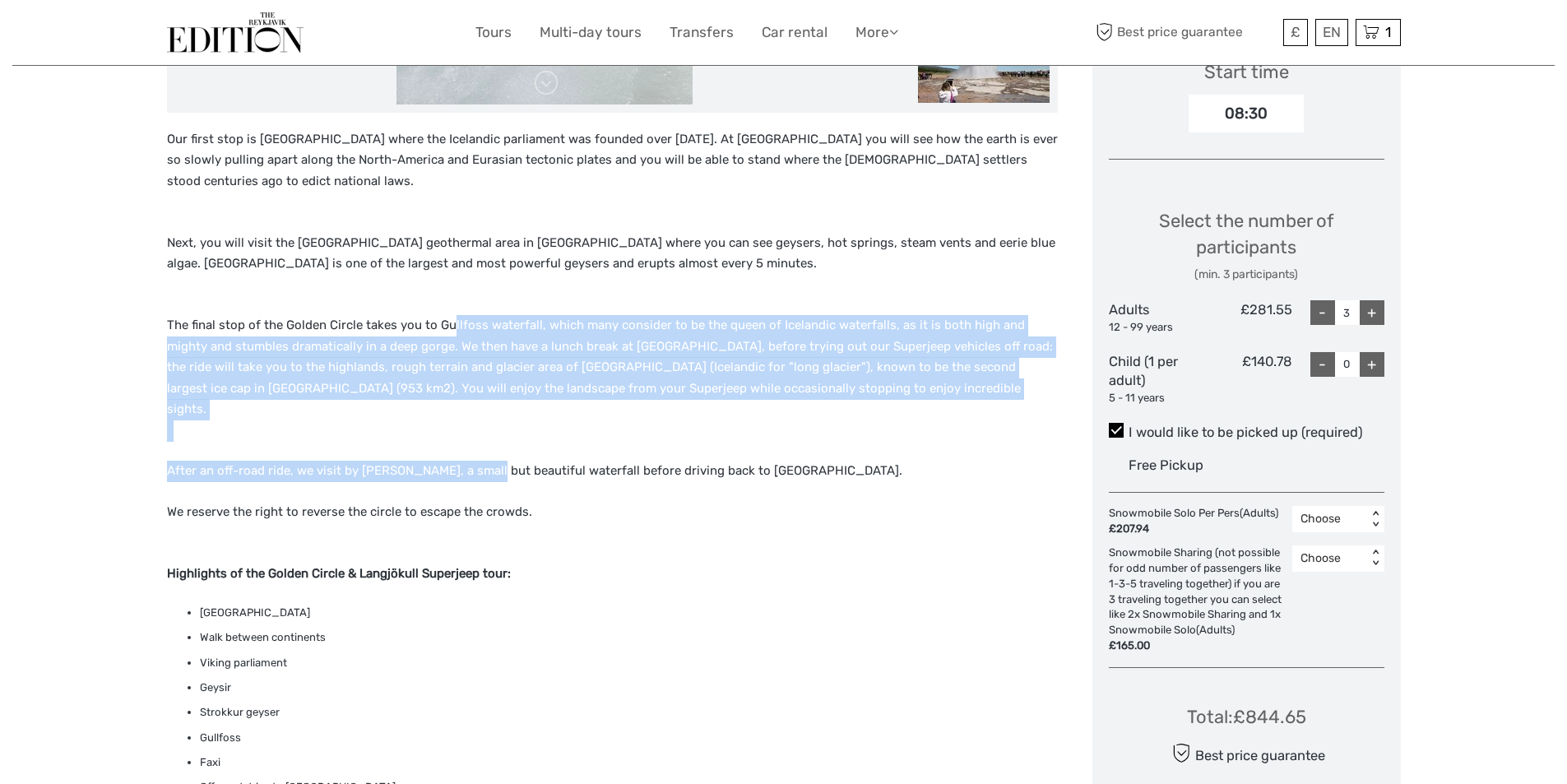
drag, startPoint x: 448, startPoint y: 316, endPoint x: 481, endPoint y: 453, distance: 140.9
click at [481, 453] on div "Our first stop is Thingvellir National Park where the Icelandic parliament was …" at bounding box center [612, 587] width 891 height 915
click at [481, 461] on p "After an off-road ride, we visit by Faxi, a small but beautiful waterfall befor…" at bounding box center [612, 471] width 891 height 21
drag, startPoint x: 482, startPoint y: 297, endPoint x: 503, endPoint y: 444, distance: 148.5
click at [503, 444] on div "Our first stop is Thingvellir National Park where the Icelandic parliament was …" at bounding box center [612, 587] width 891 height 915
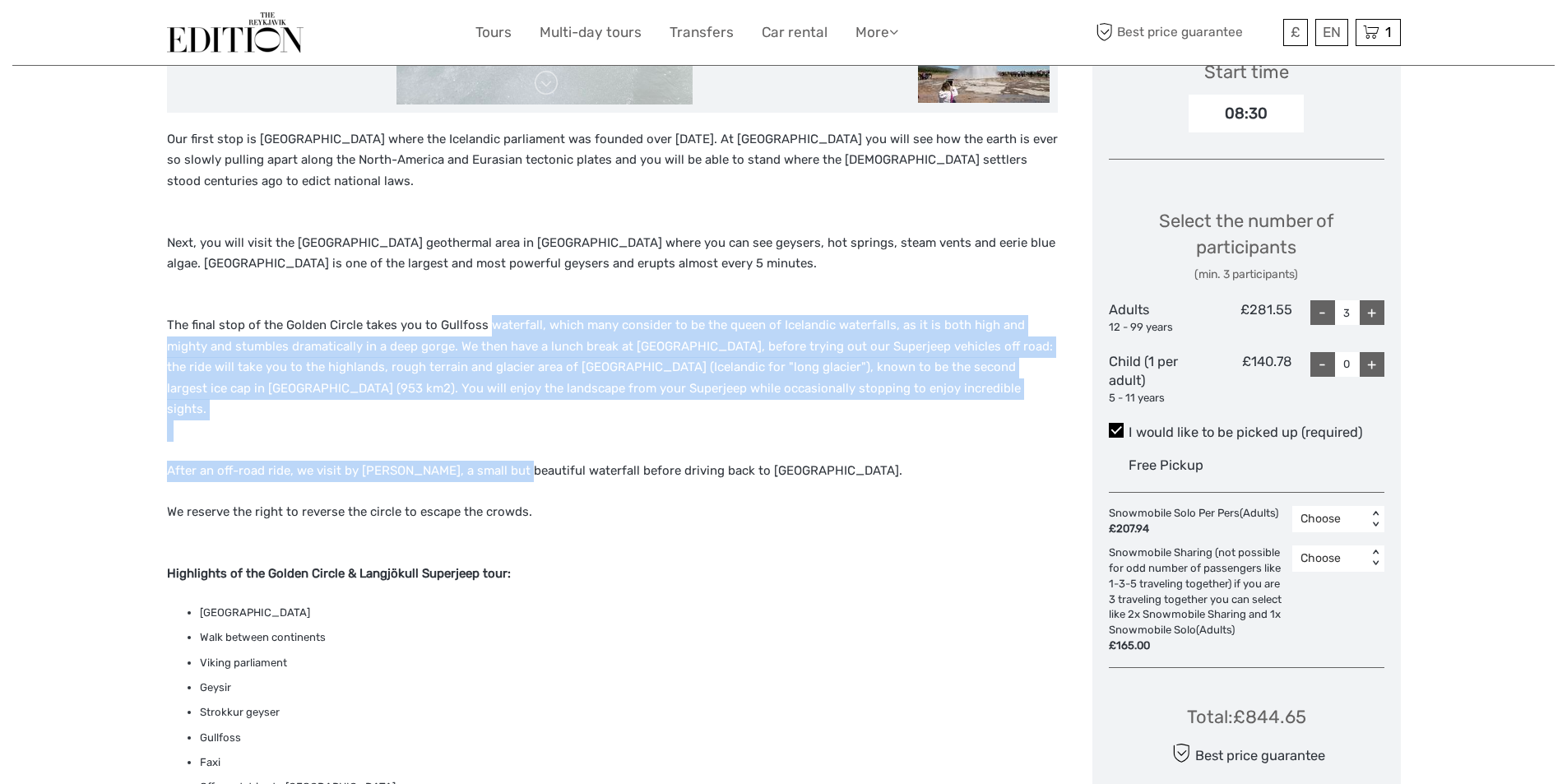
click at [503, 461] on p "After an off-road ride, we visit by Faxi, a small but beautiful waterfall befor…" at bounding box center [612, 471] width 891 height 21
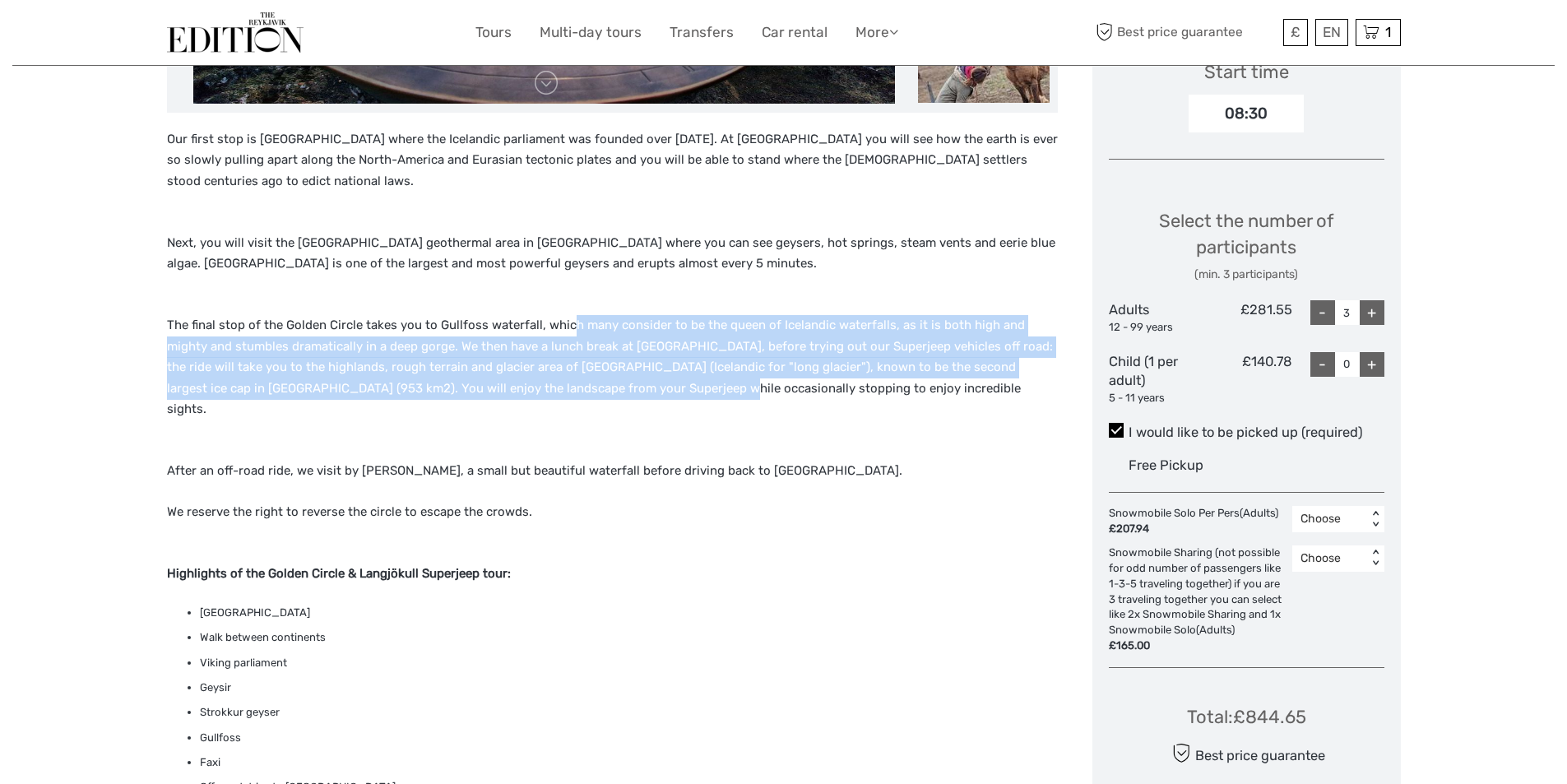
drag, startPoint x: 569, startPoint y: 329, endPoint x: 575, endPoint y: 392, distance: 63.3
click at [575, 392] on p "The final stop of the Golden Circle takes you to Gullfoss waterfall, which many…" at bounding box center [612, 377] width 891 height 126
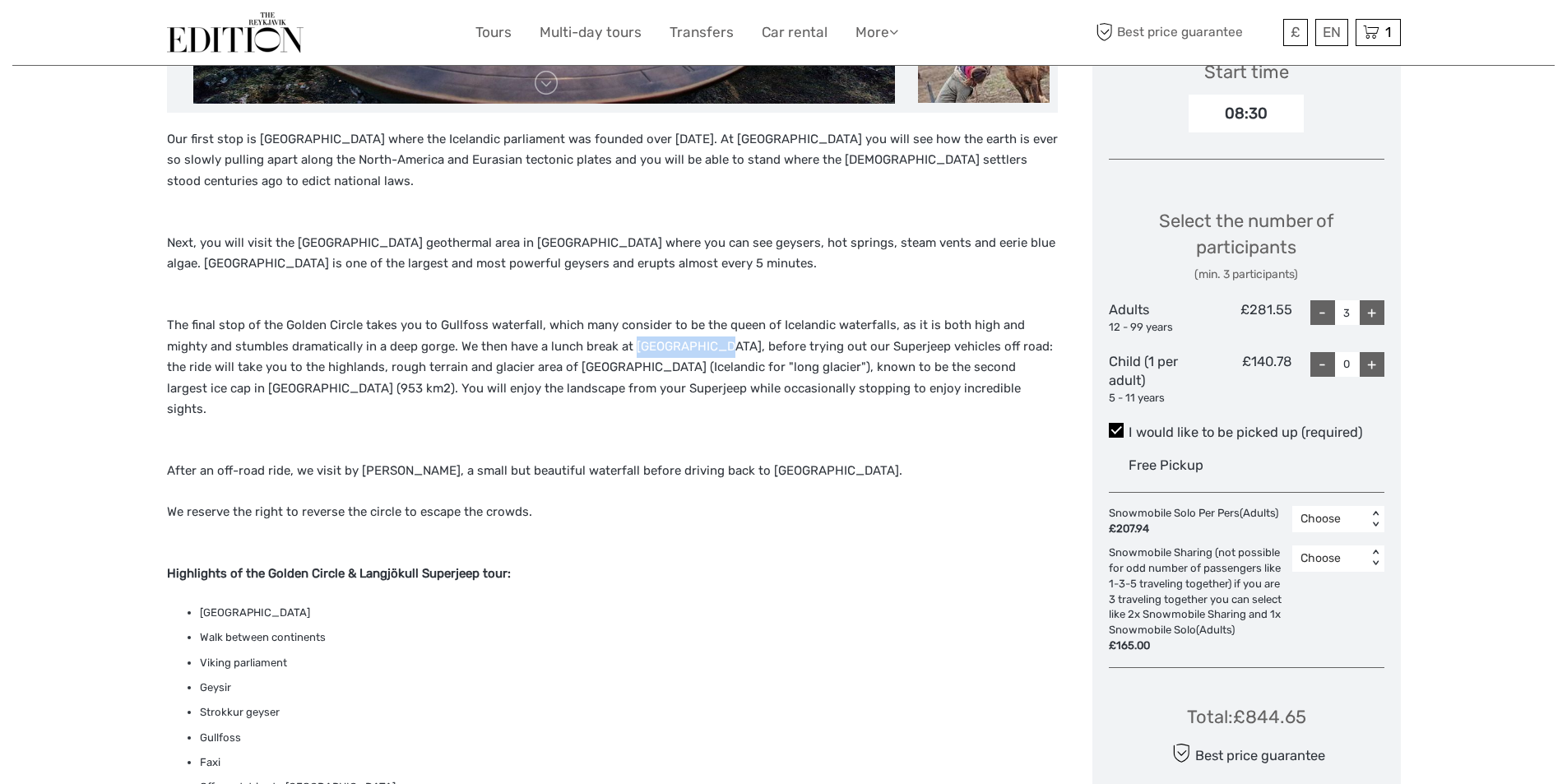
drag, startPoint x: 589, startPoint y: 344, endPoint x: 662, endPoint y: 349, distance: 73.2
click at [662, 349] on p "The final stop of the Golden Circle takes you to Gullfoss waterfall, which many…" at bounding box center [612, 377] width 891 height 126
copy p "Gullfoss Café"
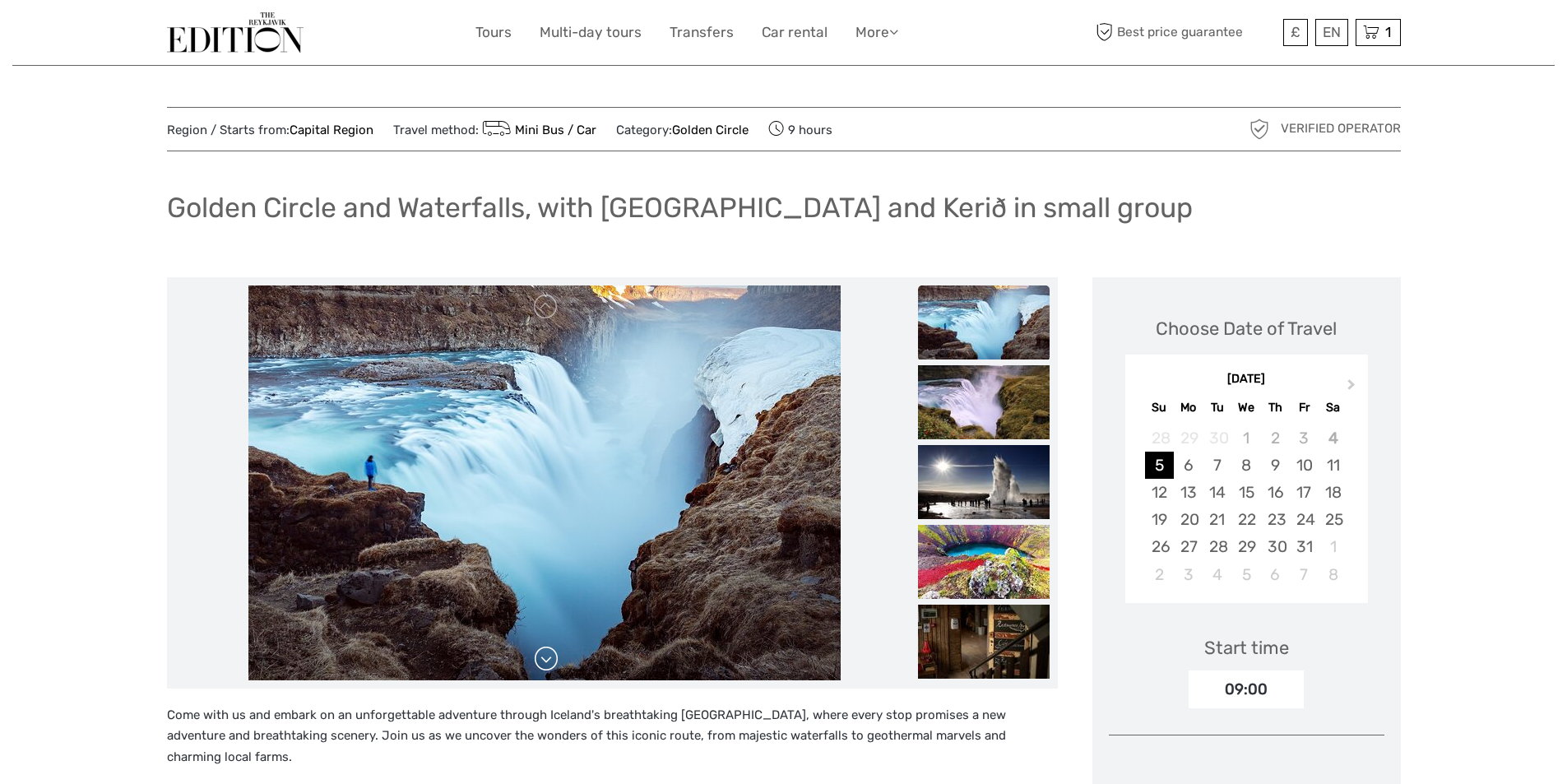
click at [551, 663] on link at bounding box center [545, 658] width 26 height 26
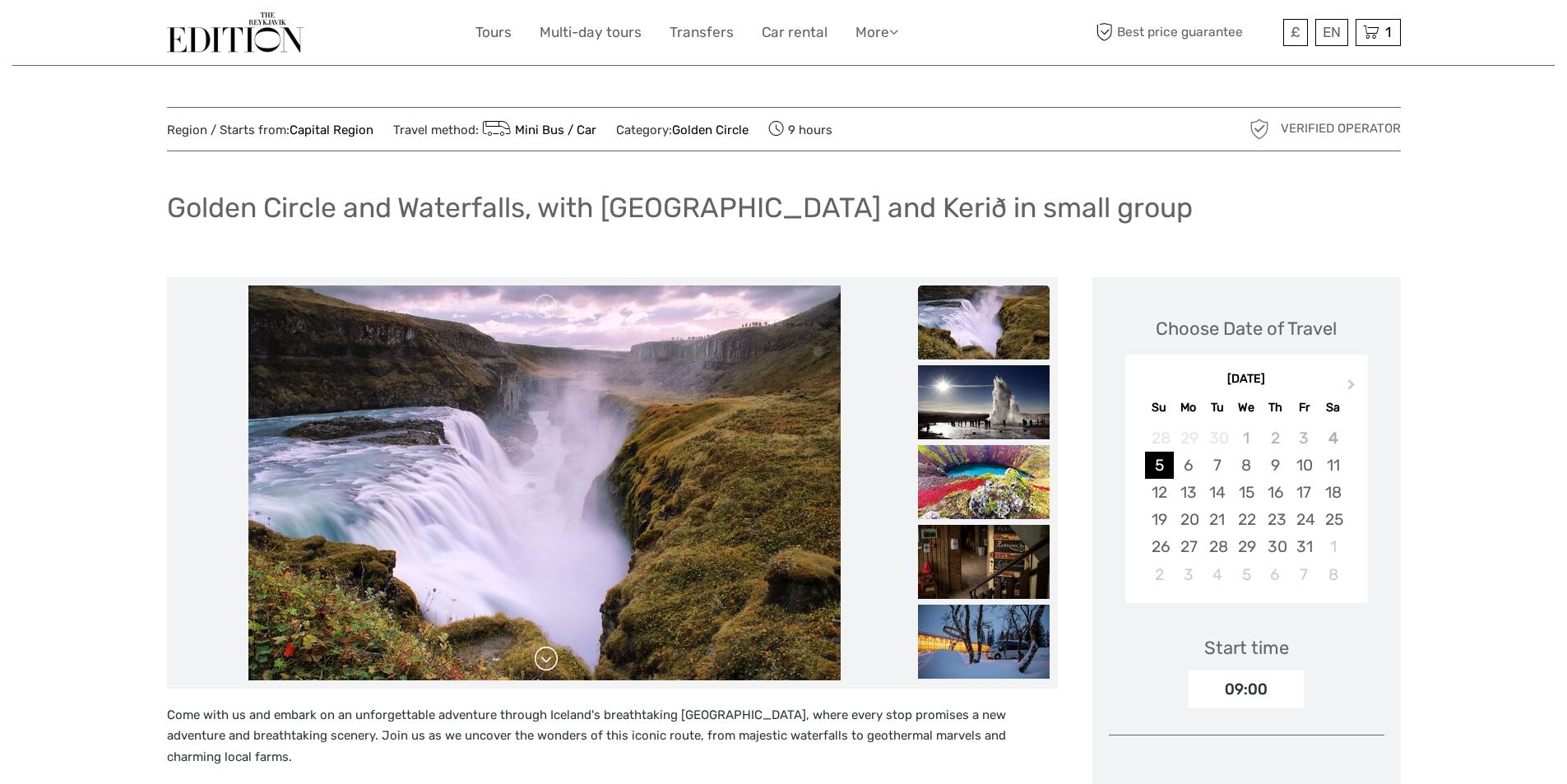
click at [550, 663] on link at bounding box center [545, 658] width 26 height 26
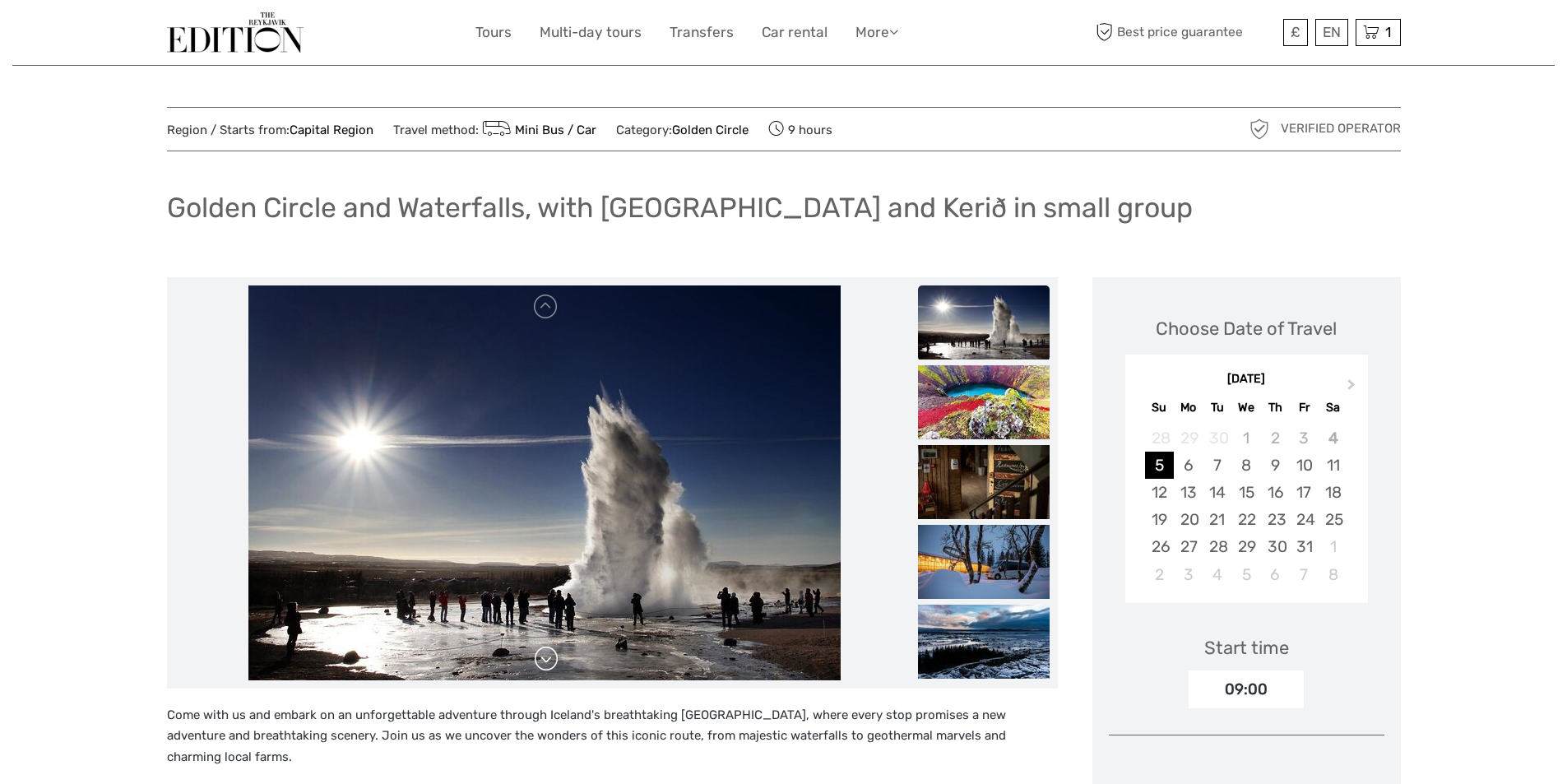
click at [549, 660] on link at bounding box center [545, 658] width 26 height 26
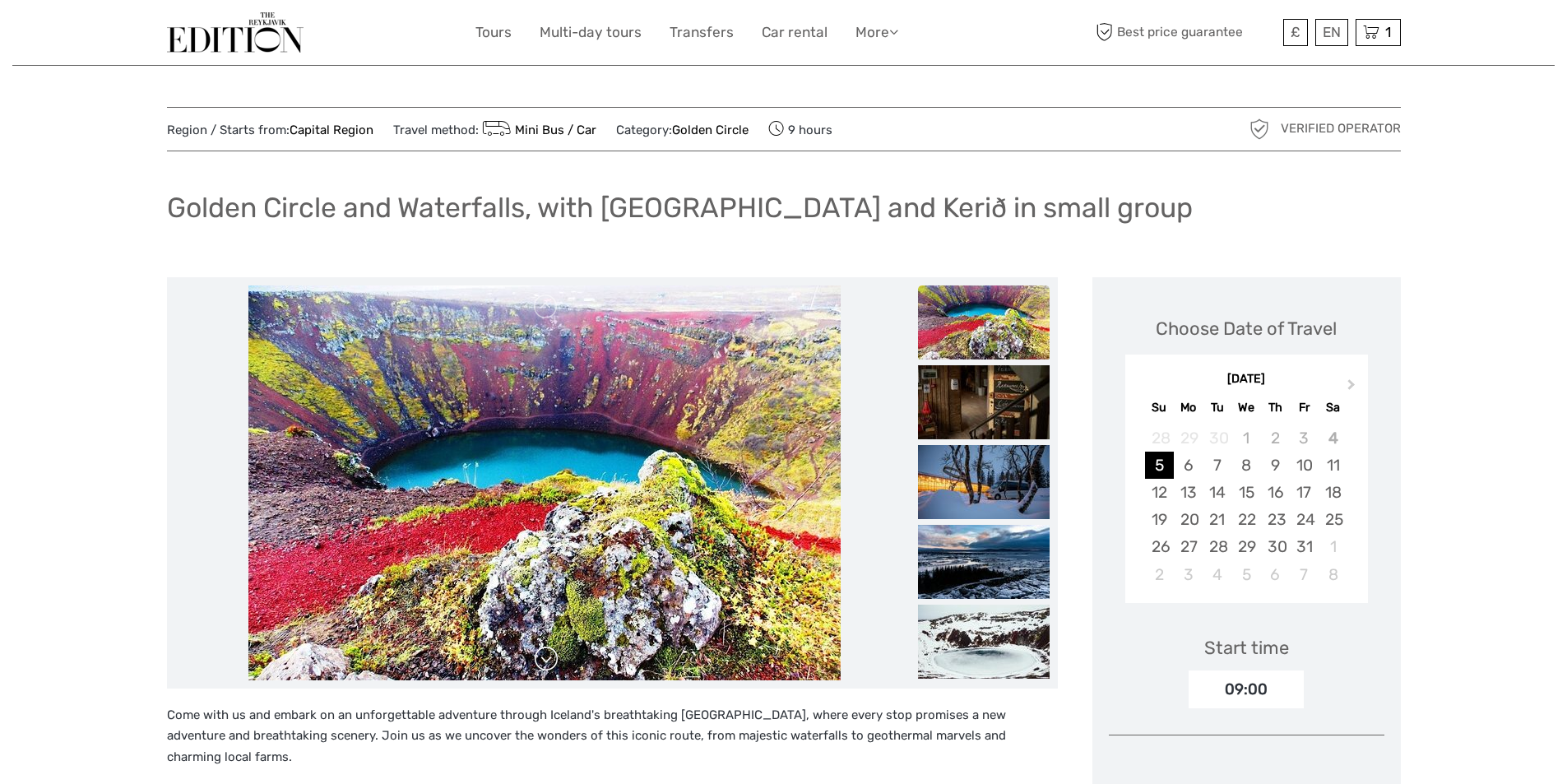
click at [549, 660] on link at bounding box center [545, 658] width 26 height 26
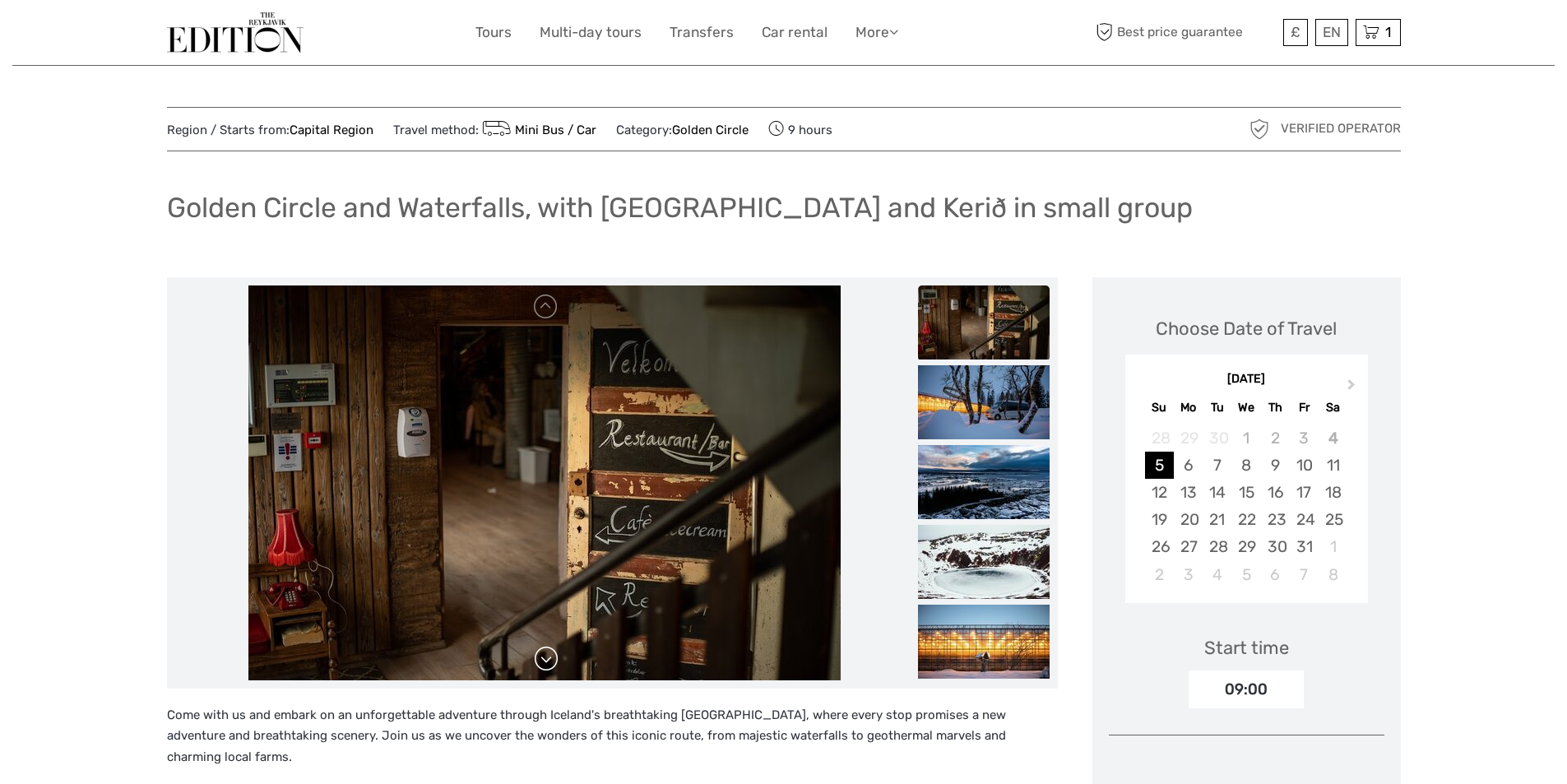
click at [549, 660] on link at bounding box center [545, 658] width 26 height 26
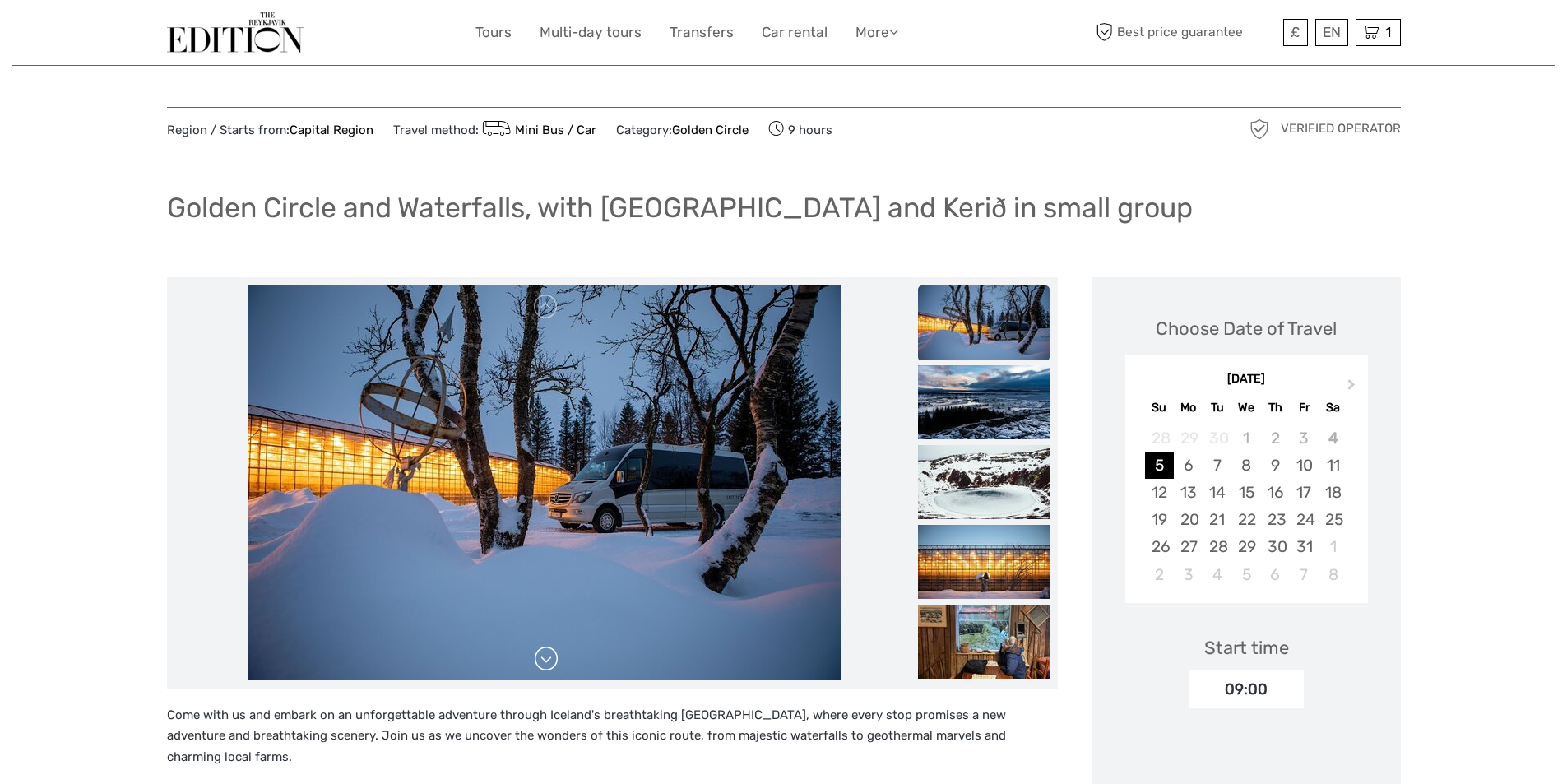
click at [549, 660] on link at bounding box center [545, 658] width 26 height 26
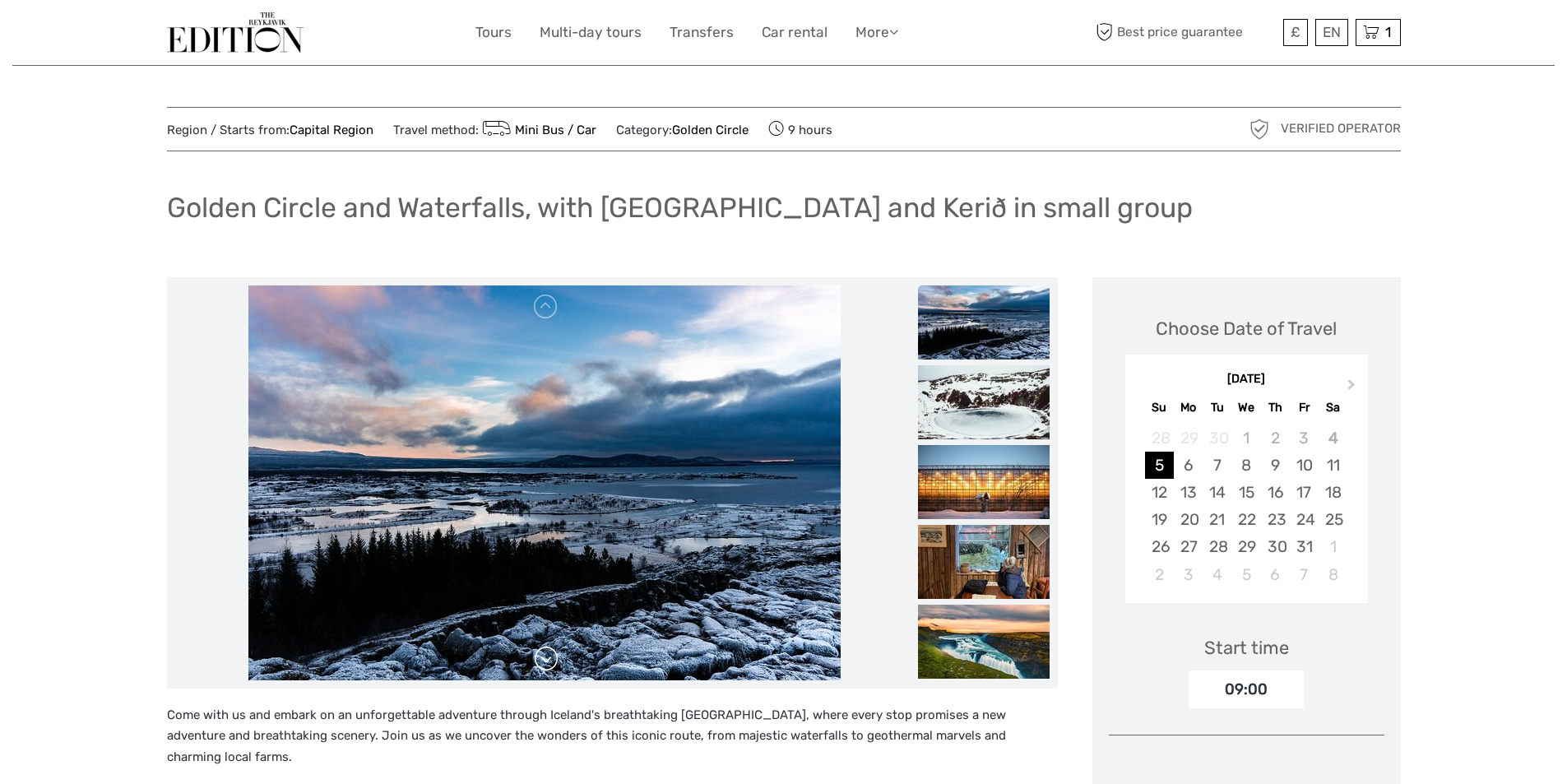
click at [549, 660] on link at bounding box center [545, 658] width 26 height 26
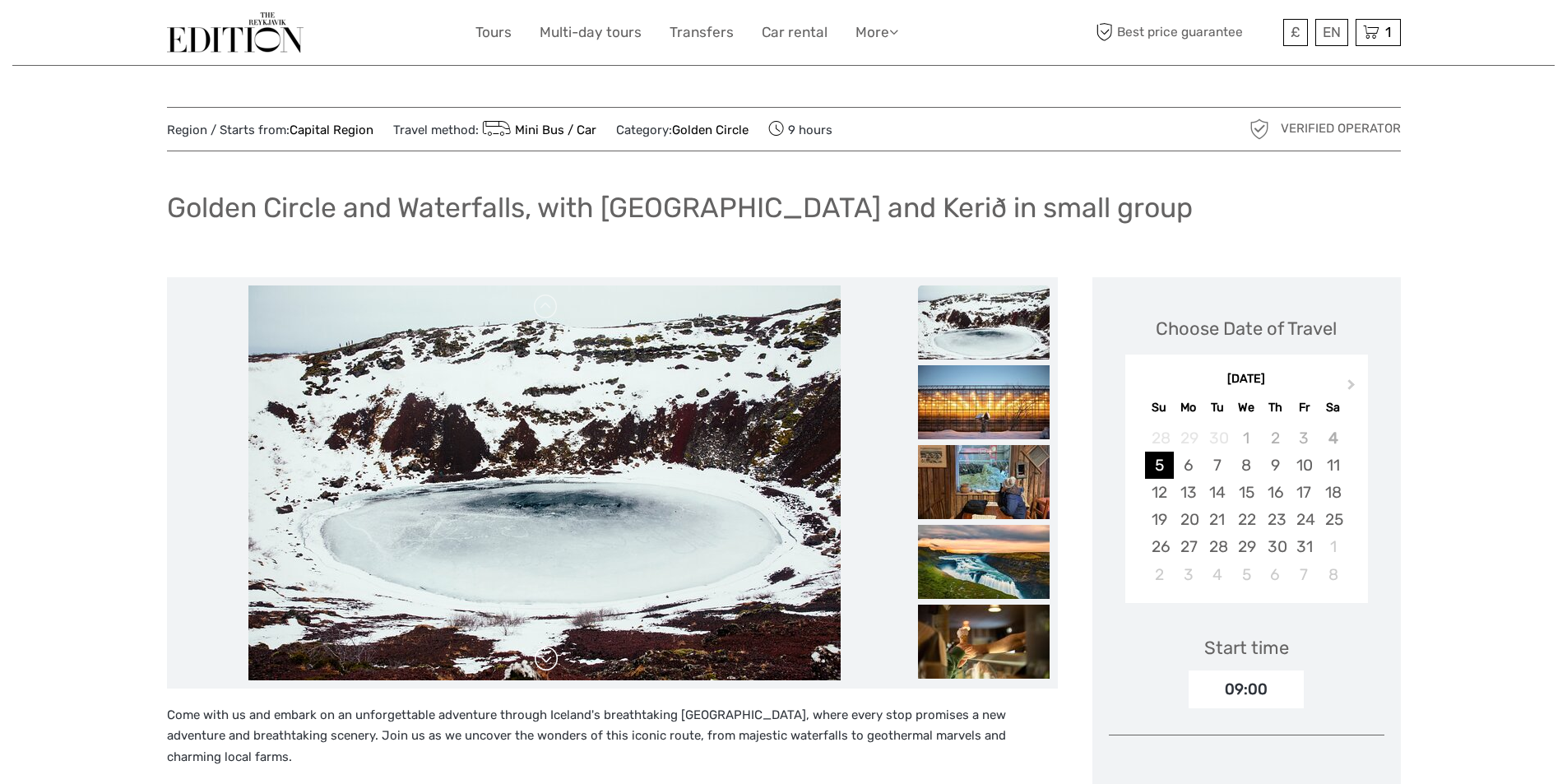
click at [549, 660] on link at bounding box center [545, 658] width 26 height 26
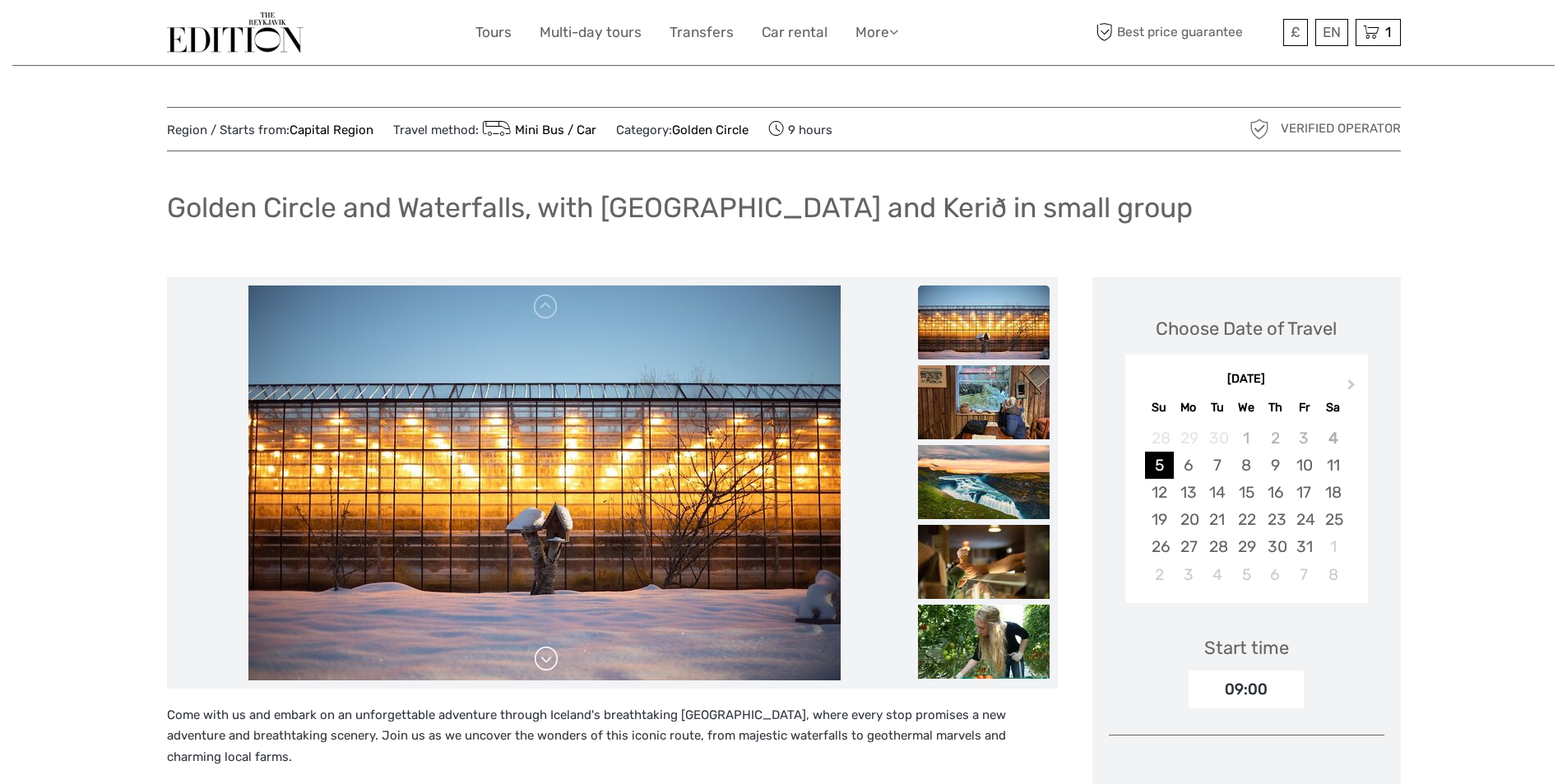
click at [549, 660] on link at bounding box center [545, 658] width 26 height 26
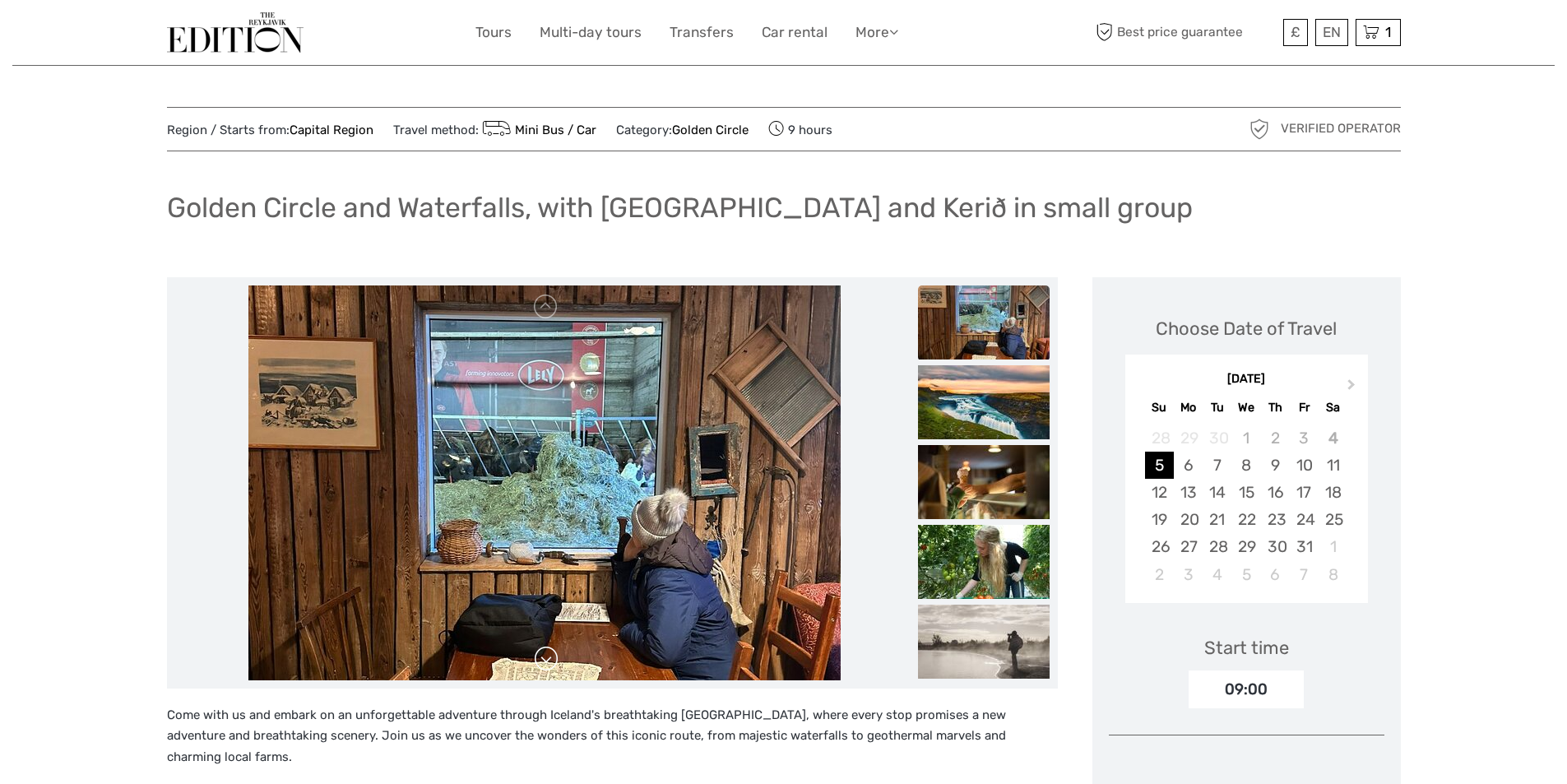
click at [549, 660] on link at bounding box center [545, 658] width 26 height 26
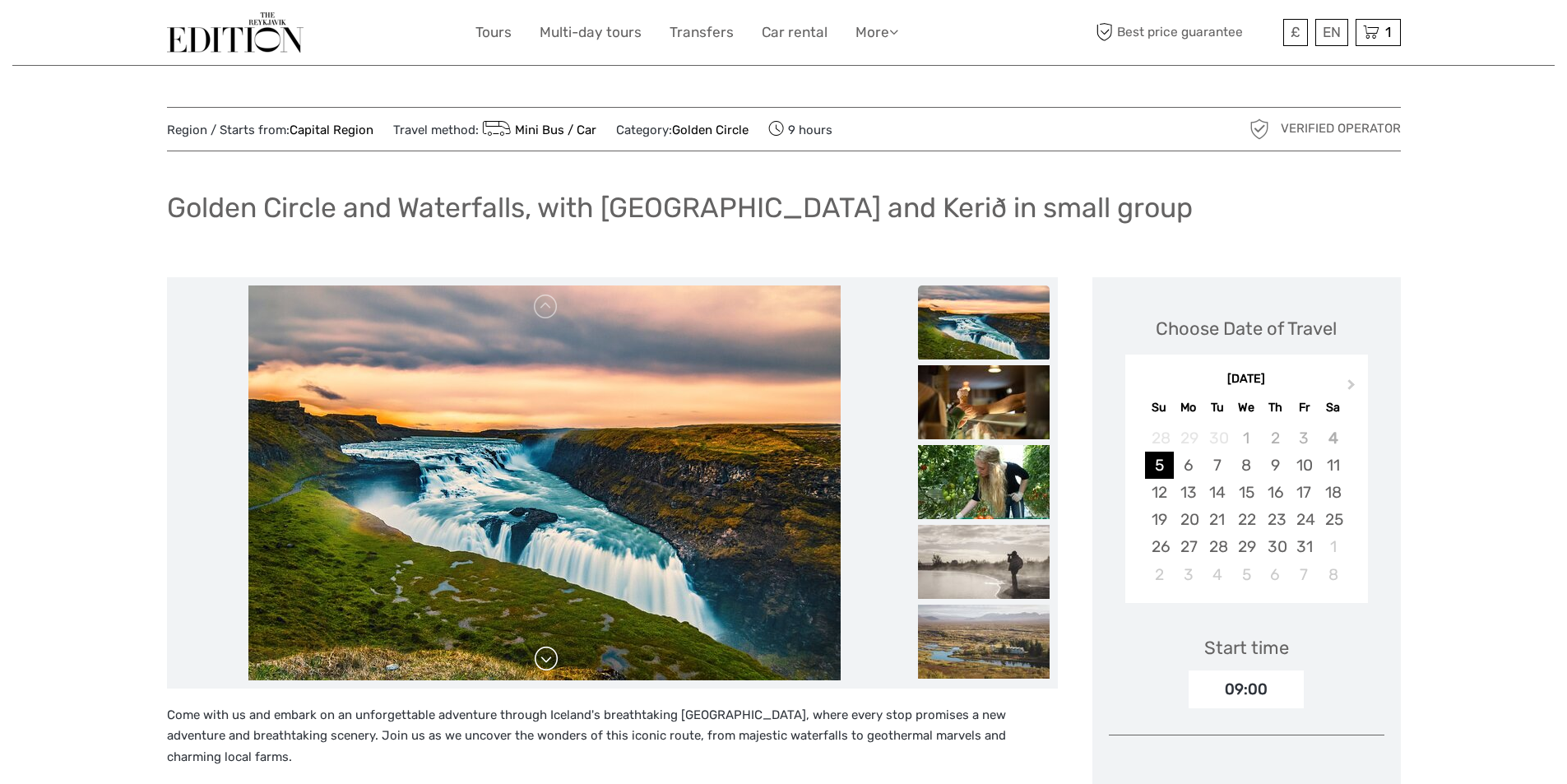
click at [549, 660] on link at bounding box center [545, 658] width 26 height 26
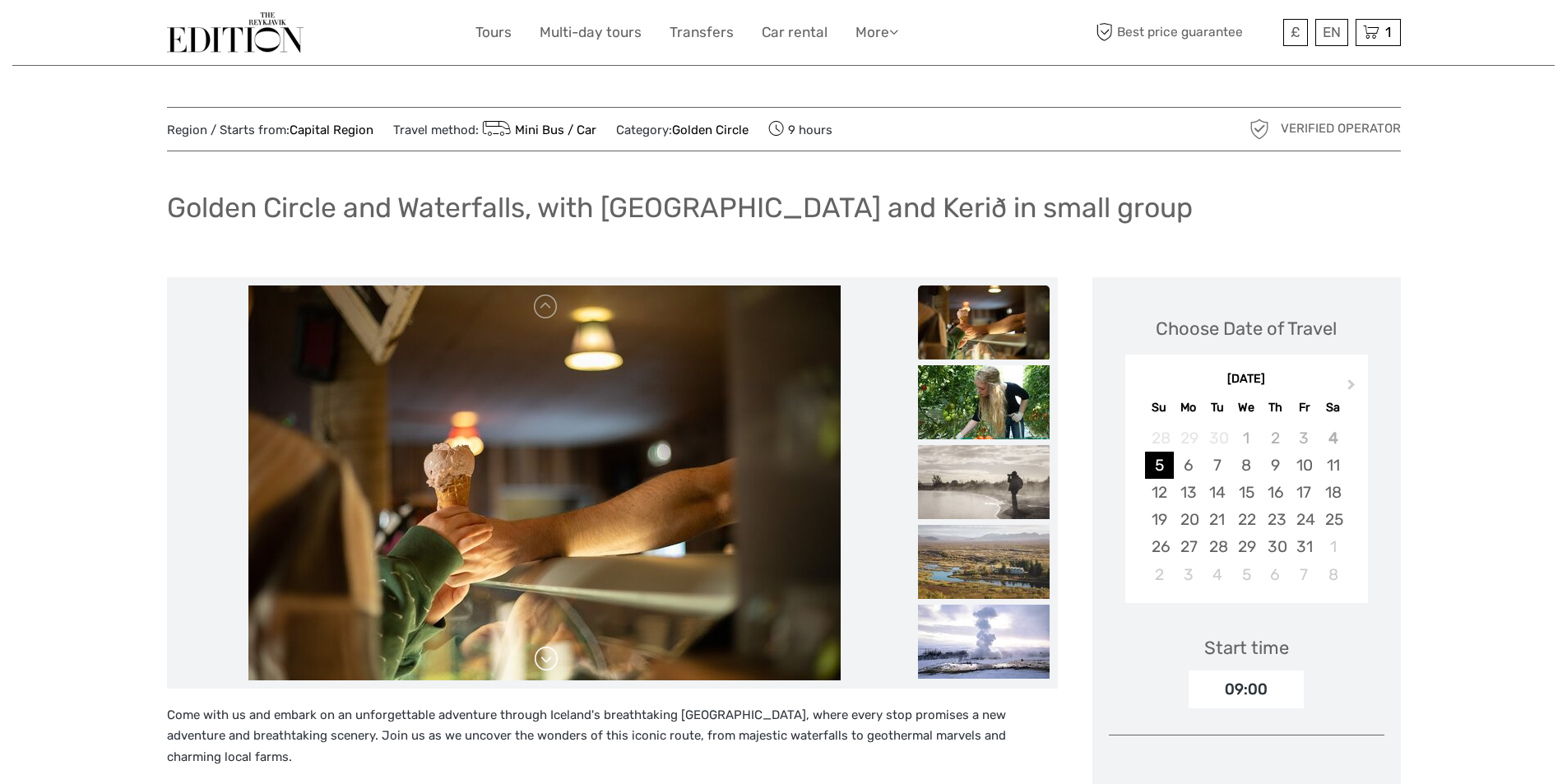
click at [549, 660] on link at bounding box center [545, 658] width 26 height 26
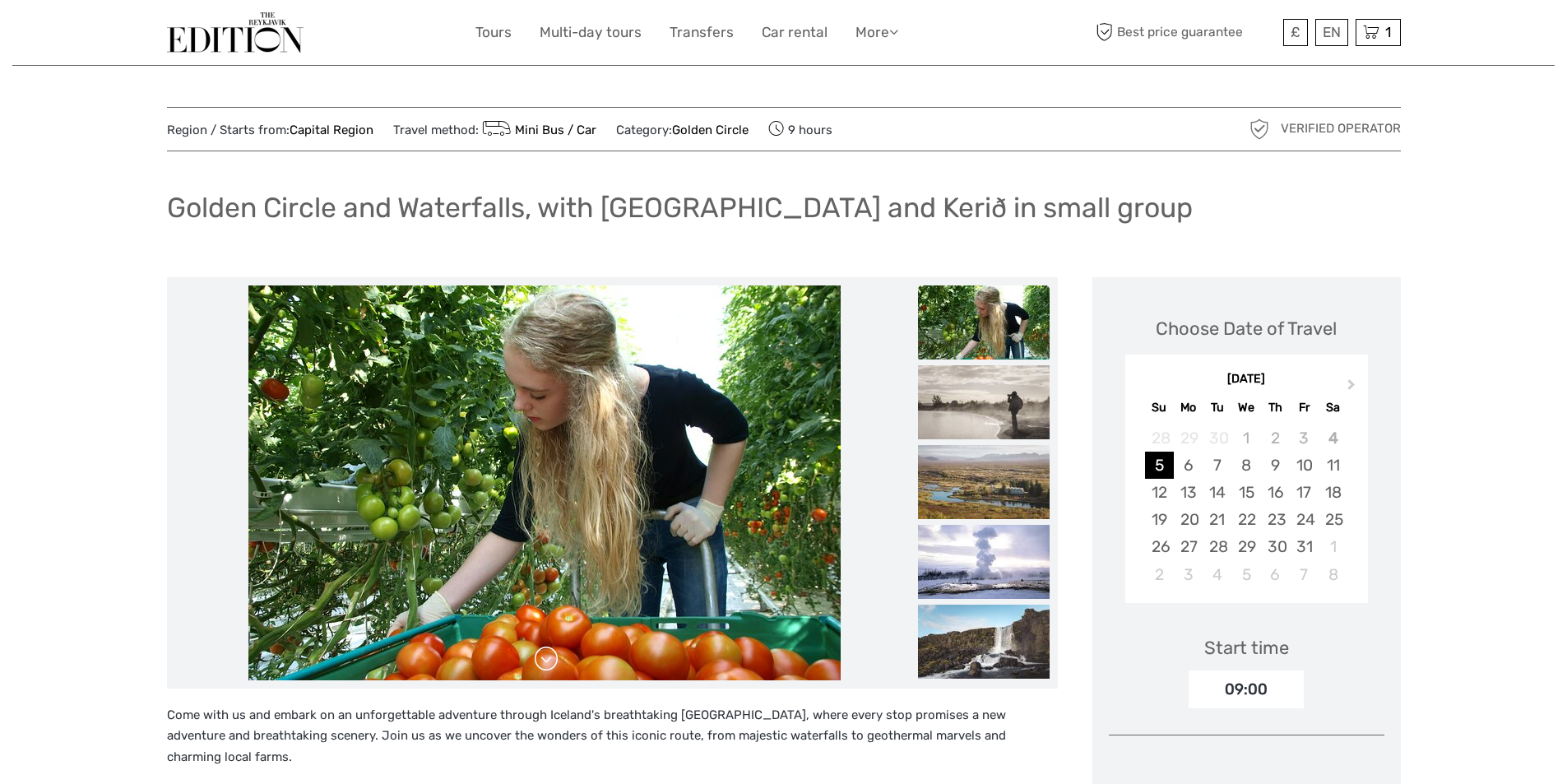
click at [549, 660] on link at bounding box center [545, 658] width 26 height 26
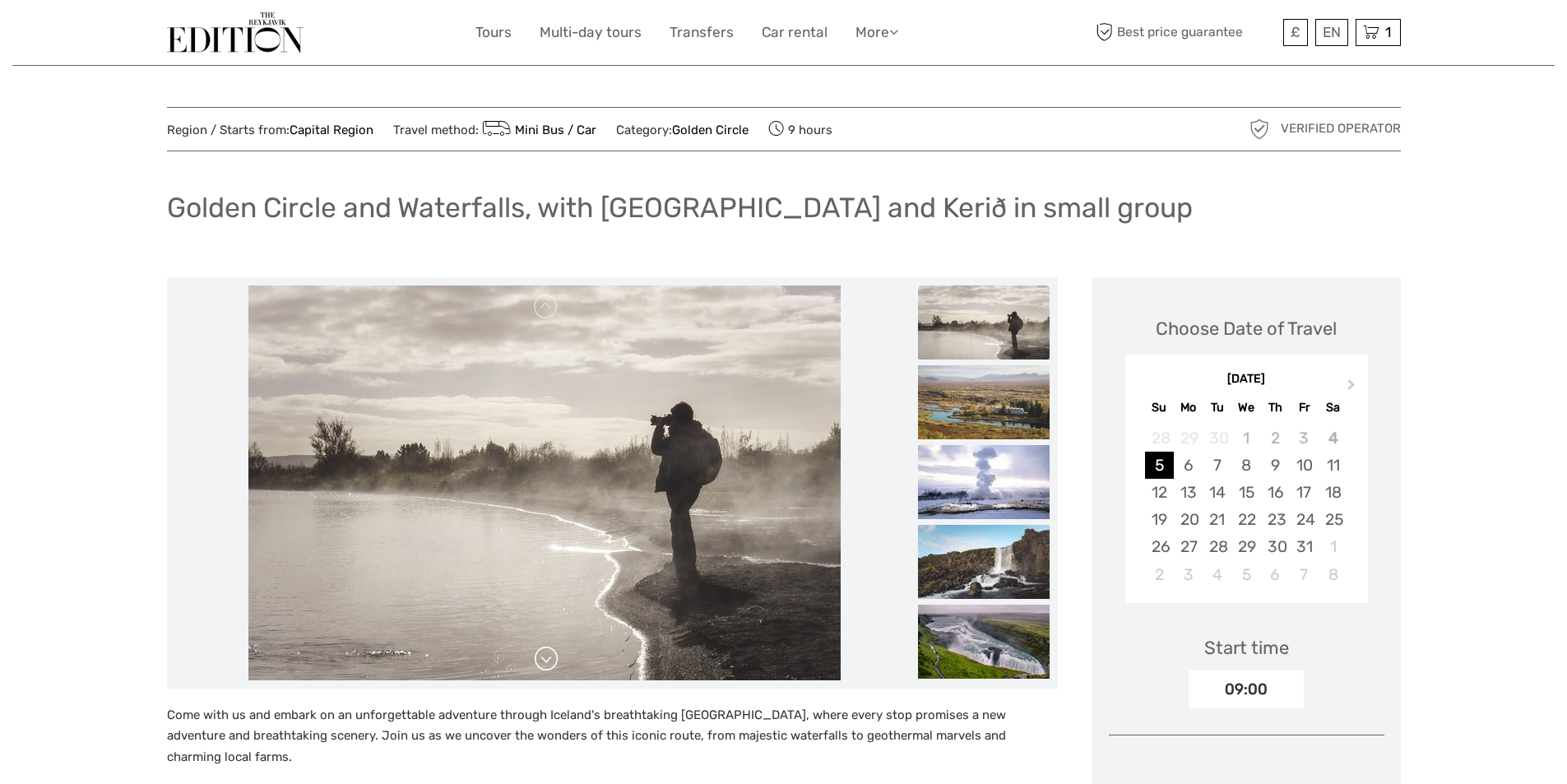
click at [549, 660] on link at bounding box center [545, 658] width 26 height 26
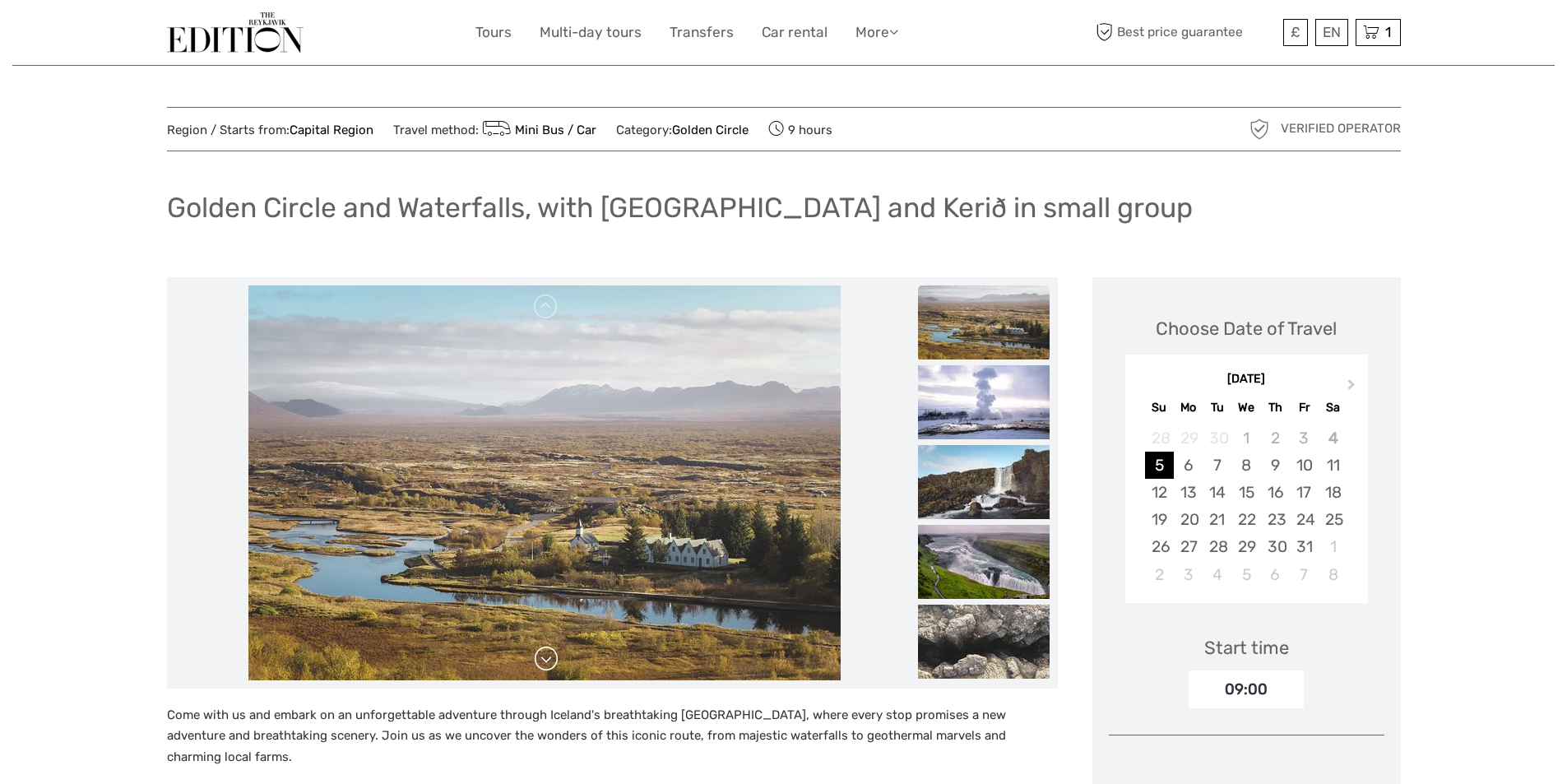
click at [549, 657] on link at bounding box center [545, 658] width 26 height 26
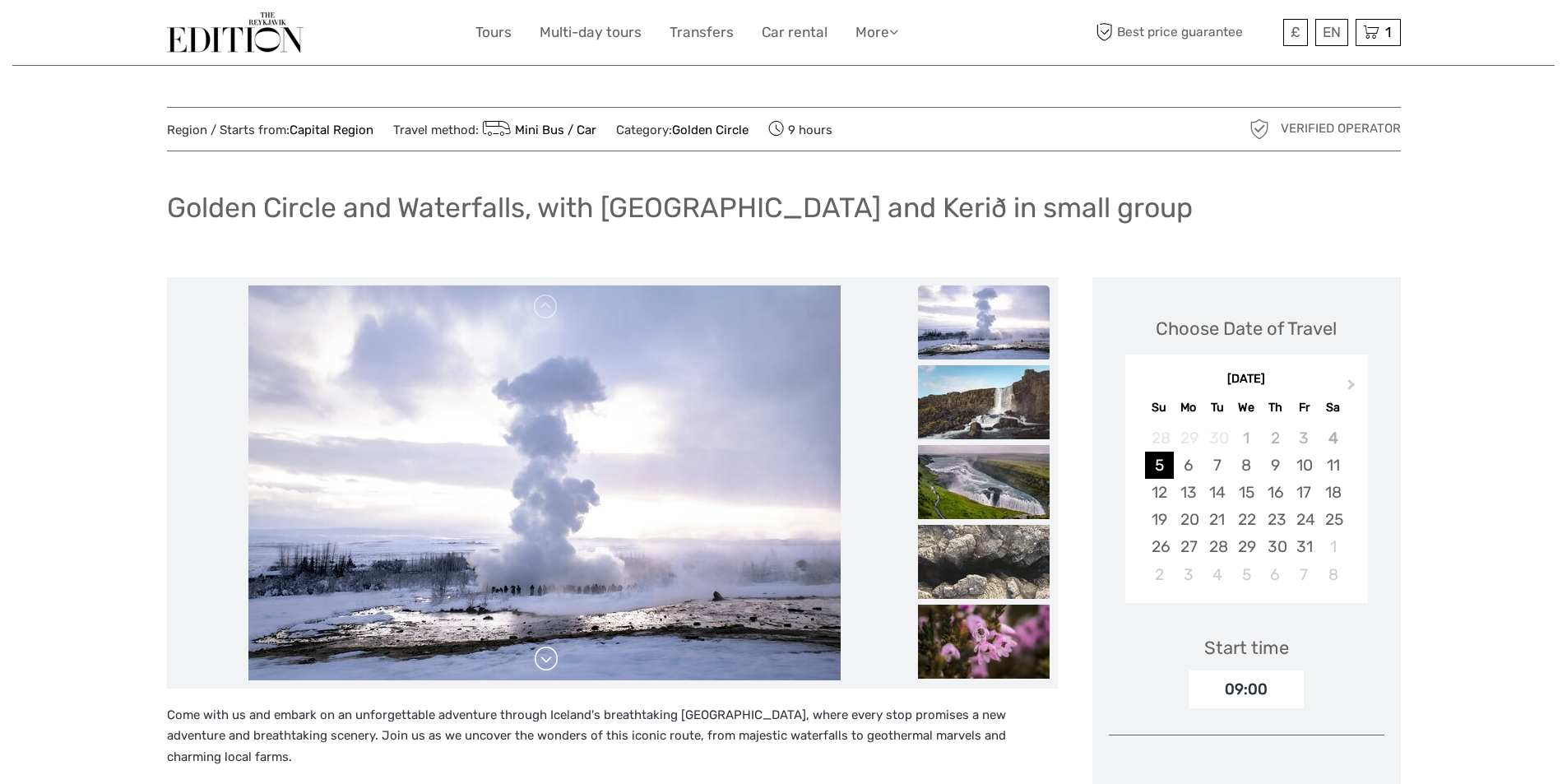
click at [549, 657] on link at bounding box center [545, 658] width 26 height 26
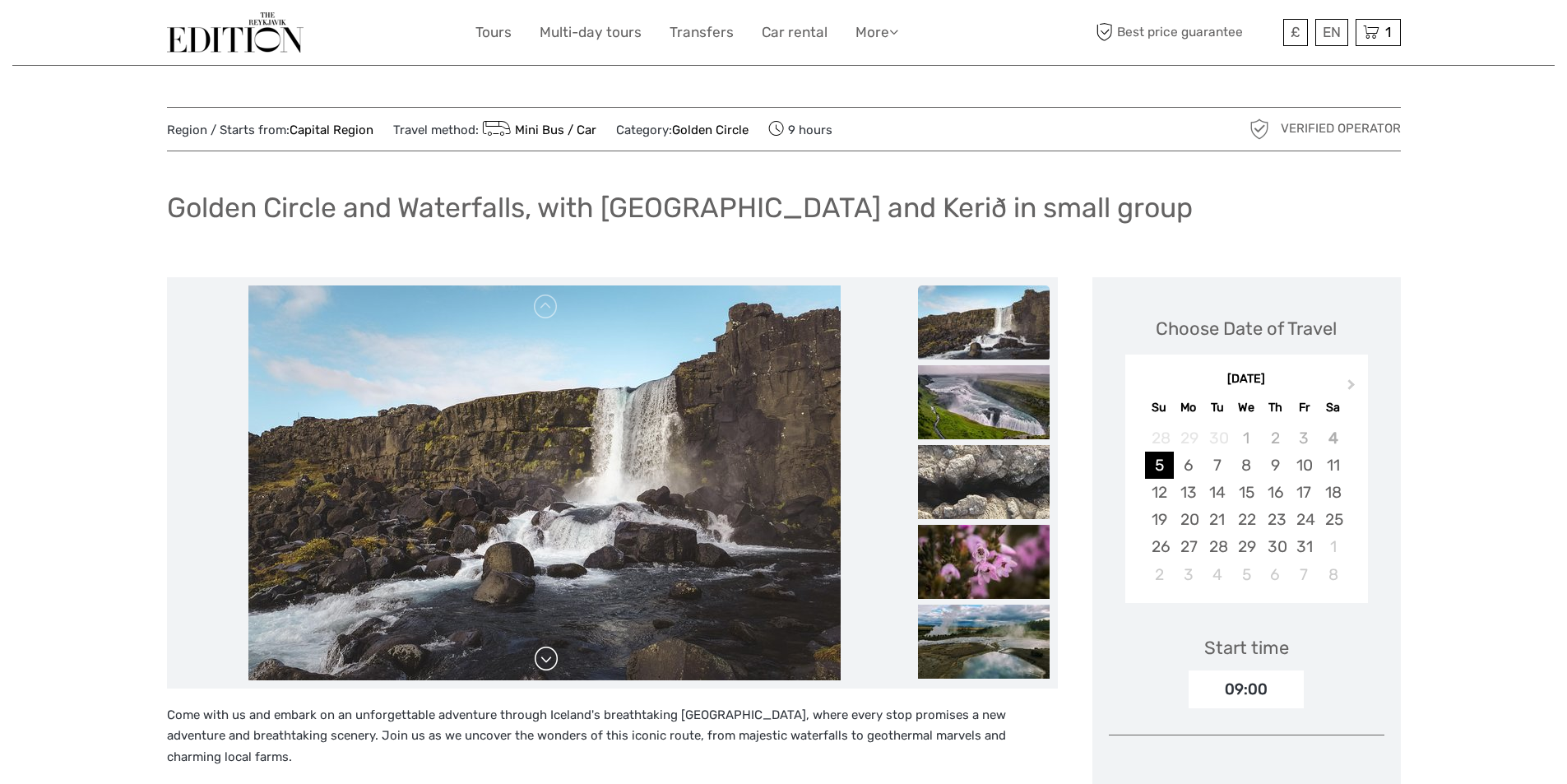
click at [549, 657] on link at bounding box center [545, 658] width 26 height 26
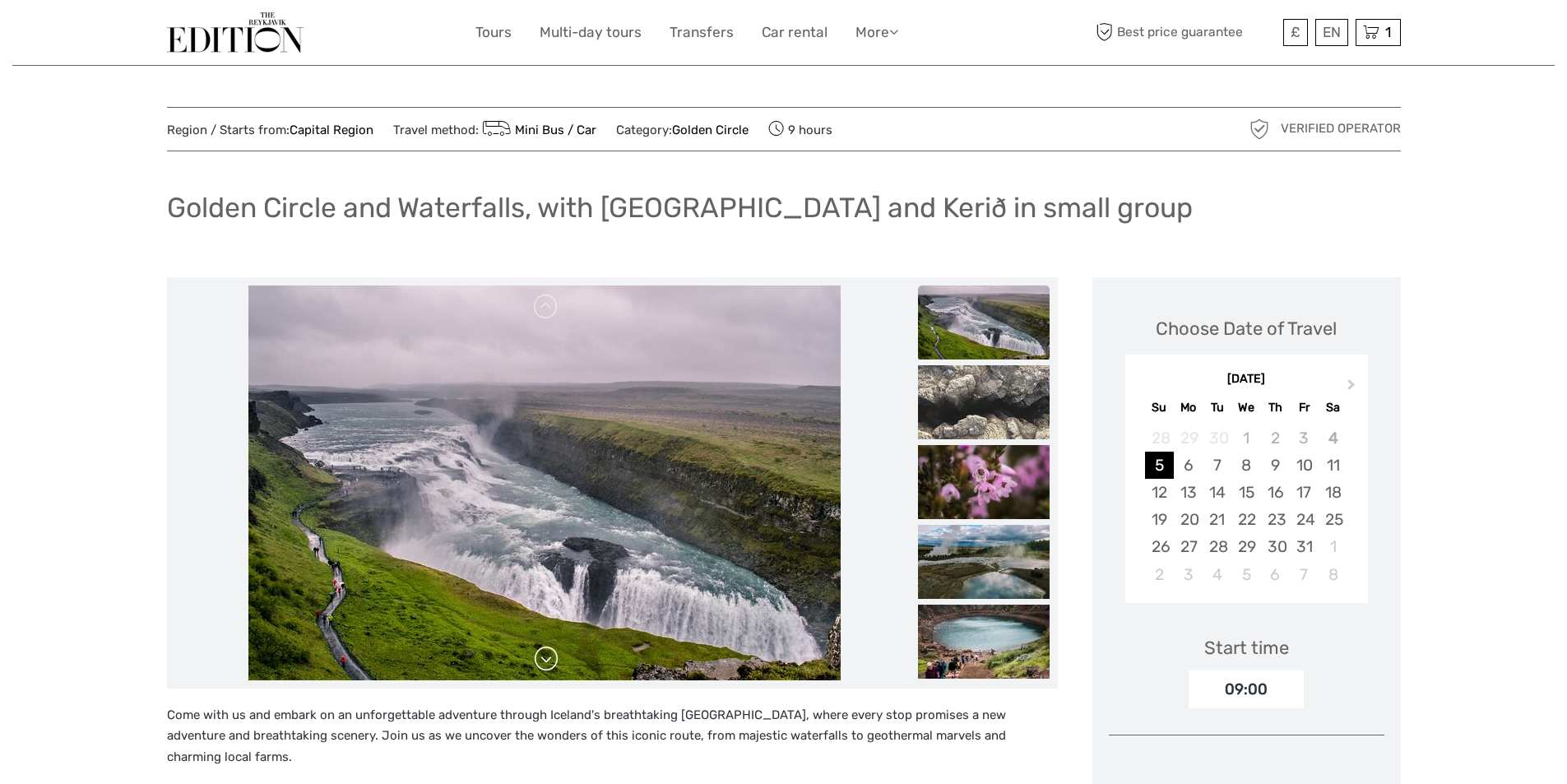
click at [549, 656] on link at bounding box center [545, 658] width 26 height 26
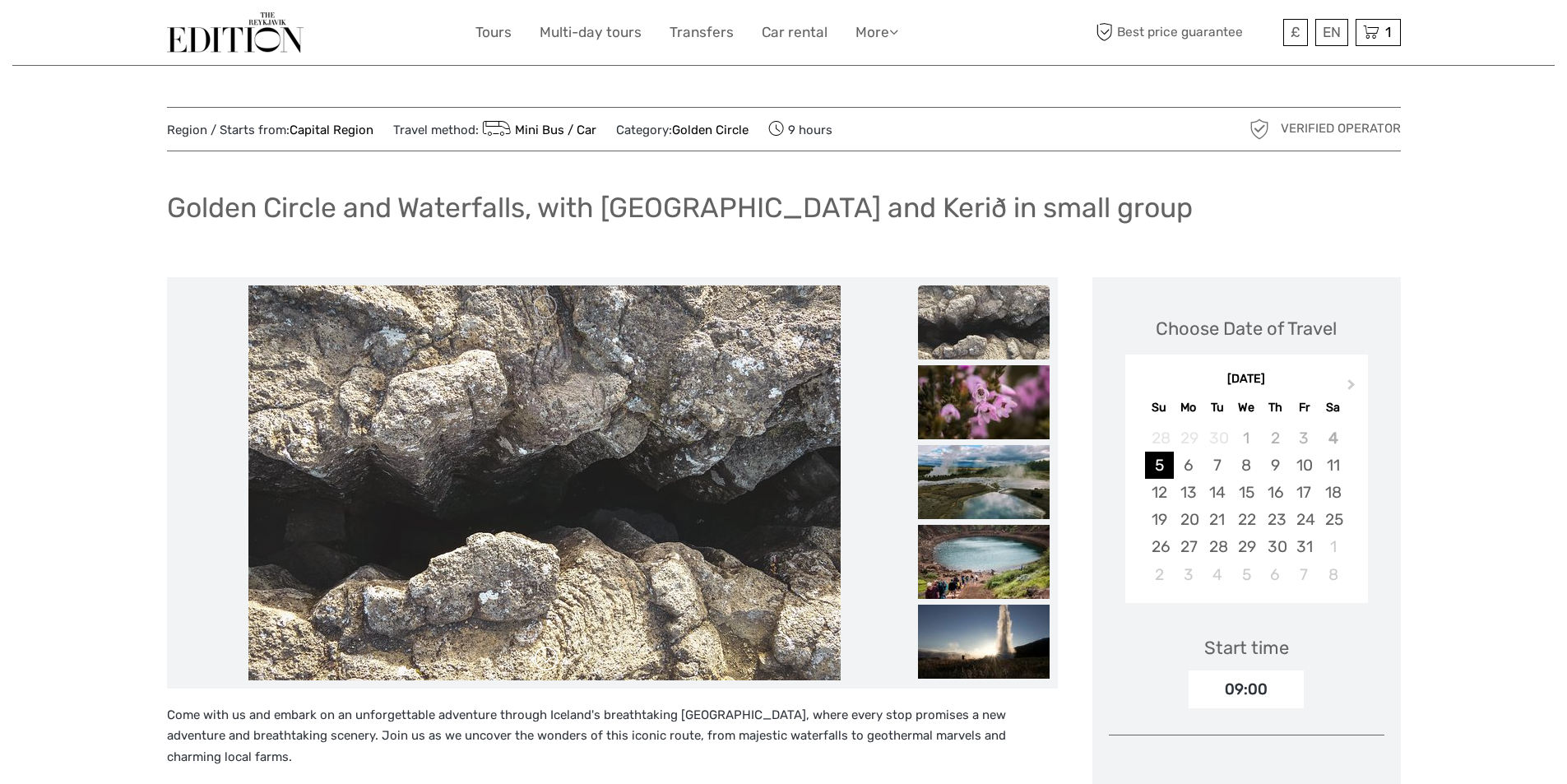
click at [549, 656] on link at bounding box center [545, 658] width 26 height 26
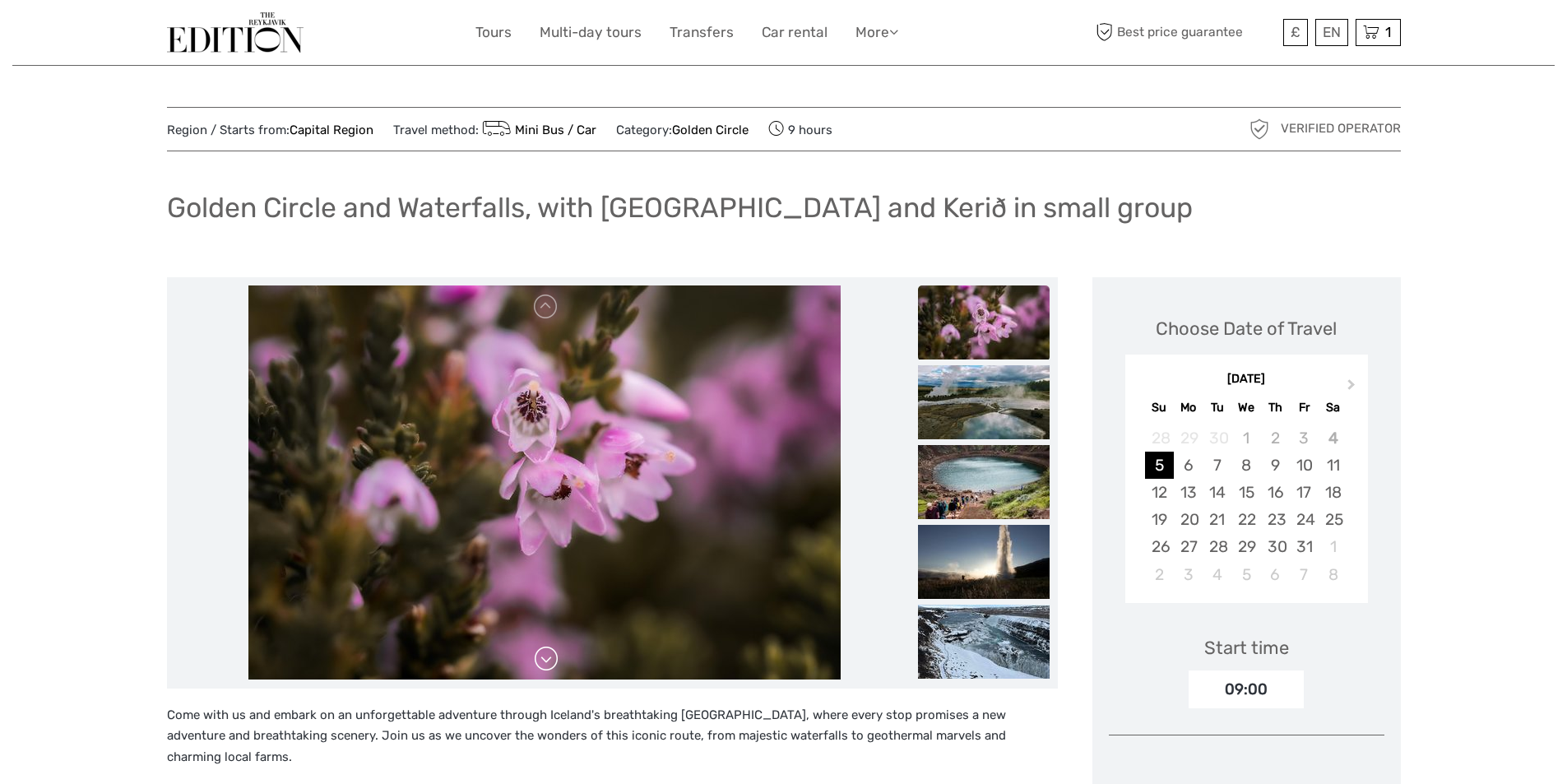
click at [546, 664] on link at bounding box center [545, 658] width 26 height 26
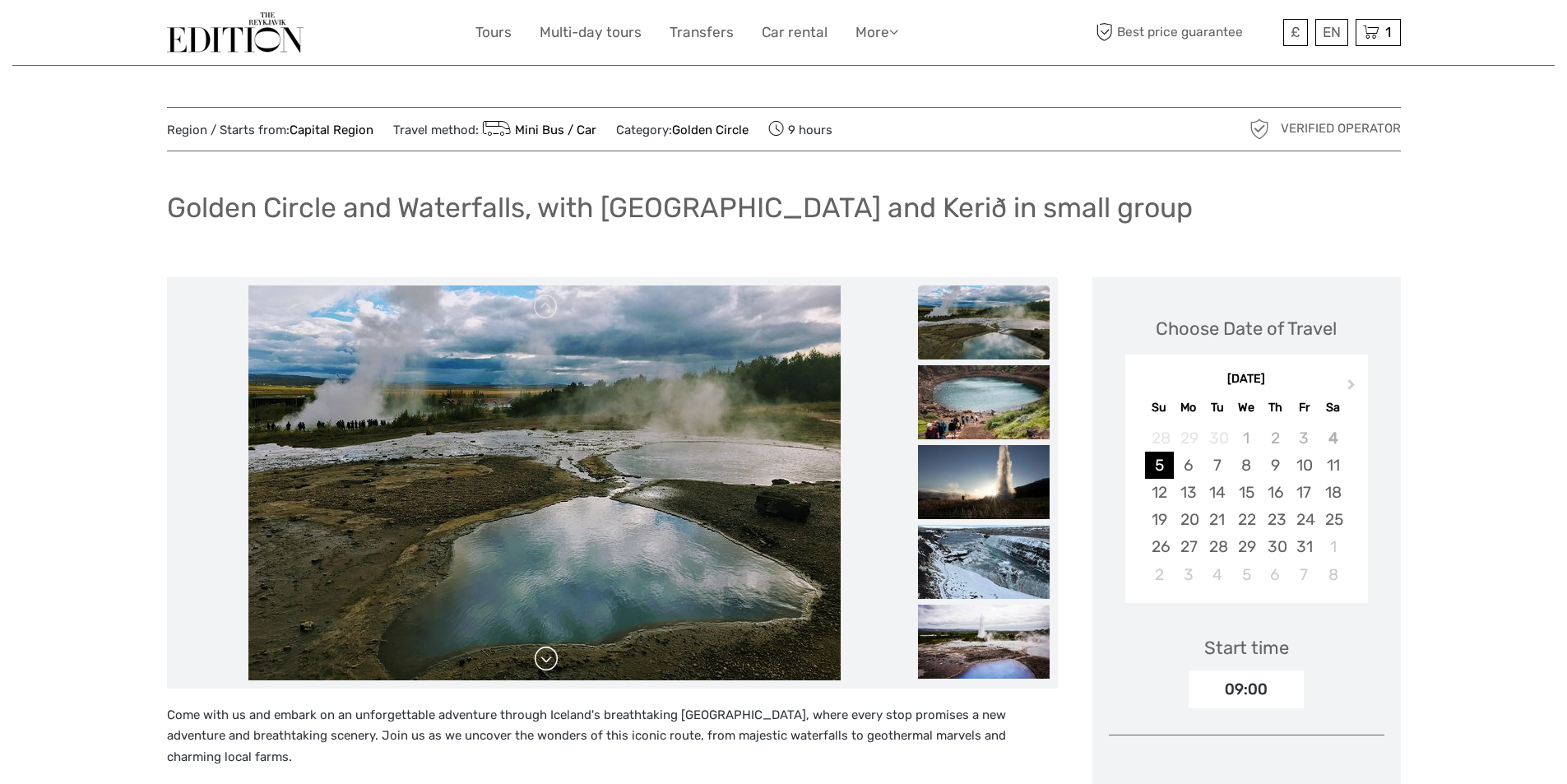
click at [543, 661] on link at bounding box center [545, 658] width 26 height 26
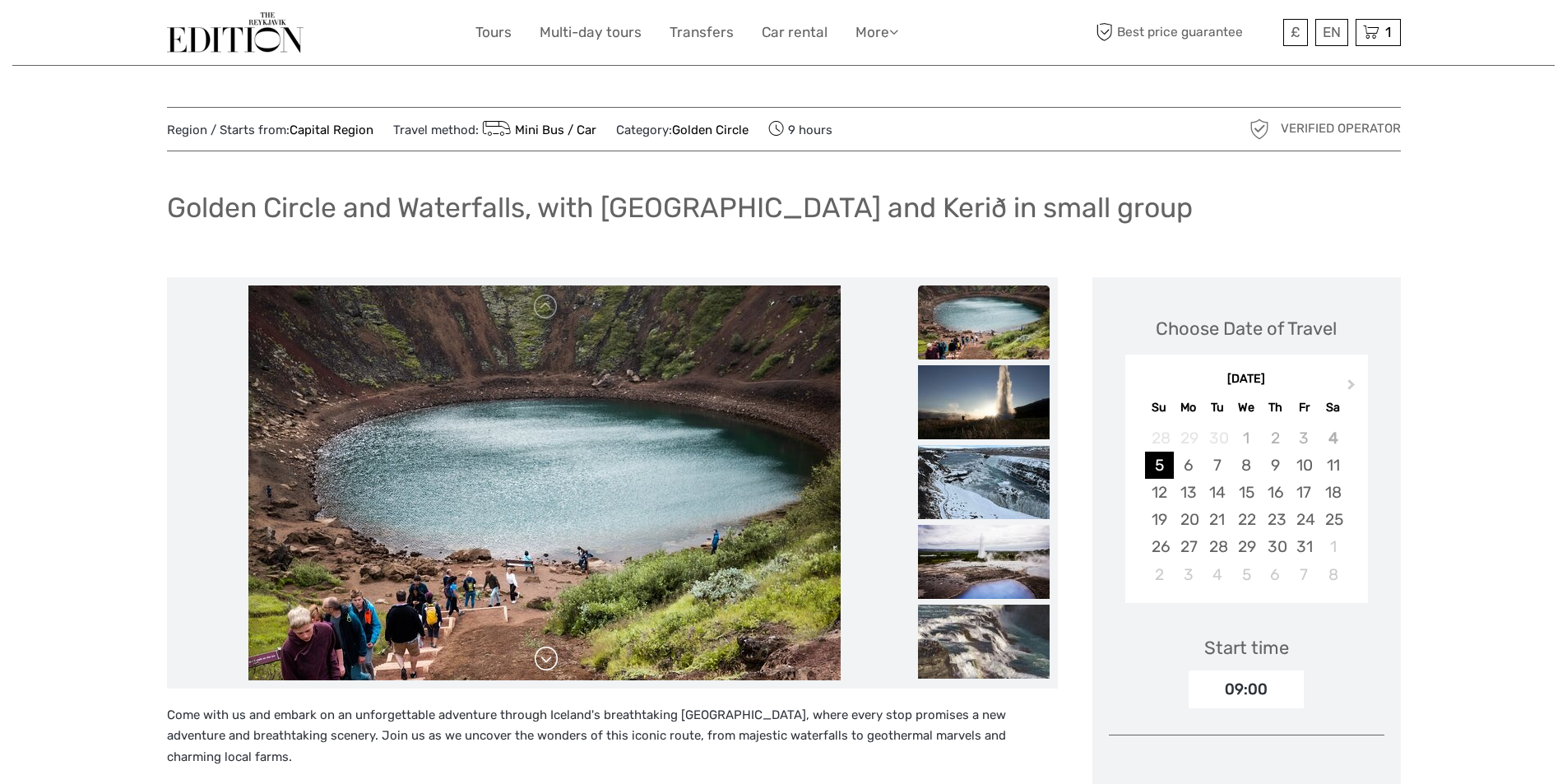
click at [546, 652] on link at bounding box center [545, 658] width 26 height 26
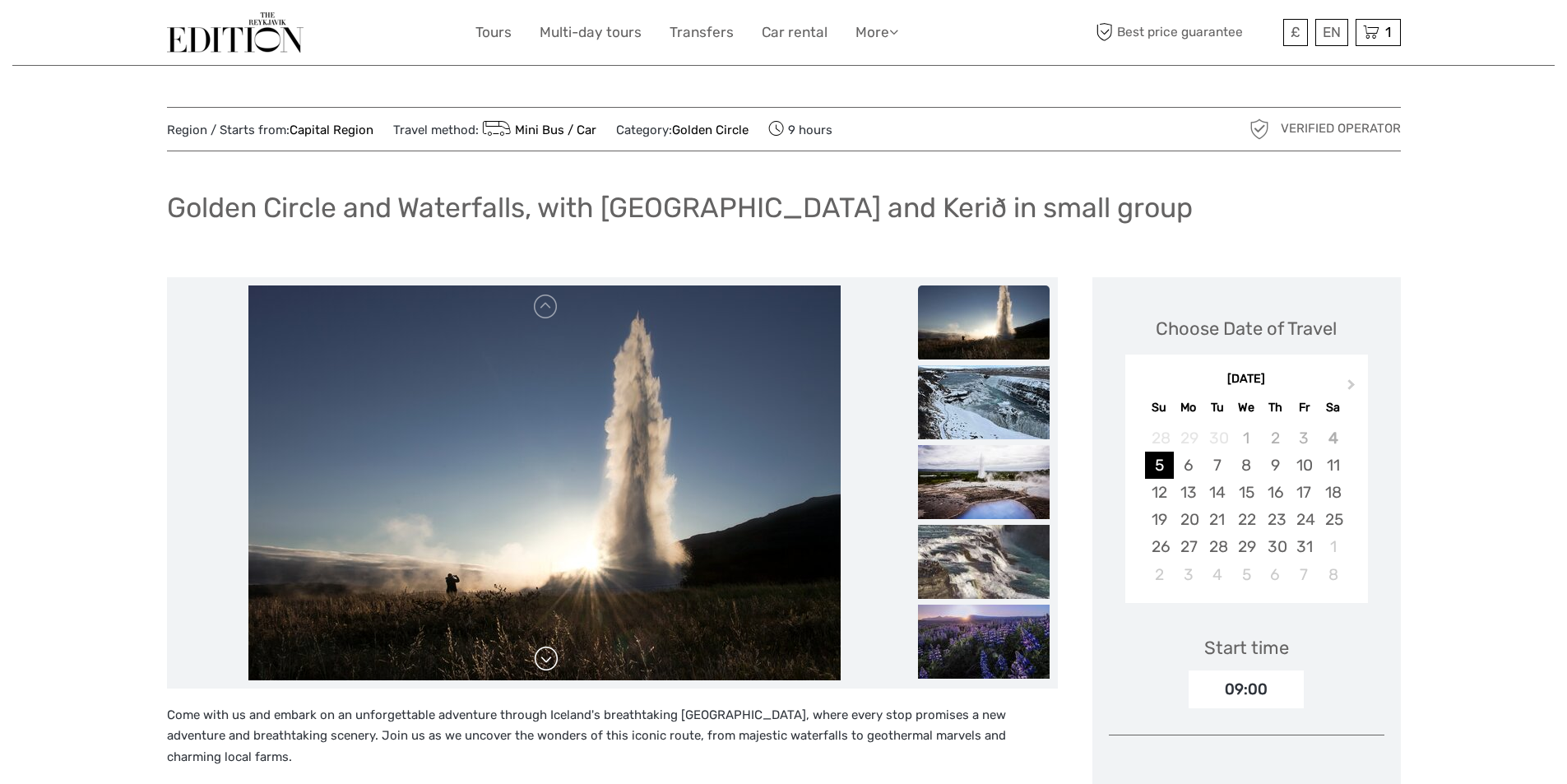
click at [547, 666] on link at bounding box center [545, 658] width 26 height 26
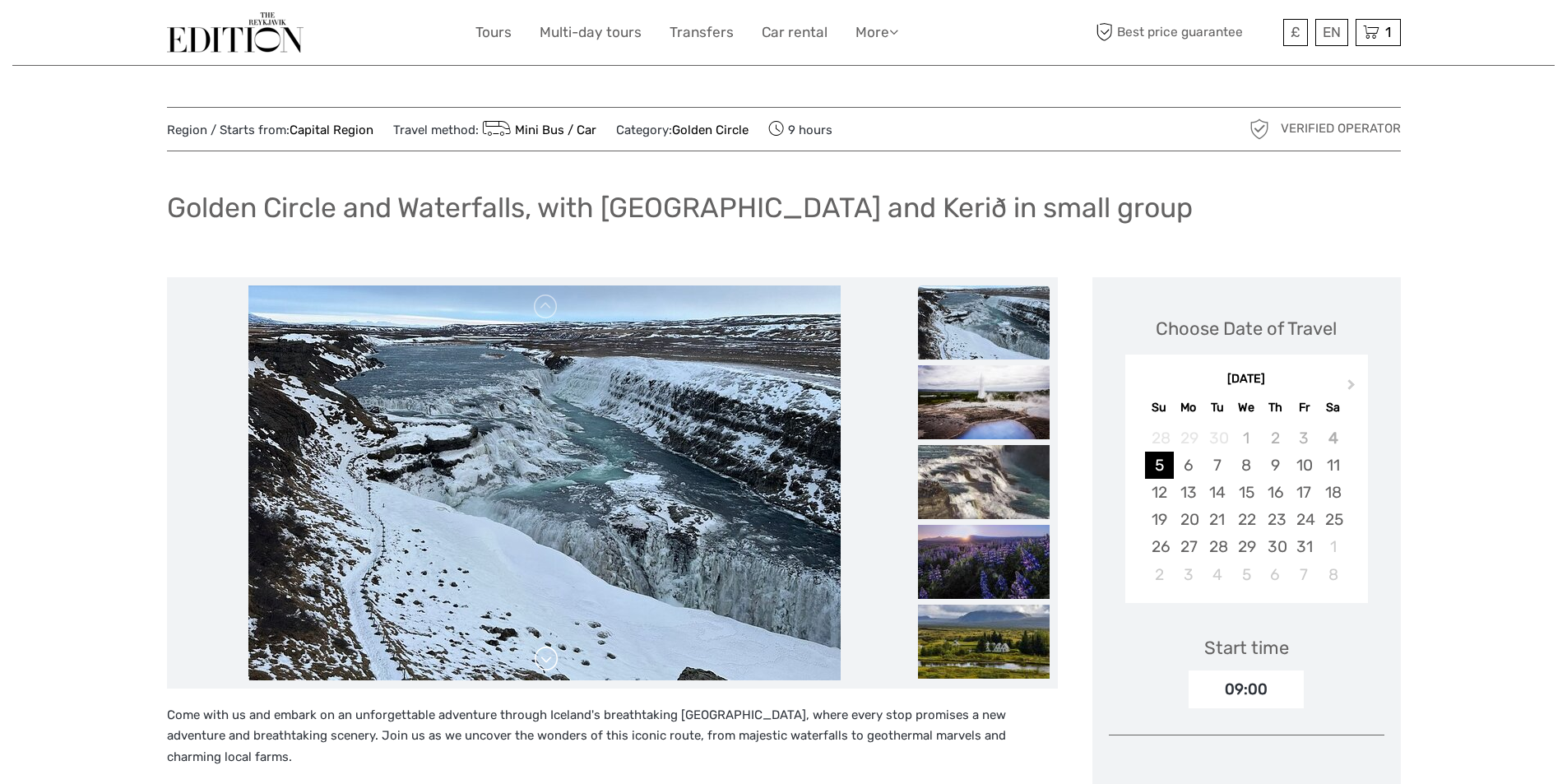
click at [544, 659] on link at bounding box center [545, 658] width 26 height 26
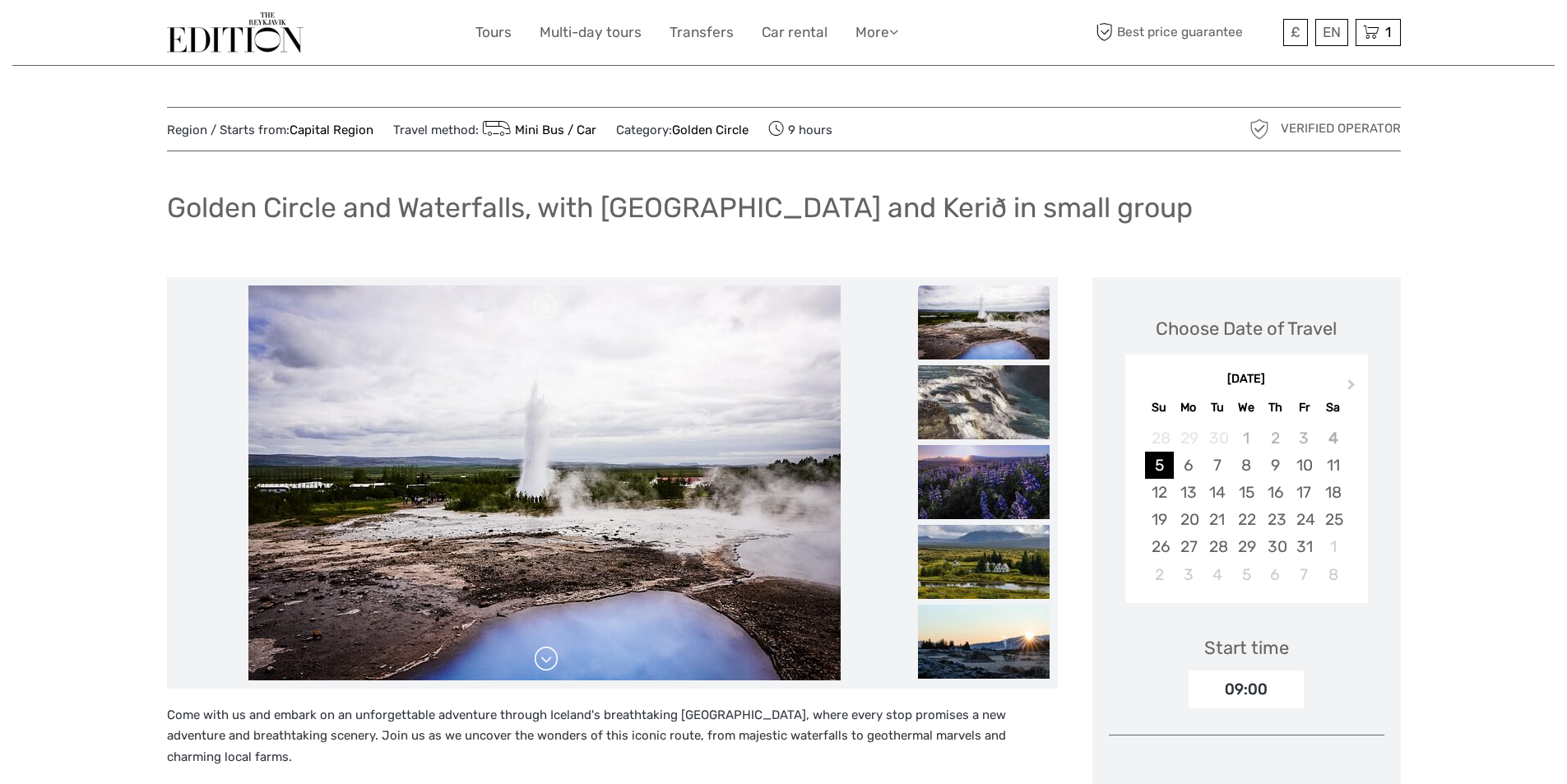
click at [547, 655] on link at bounding box center [545, 658] width 26 height 26
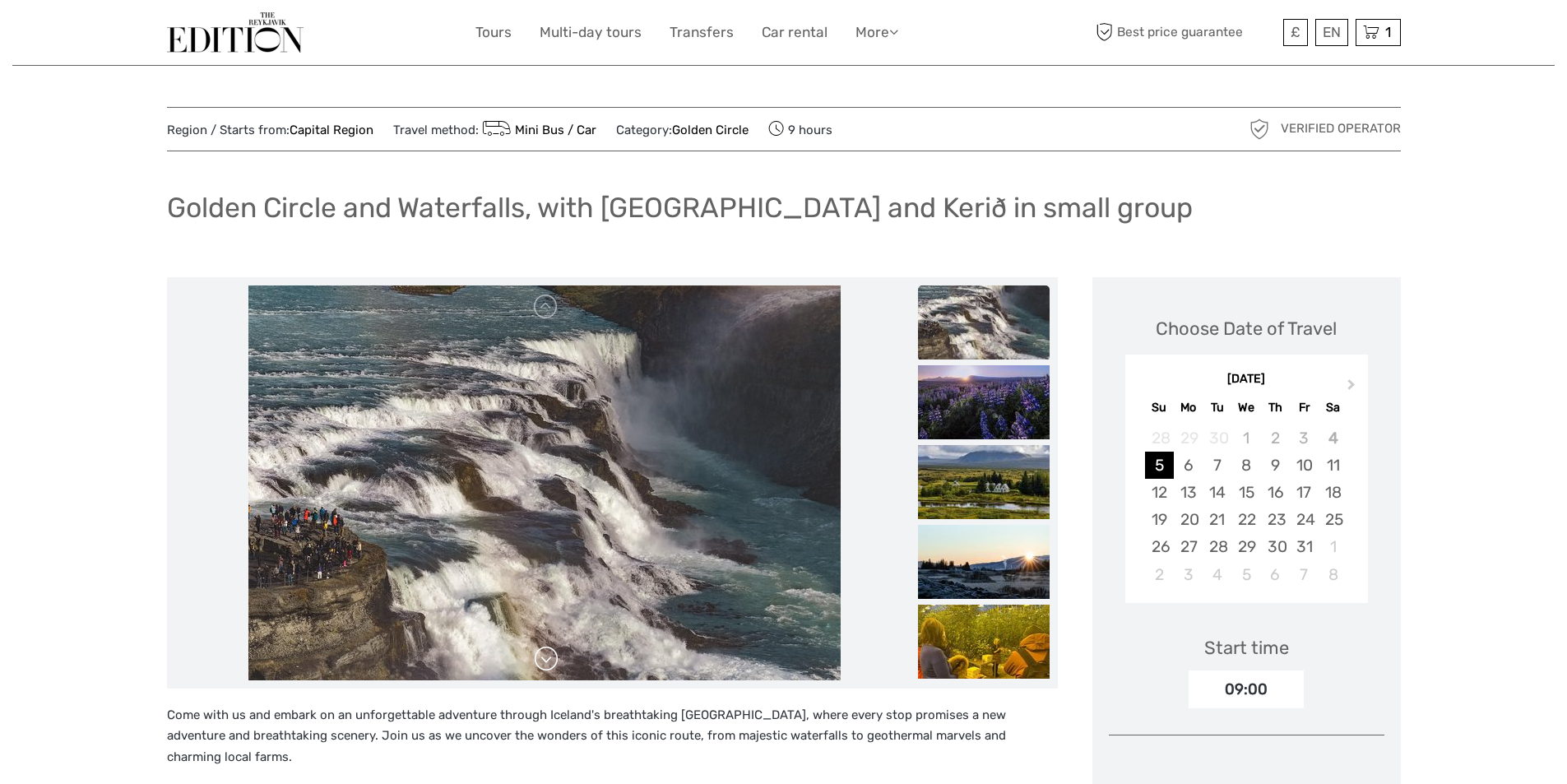
click at [547, 655] on link at bounding box center [545, 658] width 26 height 26
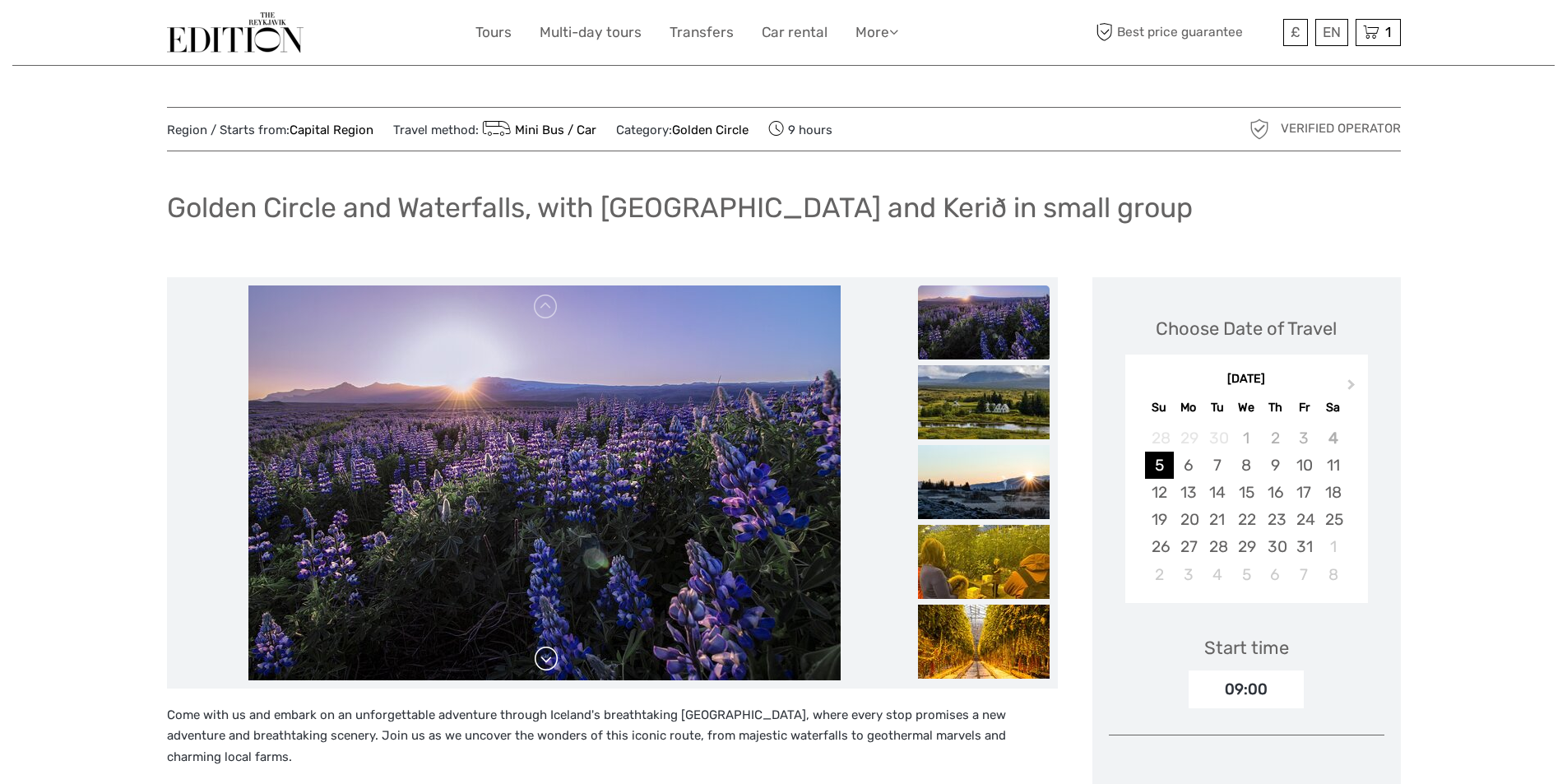
click at [547, 655] on link at bounding box center [545, 658] width 26 height 26
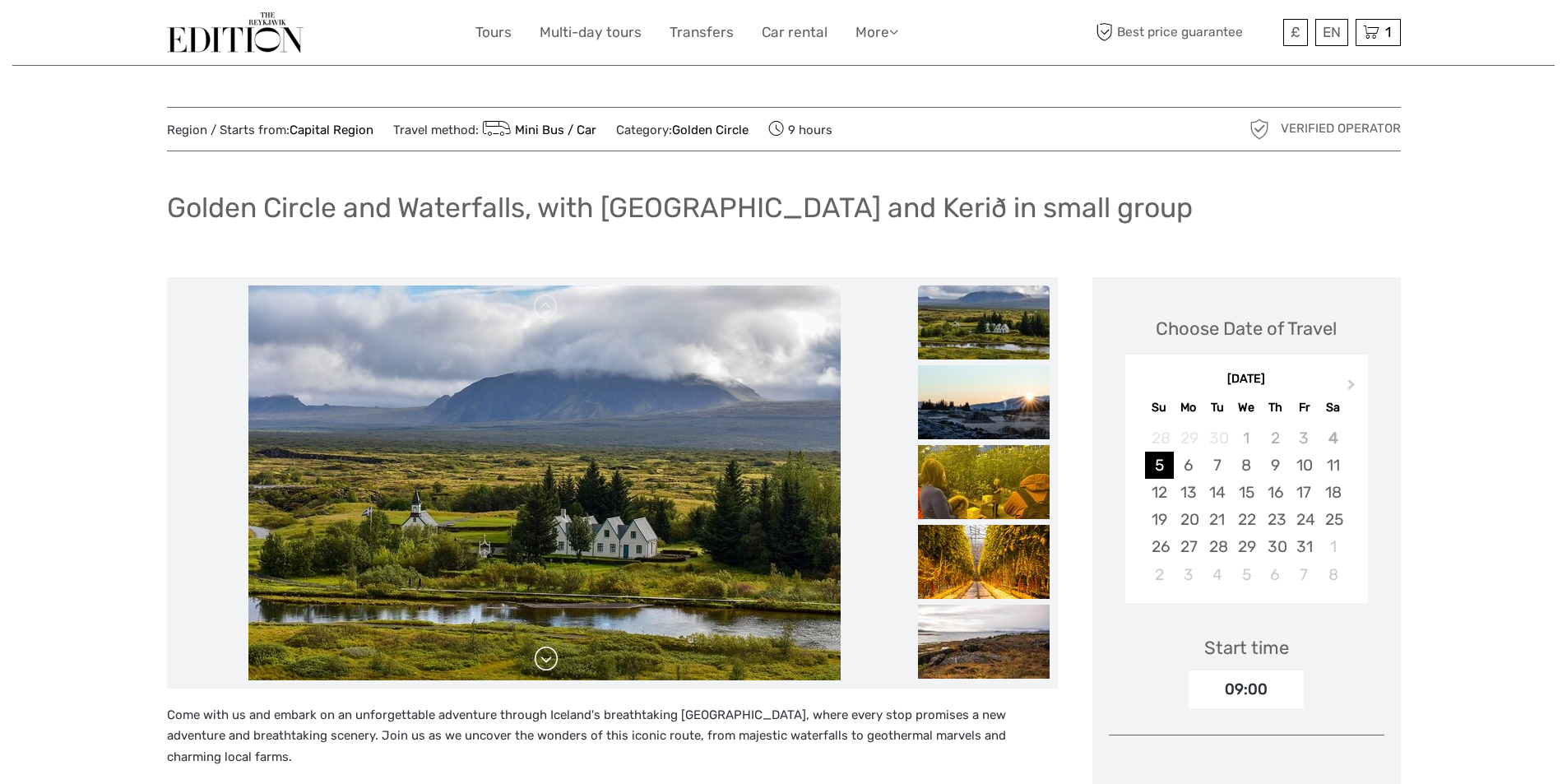
scroll to position [246, 0]
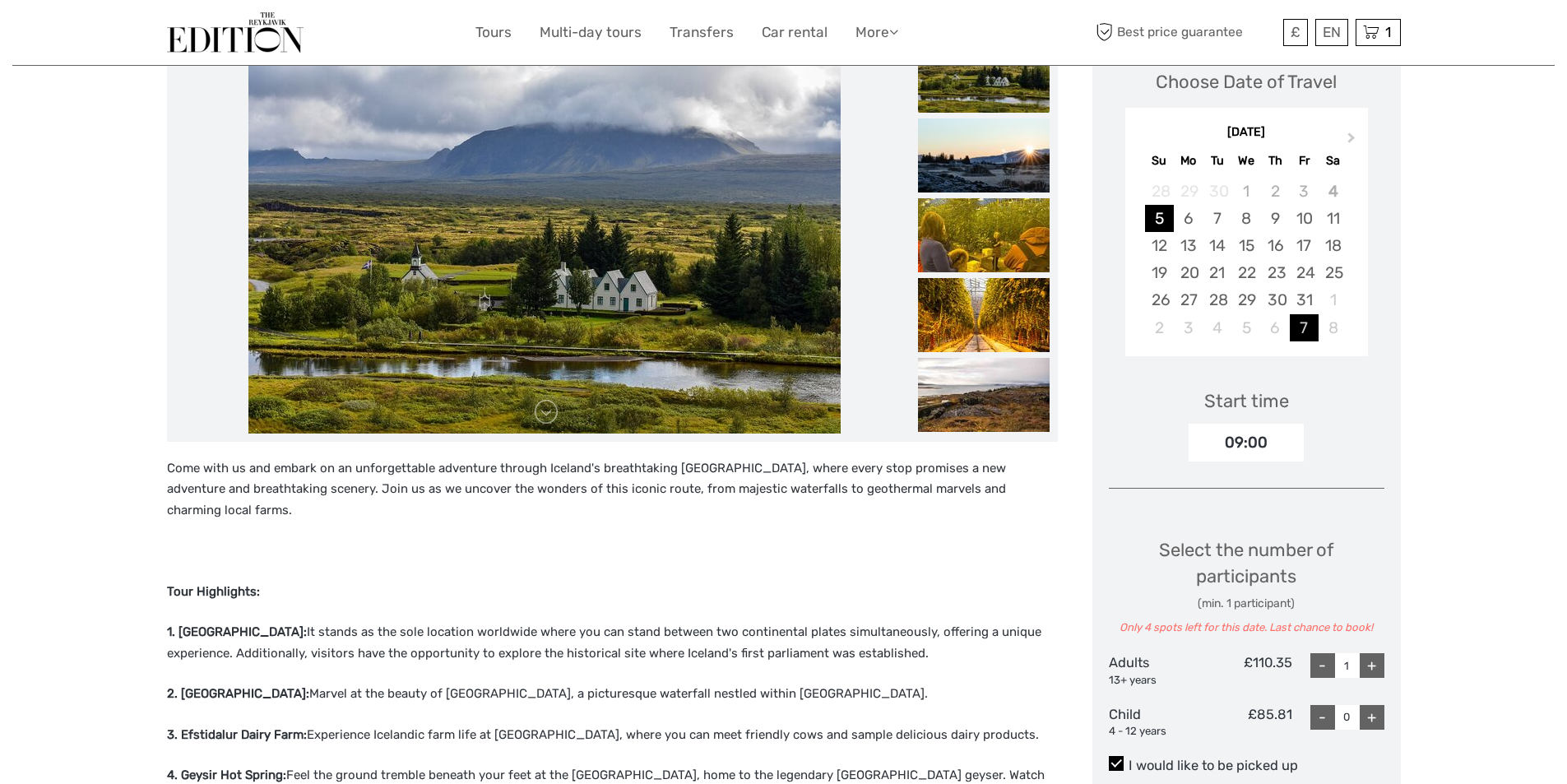
click at [1301, 327] on div "7" at bounding box center [1304, 327] width 29 height 27
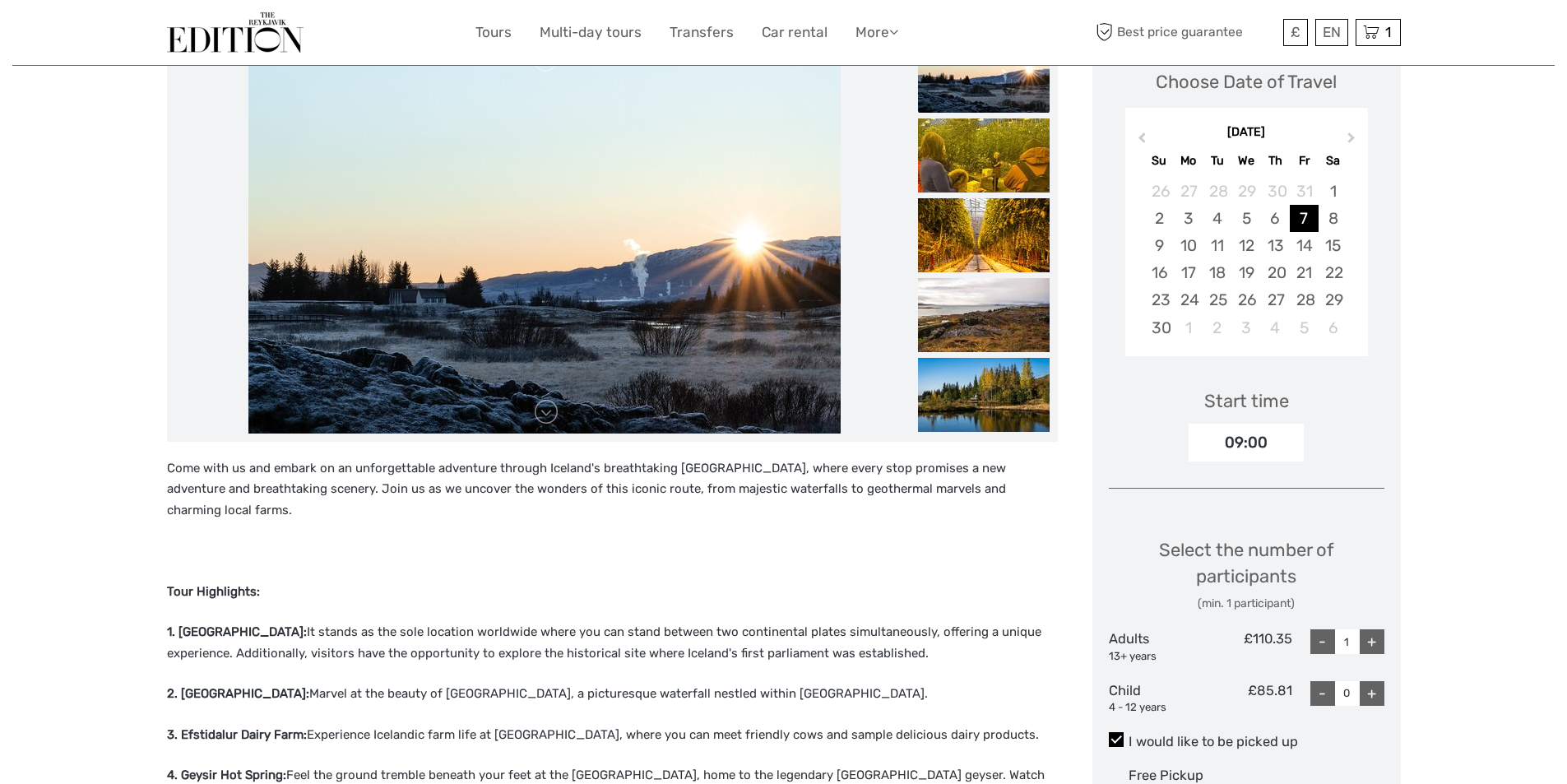
click at [1255, 435] on div "09:00" at bounding box center [1246, 442] width 115 height 38
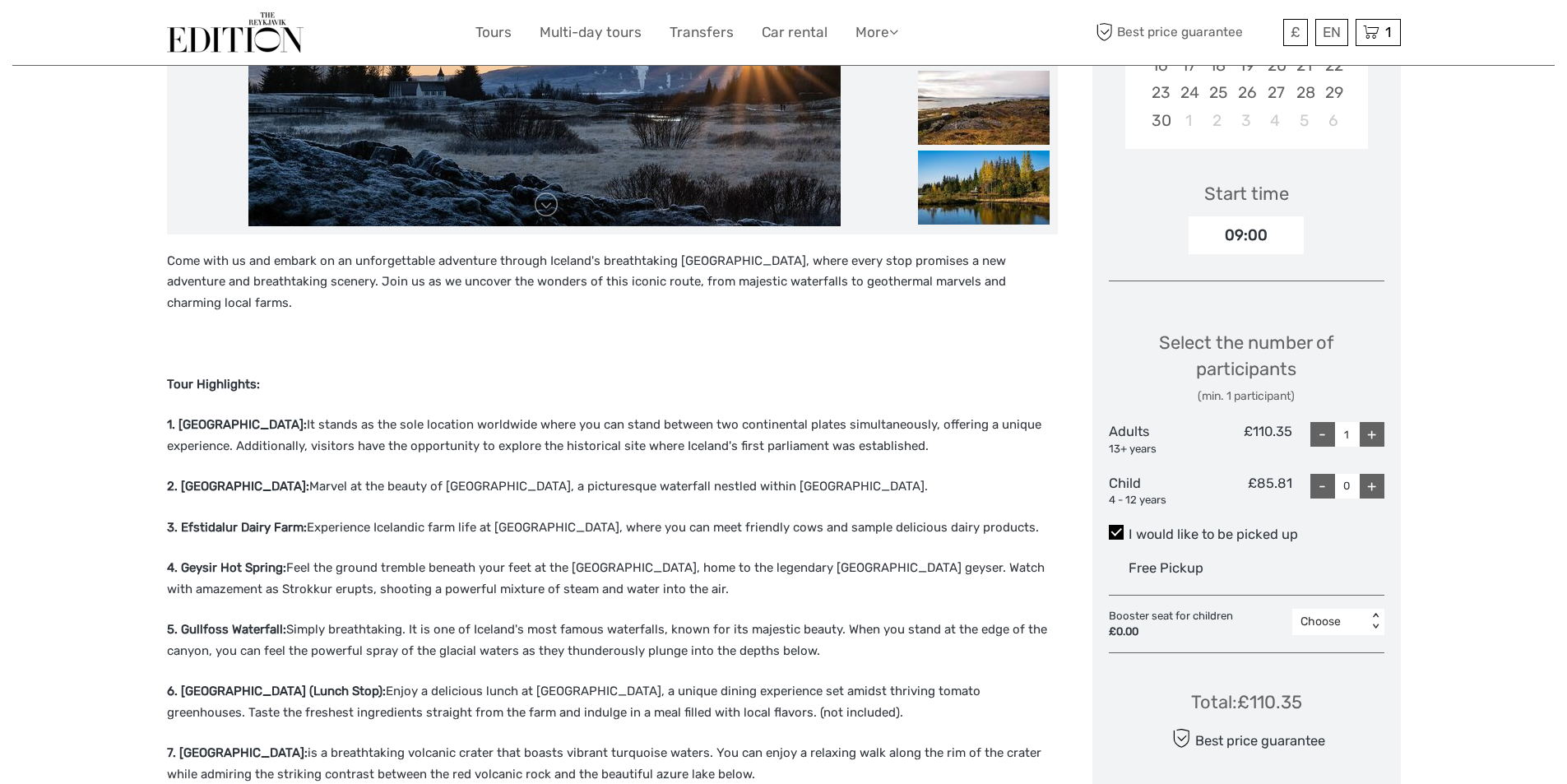
scroll to position [494, 0]
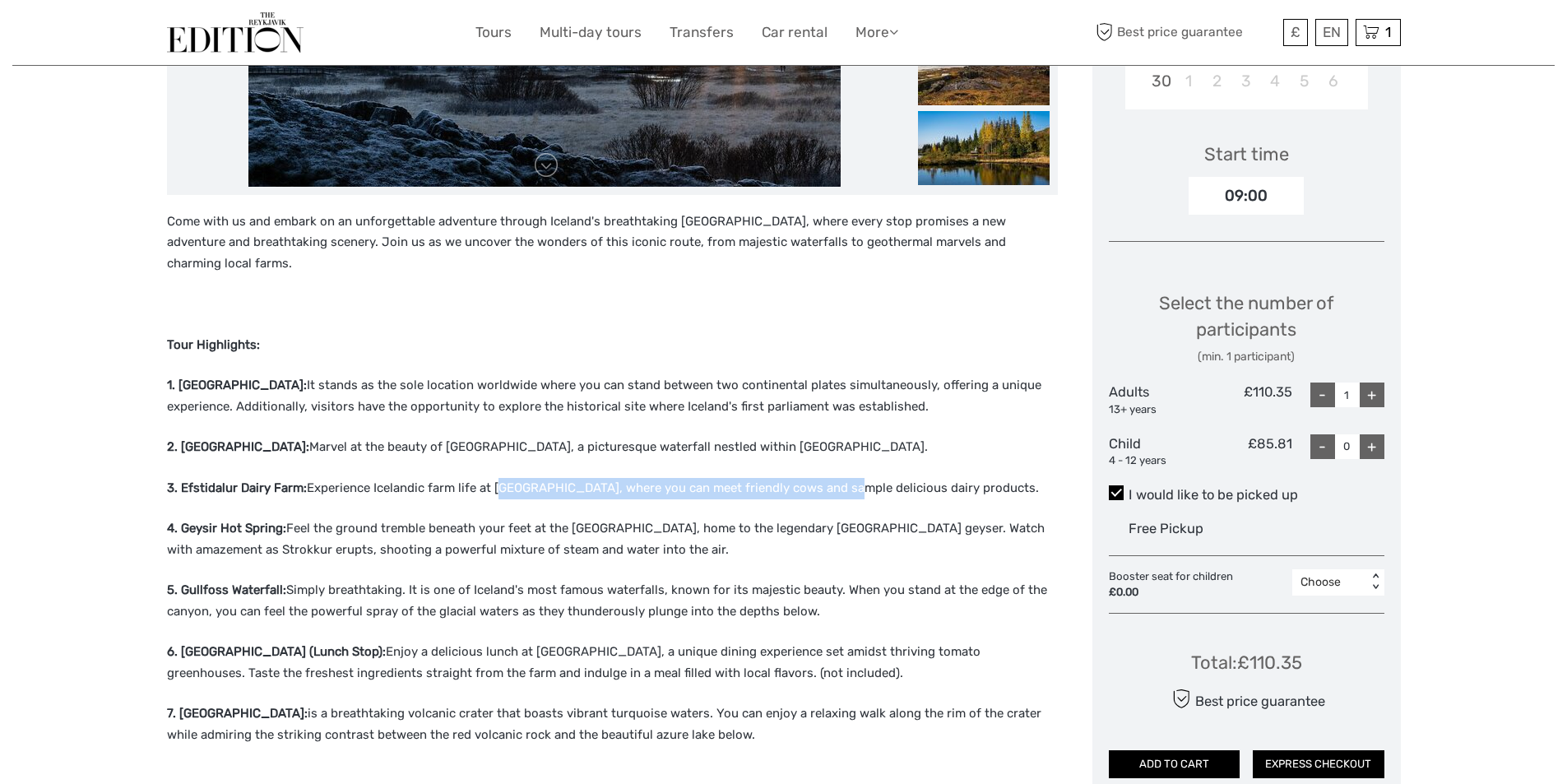
drag, startPoint x: 493, startPoint y: 459, endPoint x: 826, endPoint y: 455, distance: 333.0
click at [826, 455] on div "Come with us and embark on an unforgettable adventure through Iceland's breatht…" at bounding box center [612, 760] width 891 height 1100
drag, startPoint x: 350, startPoint y: 511, endPoint x: 419, endPoint y: 542, distance: 75.6
click at [350, 518] on p "4. Geysir Hot Spring: Feel the ground tremble beneath your feet at the Geysir H…" at bounding box center [612, 539] width 891 height 42
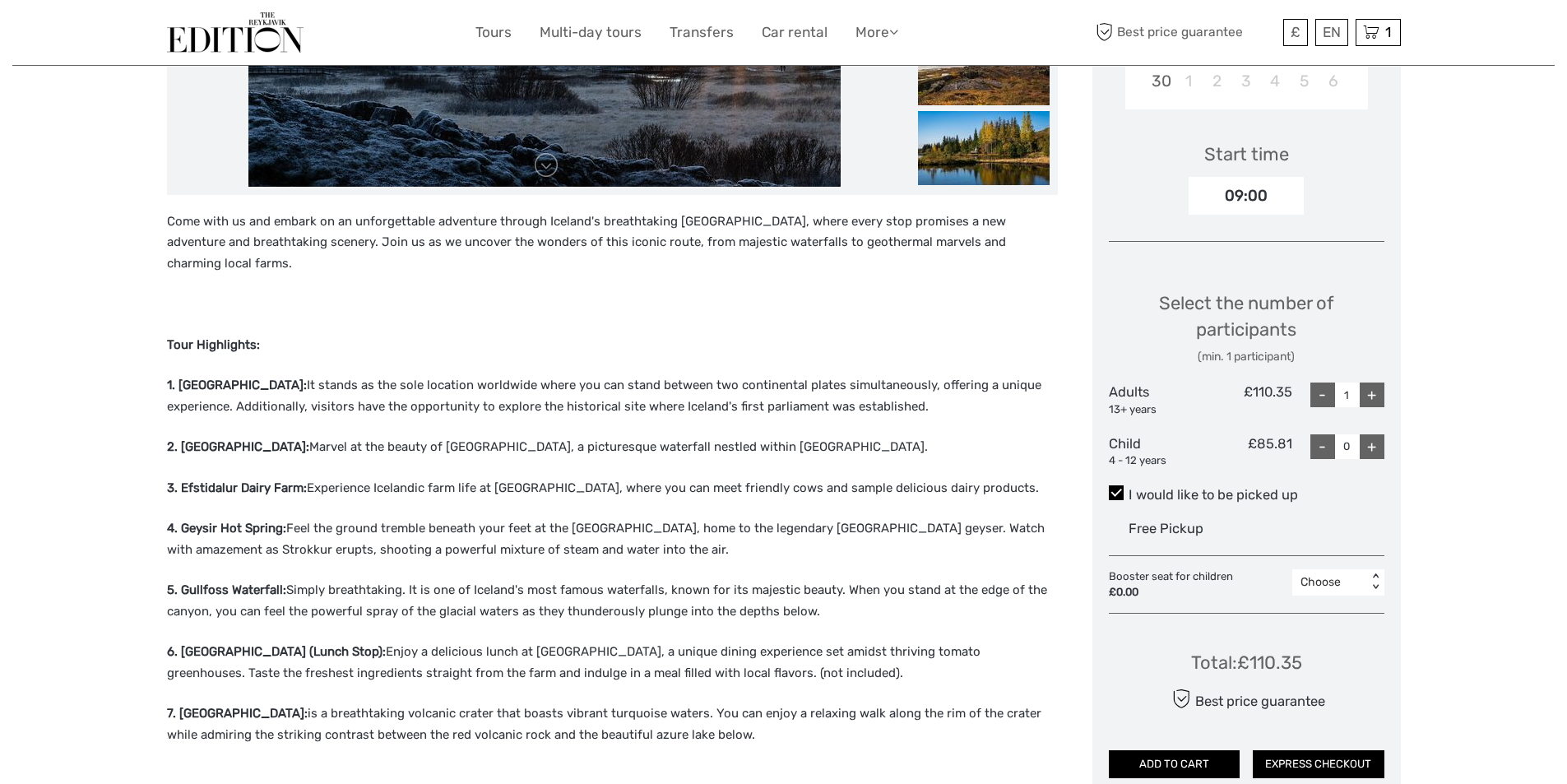
click at [454, 581] on p "5. Gullfoss Waterfall: Simply breathtaking. It is one of Iceland's most famous …" at bounding box center [612, 601] width 891 height 42
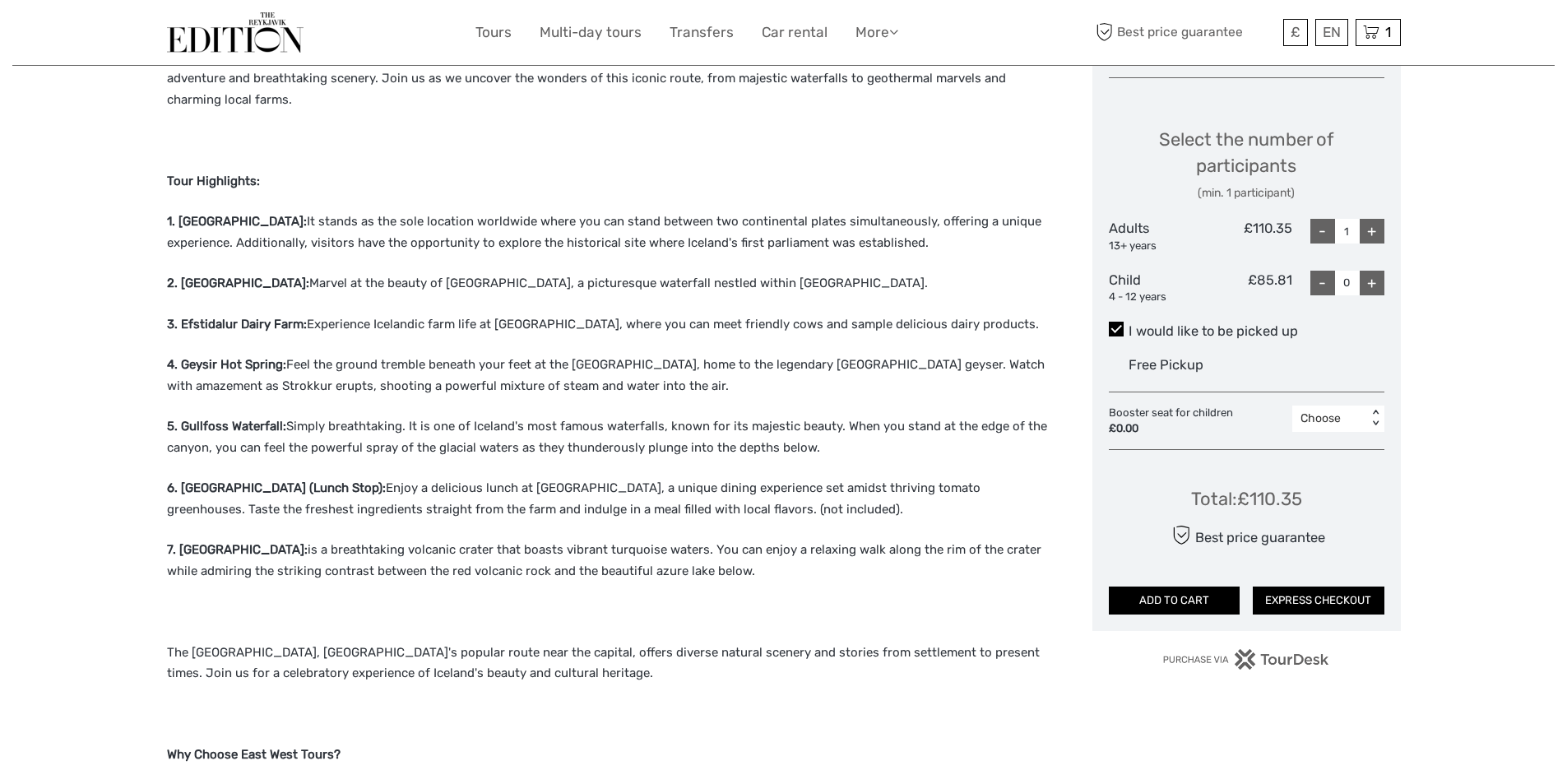
scroll to position [658, 0]
drag, startPoint x: 180, startPoint y: 464, endPoint x: 323, endPoint y: 467, distance: 143.0
click at [323, 479] on strong "6. Fridheimar Tomato Farm (Lunch Stop):" at bounding box center [276, 487] width 219 height 15
copy strong "Fridheimar Tomato Farm"
click at [630, 375] on div "Come with us and embark on an unforgettable adventure through Iceland's breatht…" at bounding box center [612, 597] width 891 height 1100
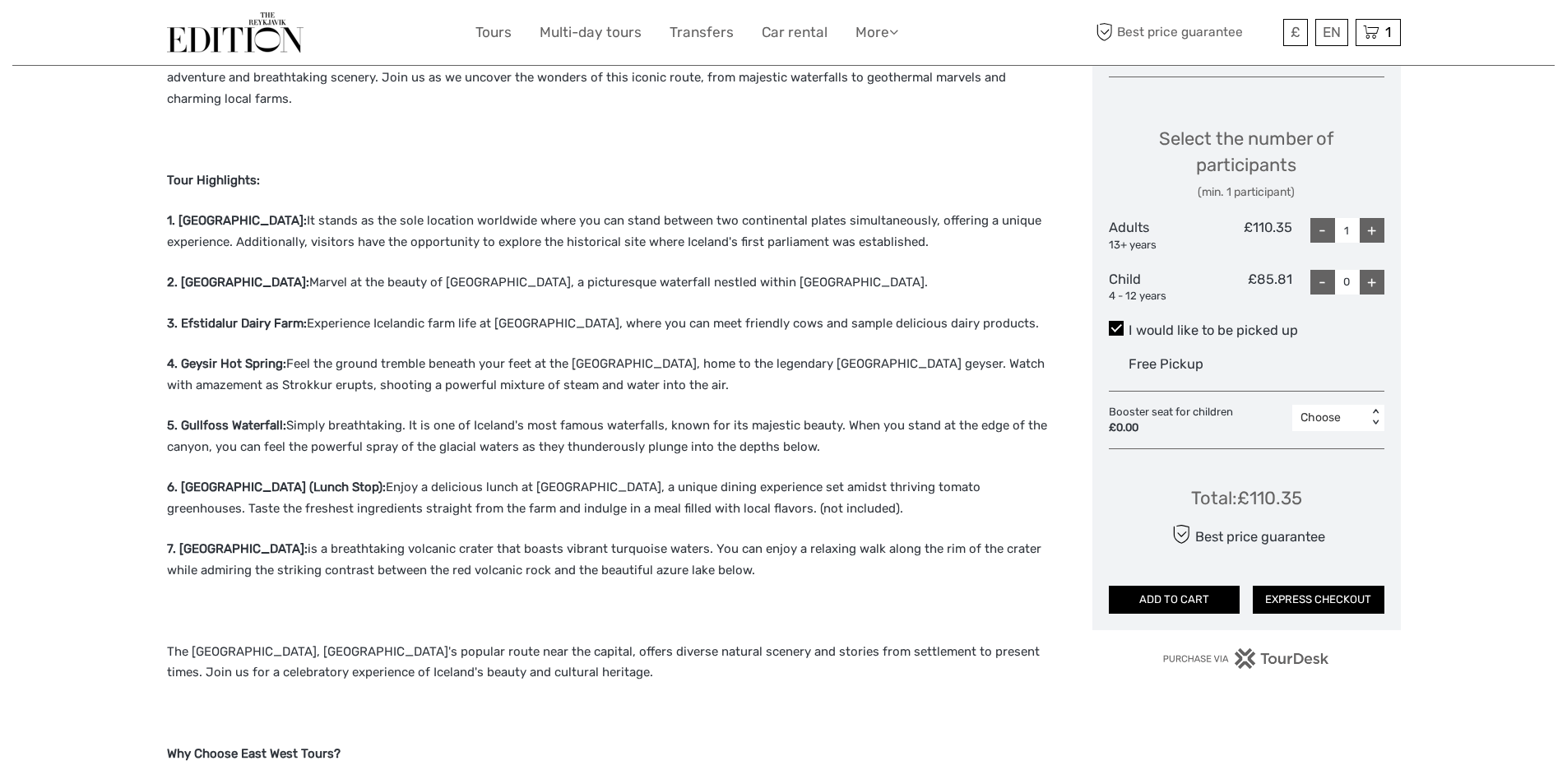
click at [1380, 223] on div "+" at bounding box center [1372, 230] width 24 height 24
type input "2"
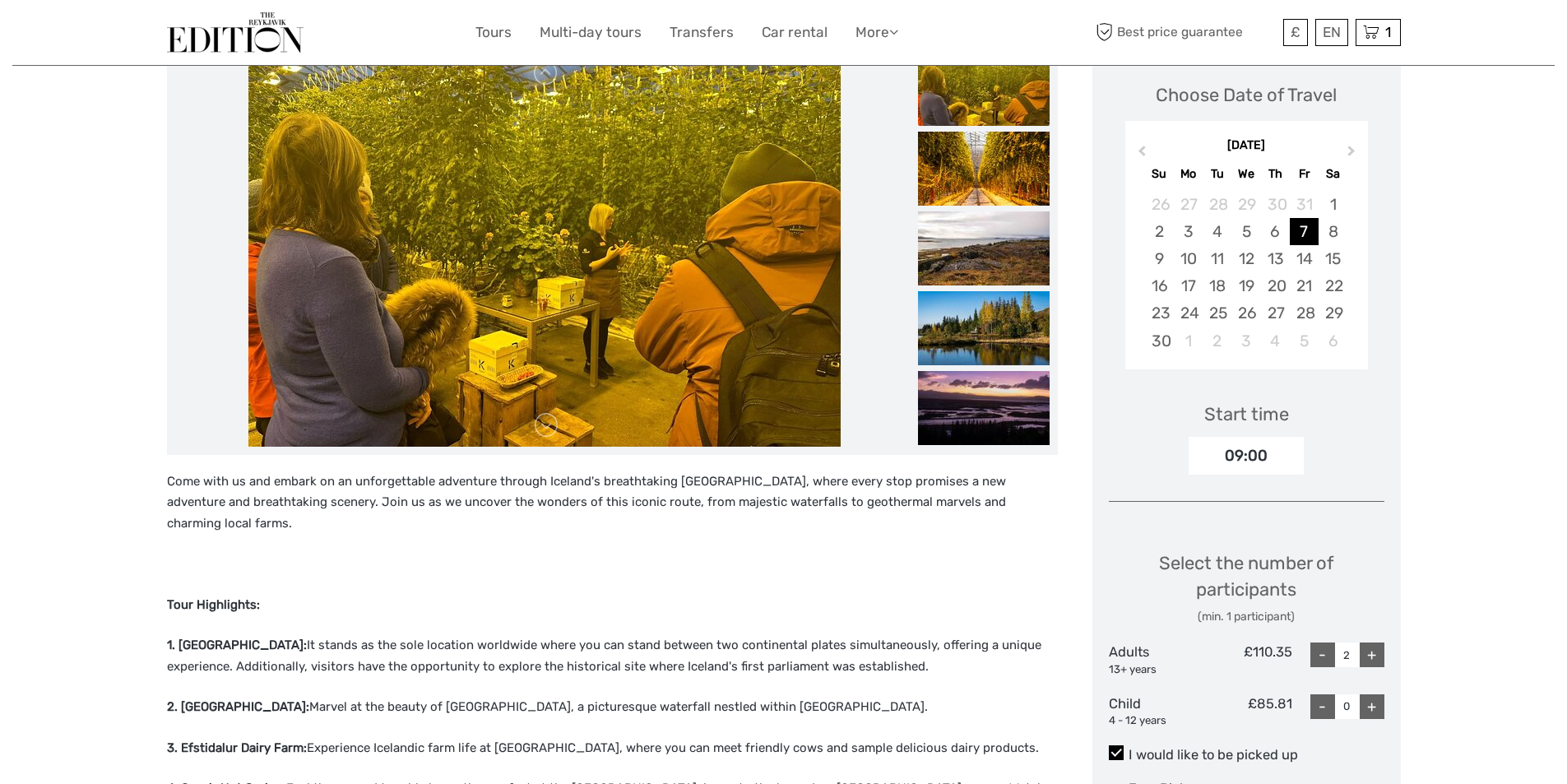
scroll to position [0, 0]
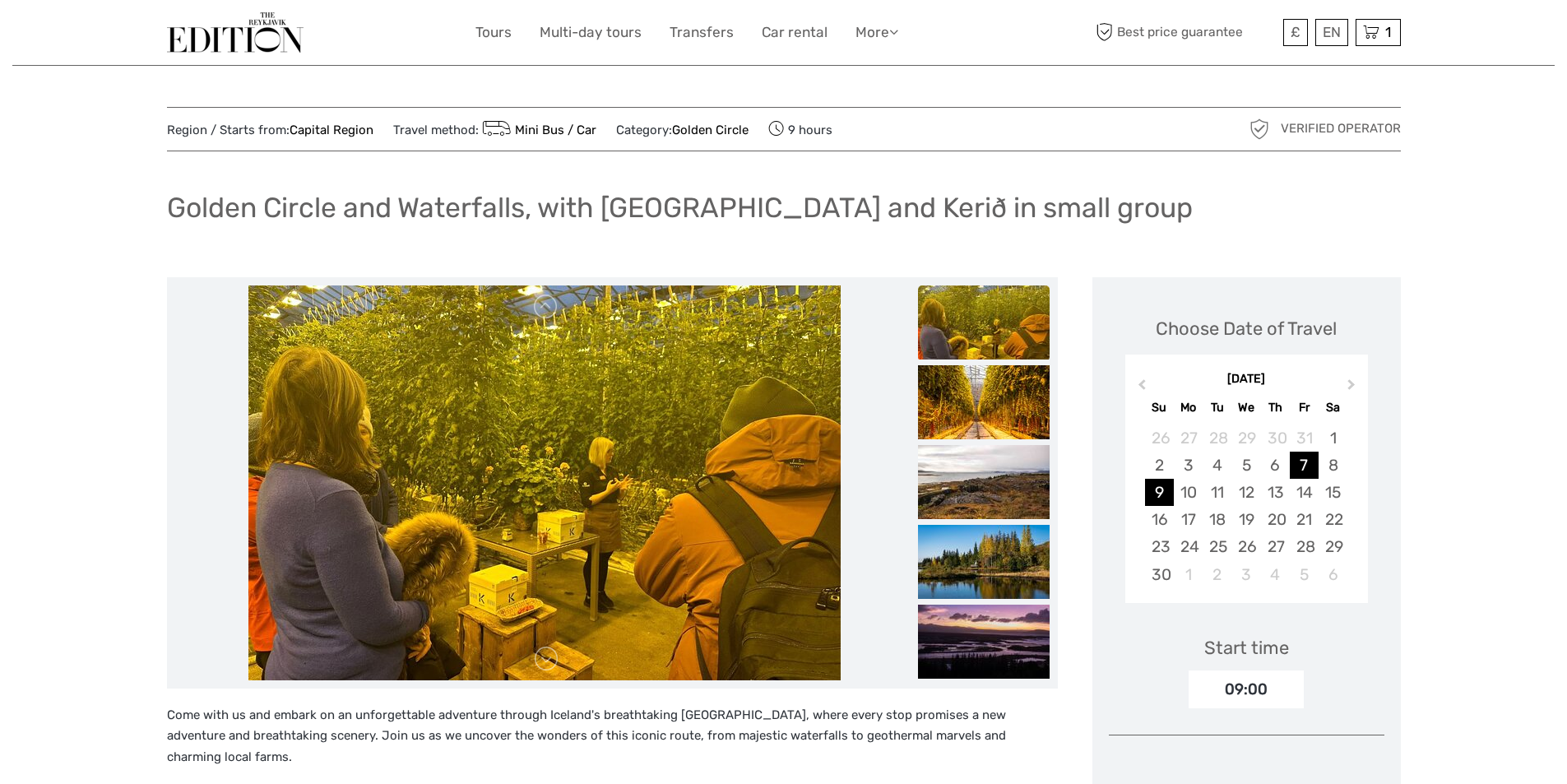
click at [1150, 490] on div "9" at bounding box center [1160, 492] width 29 height 27
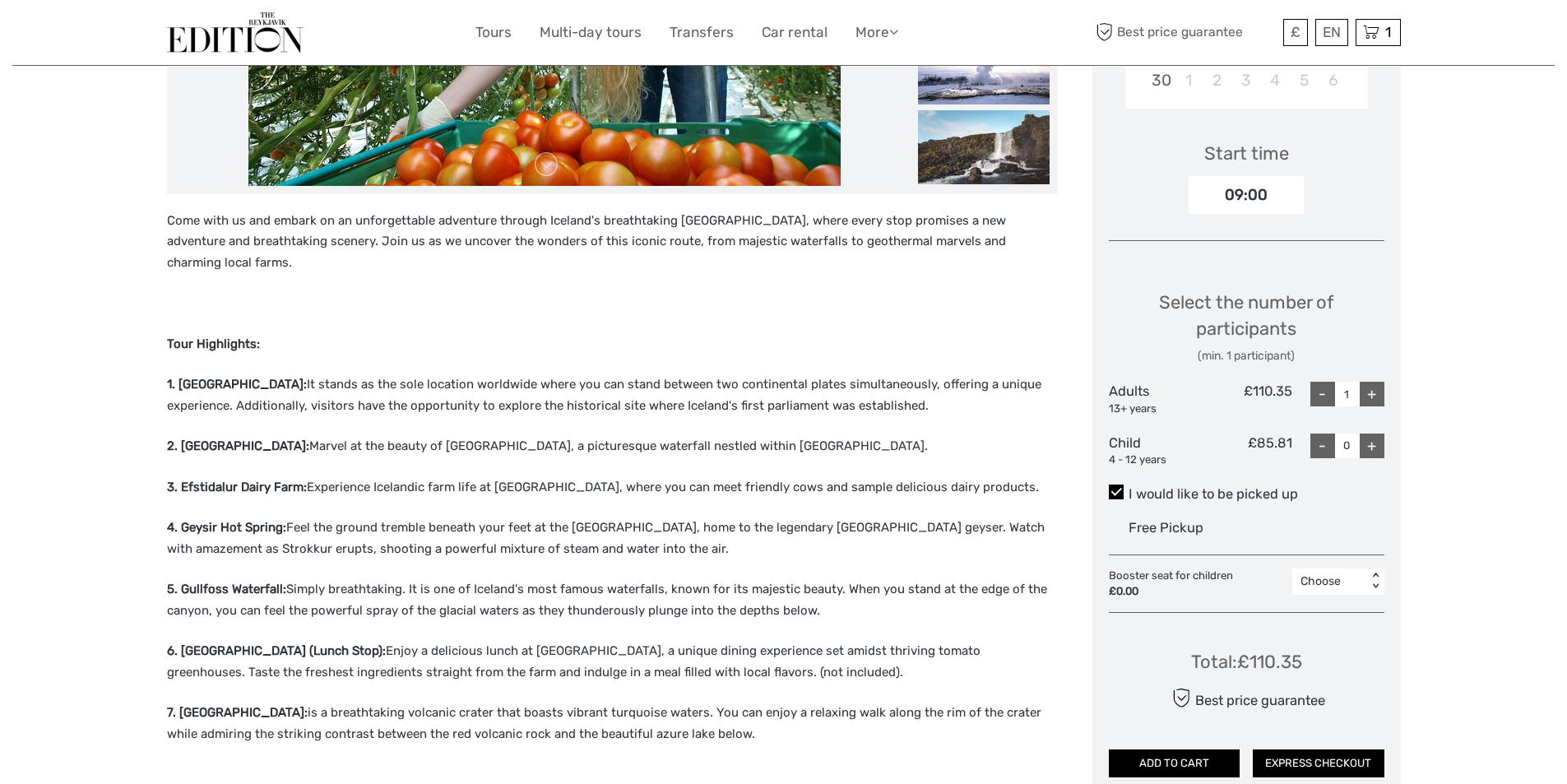
scroll to position [494, 0]
drag, startPoint x: 179, startPoint y: 360, endPoint x: 316, endPoint y: 365, distance: 137.1
click at [306, 377] on strong "1. Thingvellir National Park:" at bounding box center [237, 385] width 140 height 15
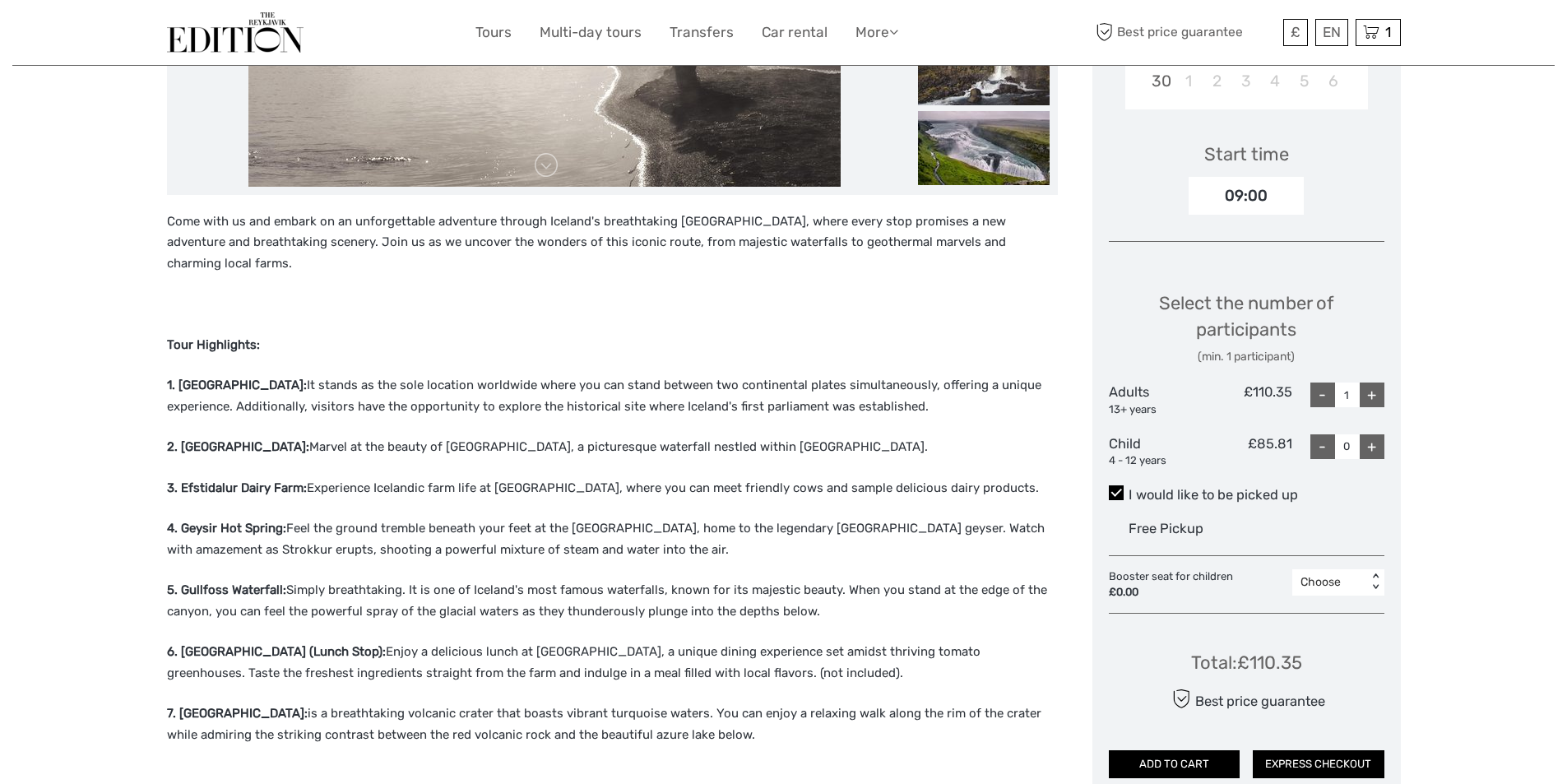
copy strong "Thingvellir National Park"
click at [609, 375] on p "1. Thingvellir National Park: It stands as the sole location worldwide where yo…" at bounding box center [612, 396] width 891 height 42
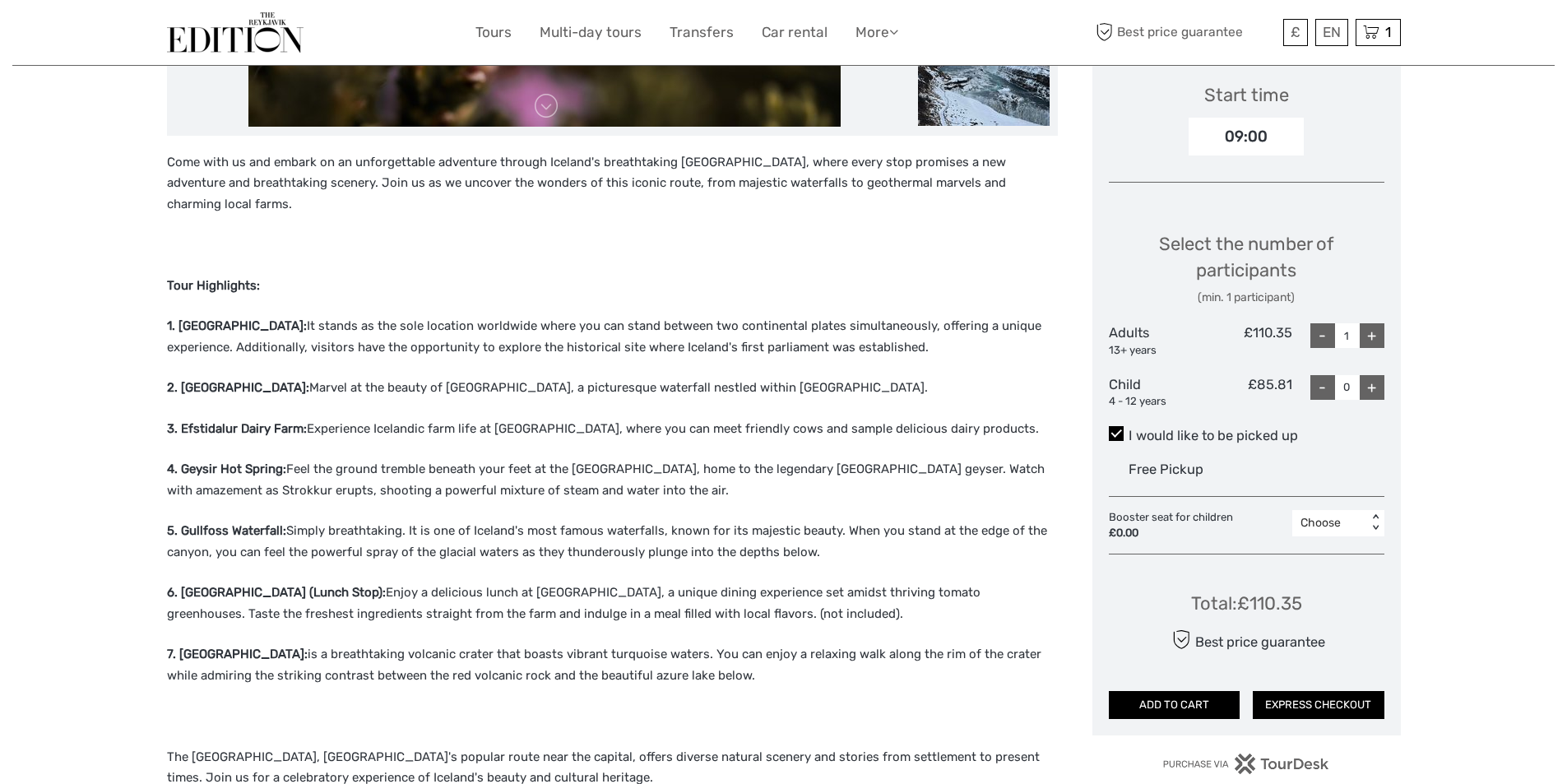
scroll to position [576, 0]
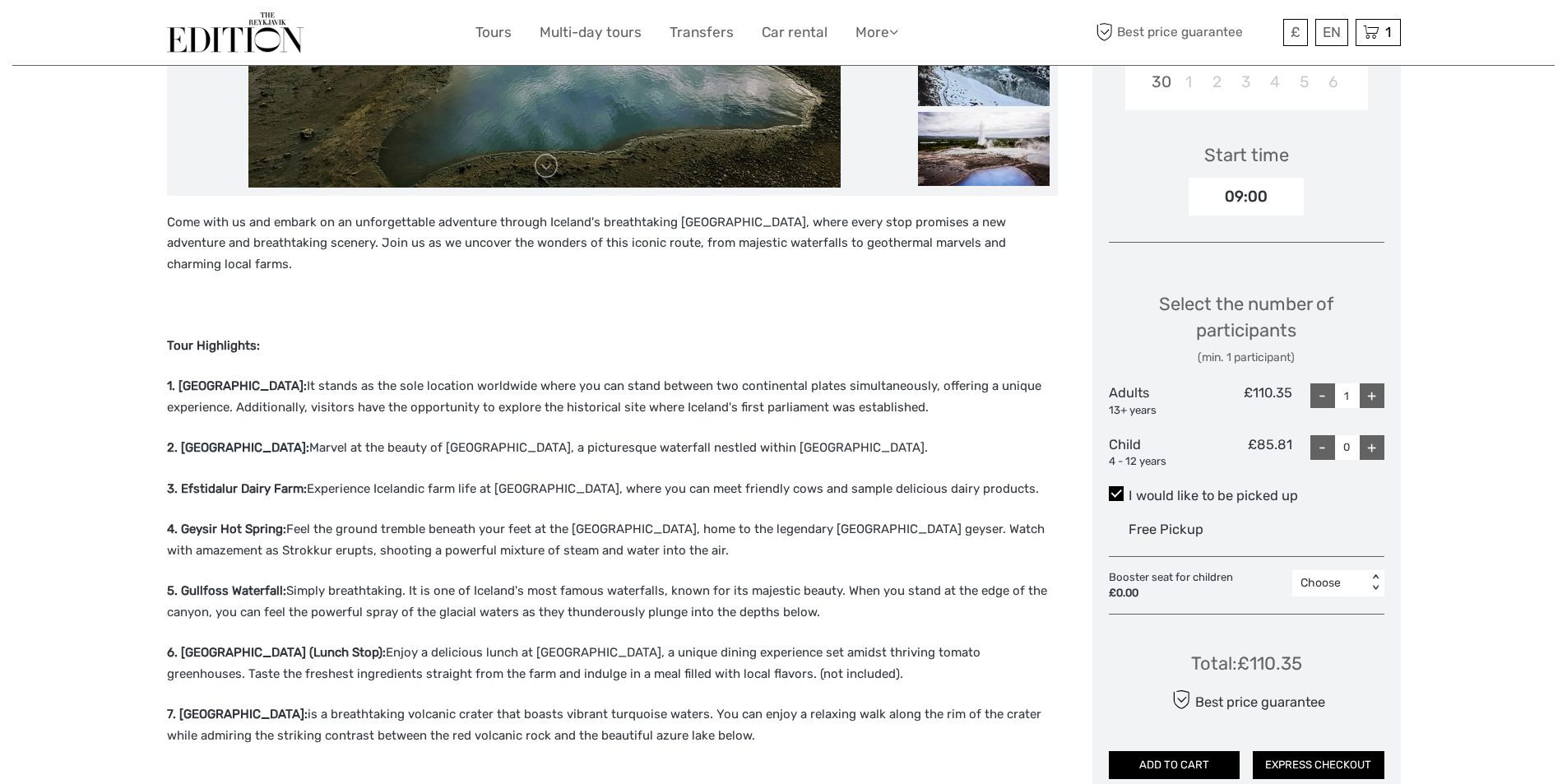
scroll to position [494, 0]
click at [1374, 397] on div "+" at bounding box center [1372, 394] width 24 height 24
type input "2"
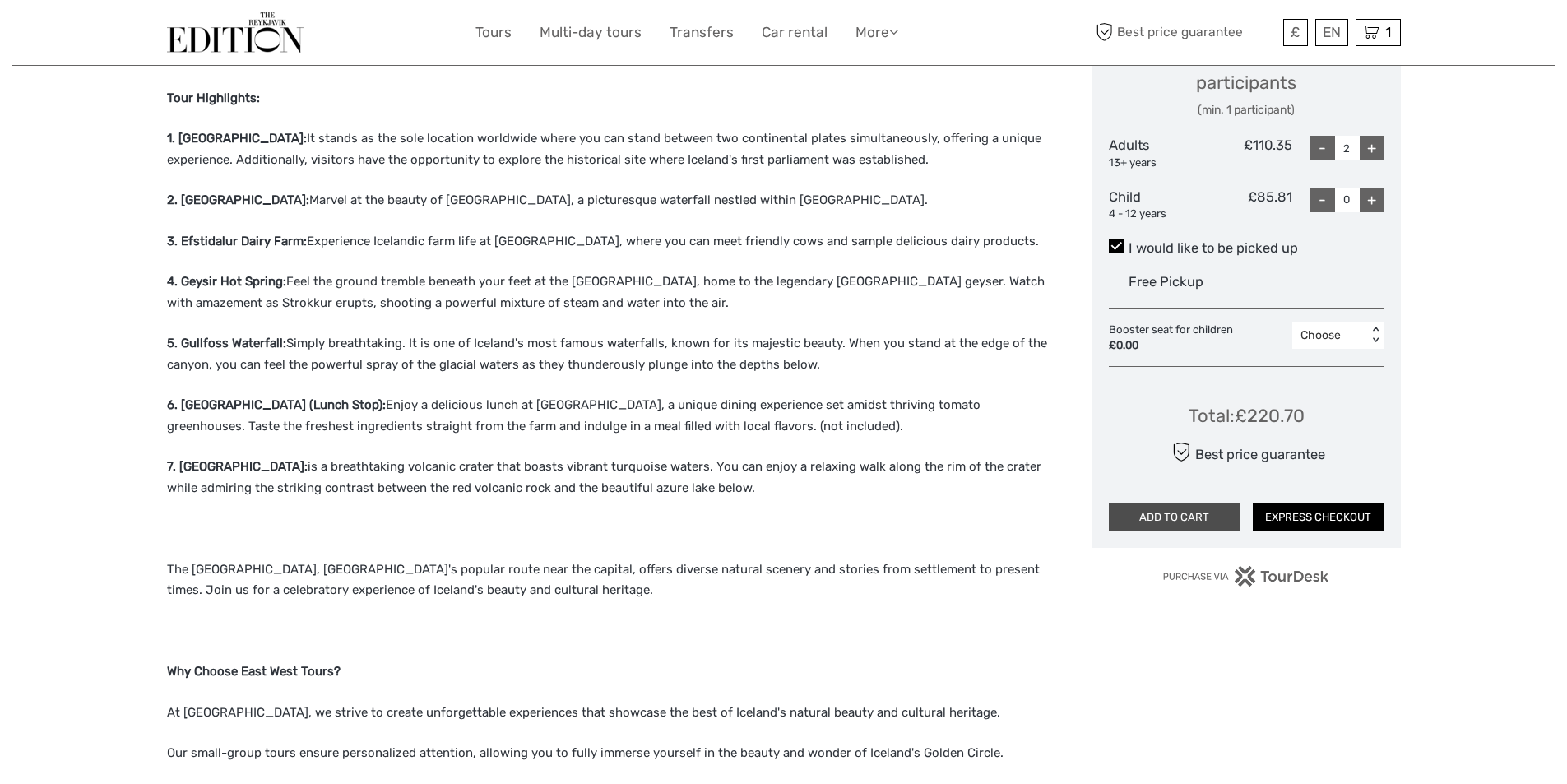
click at [1180, 509] on button "ADD TO CART" at bounding box center [1175, 516] width 132 height 28
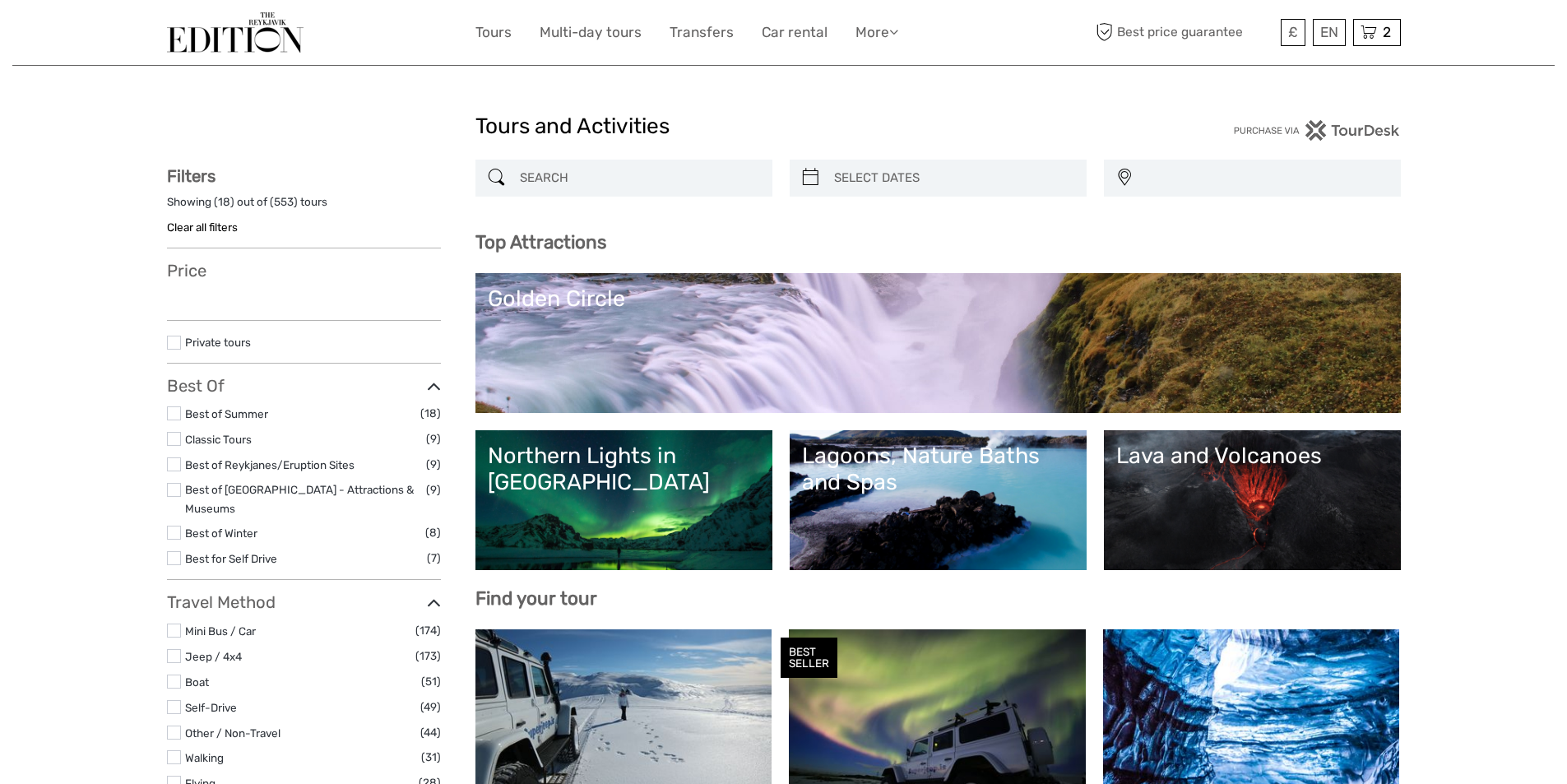
select select
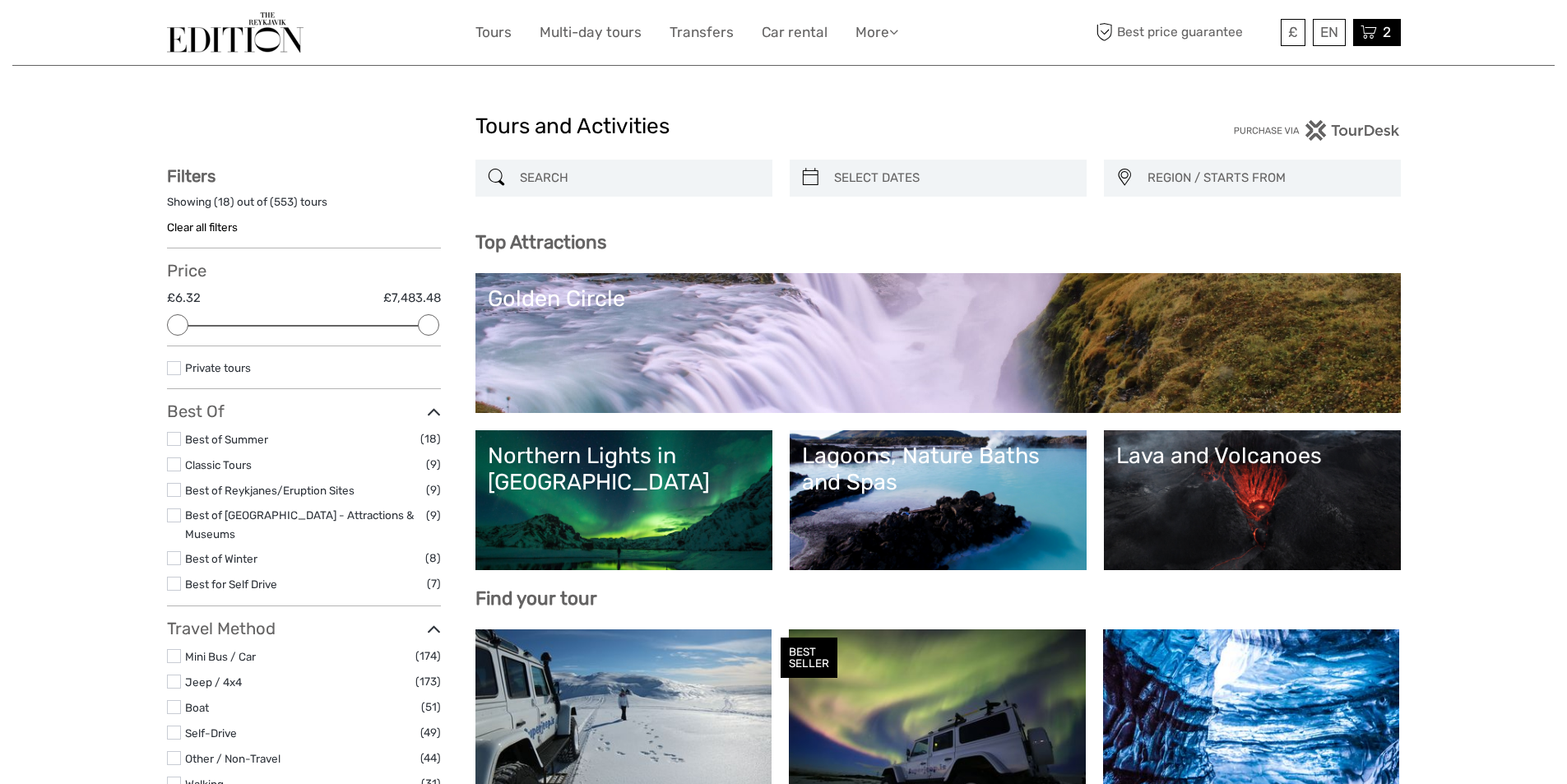
click at [1385, 35] on span "2" at bounding box center [1387, 31] width 14 height 16
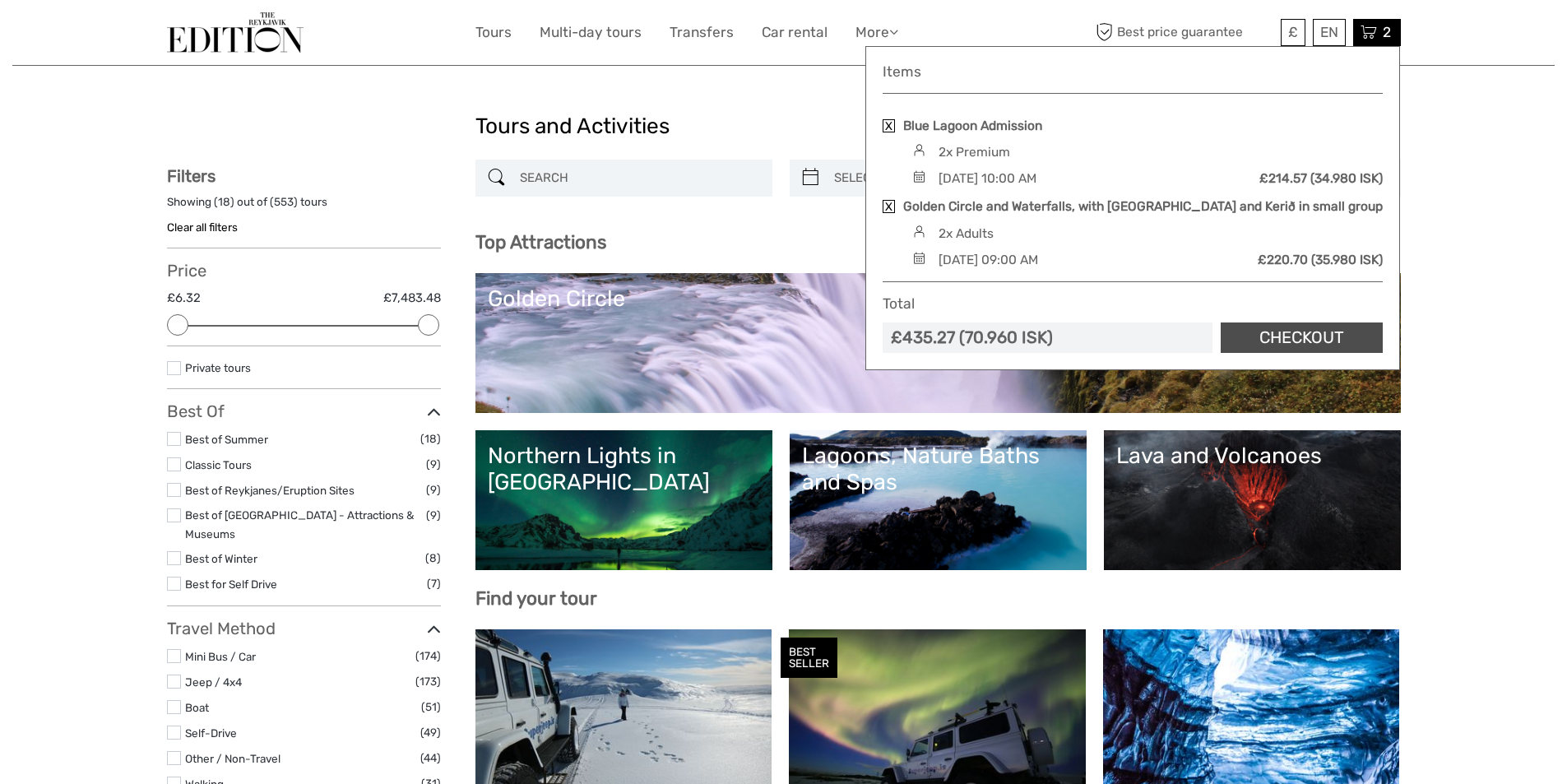
click at [1330, 335] on link "Checkout" at bounding box center [1302, 338] width 162 height 30
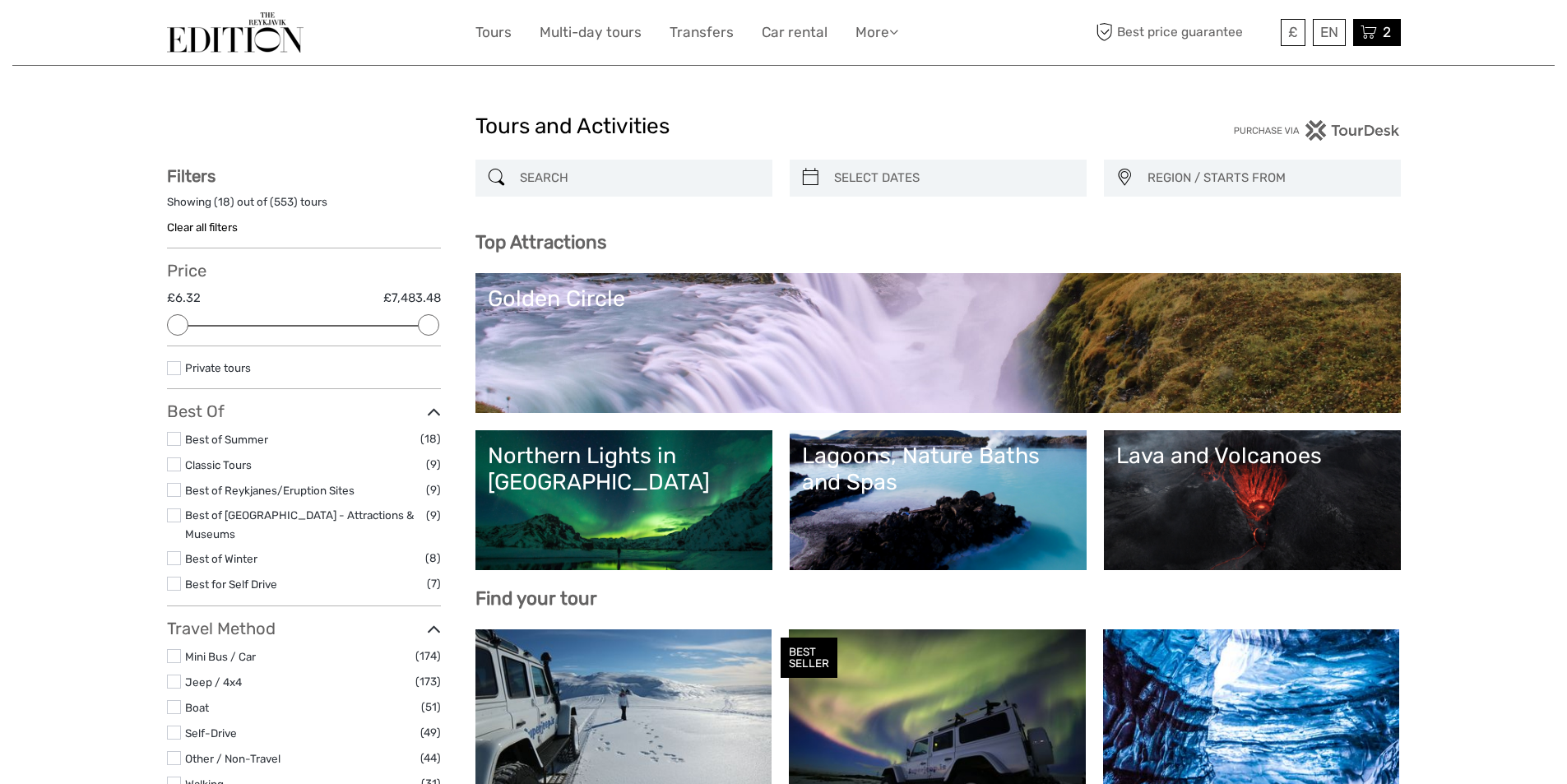
click at [1373, 42] on icon at bounding box center [1369, 32] width 16 height 20
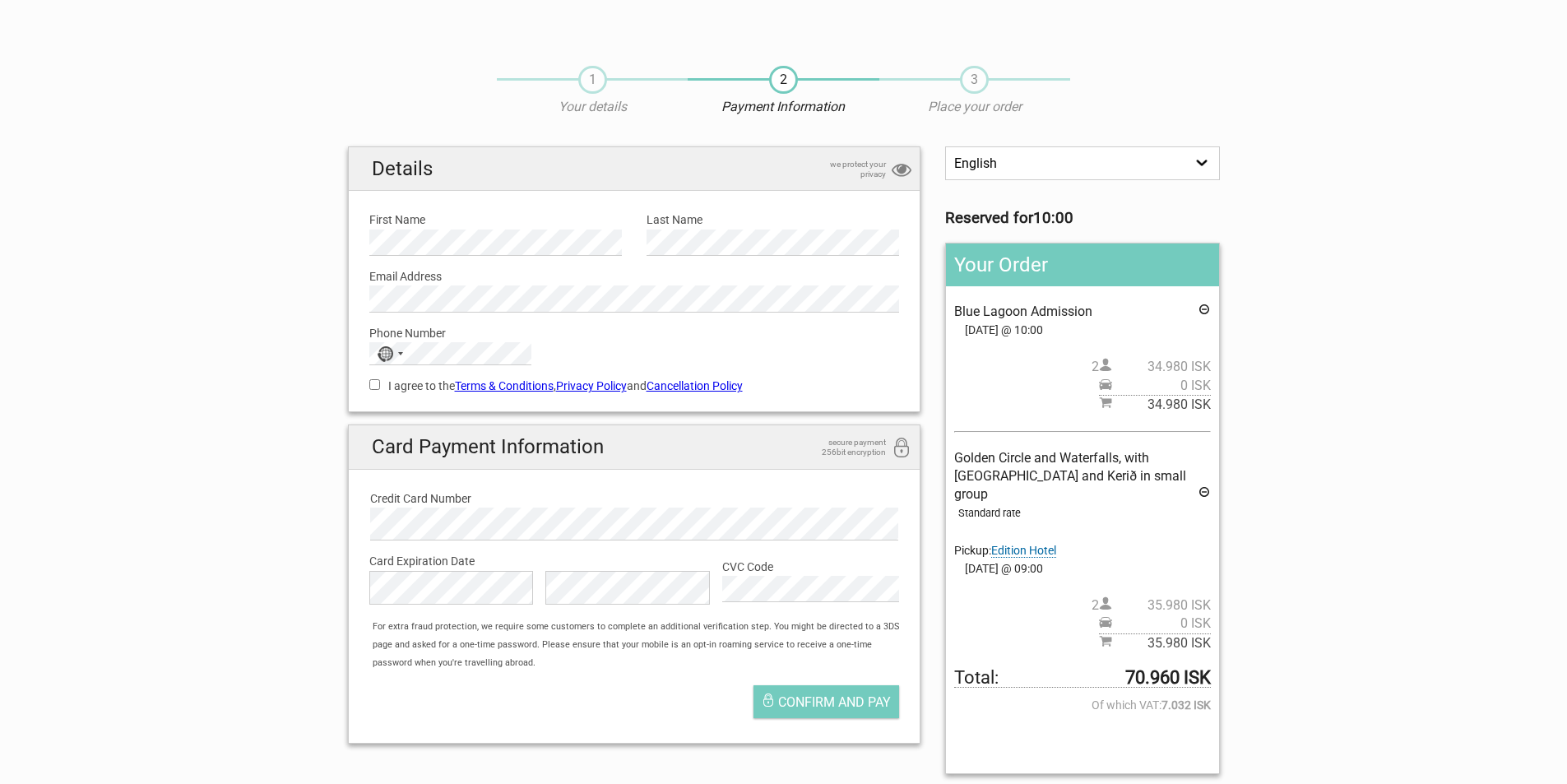
click at [1512, 305] on section "1 Your details 2 Payment Information 3 Place your order English Español Deutsch…" at bounding box center [784, 417] width 1567 height 737
click at [398, 351] on div "No country selected" at bounding box center [389, 353] width 38 height 21
click at [409, 384] on input "Search" at bounding box center [451, 379] width 160 height 23
type input "unite"
click at [429, 447] on span "United Kingdom" at bounding box center [456, 438] width 111 height 18
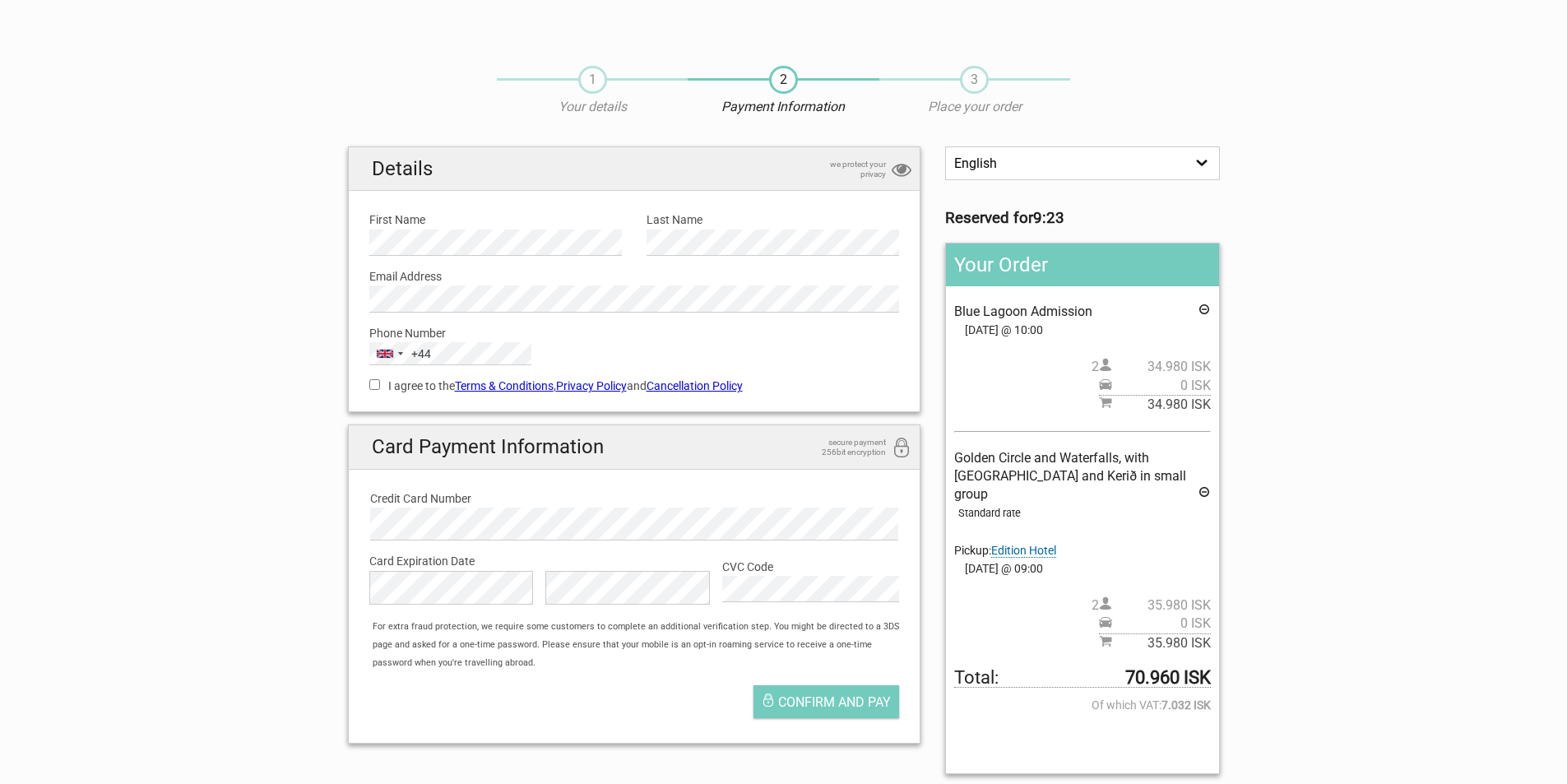
click at [374, 386] on input "I agree to the Terms & Conditions , Privacy Policy and Cancellation Policy" at bounding box center [375, 384] width 11 height 11
checkbox input "true"
click at [663, 700] on div "Confirm and pay" at bounding box center [635, 706] width 556 height 57
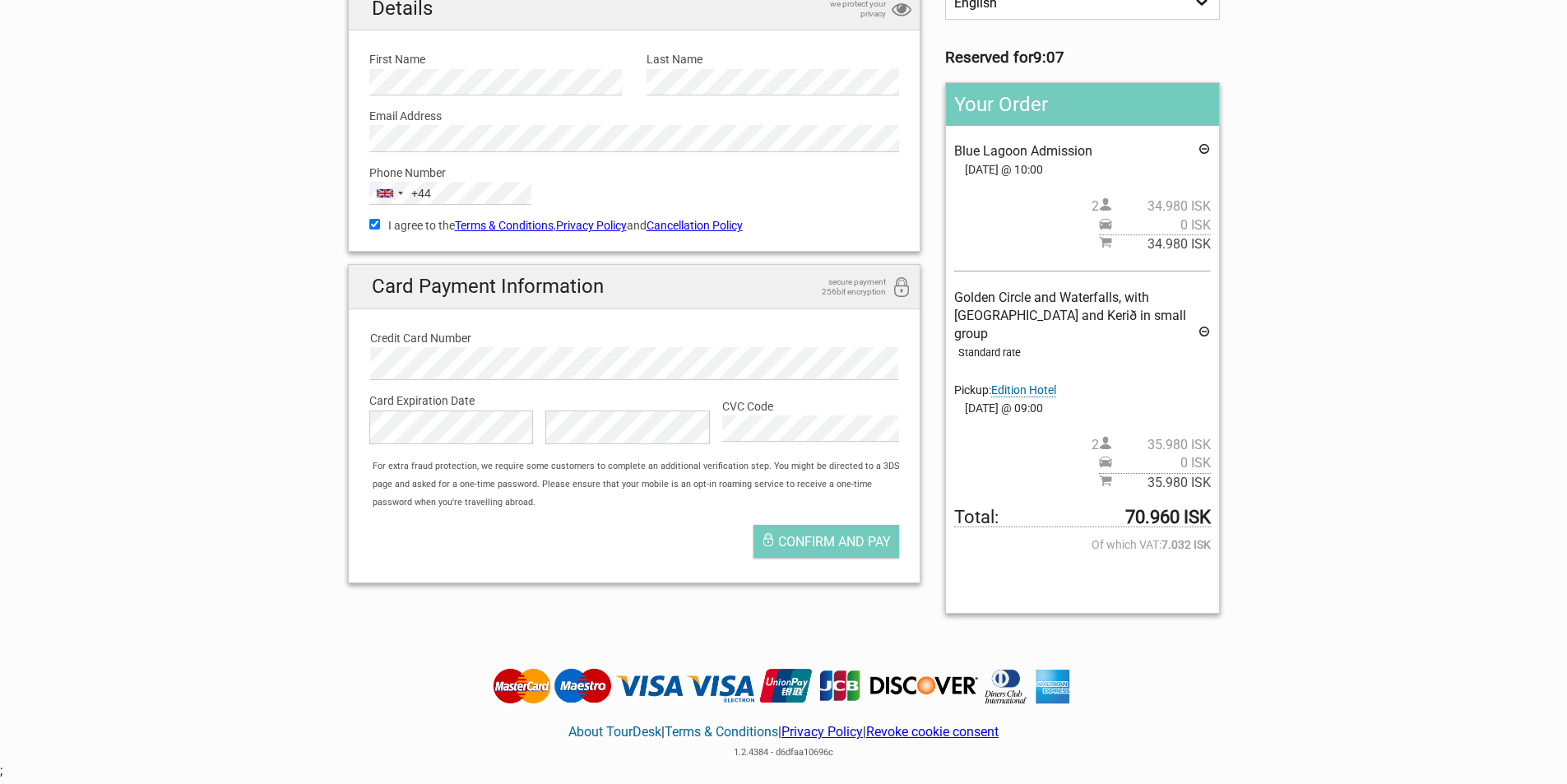
scroll to position [165, 0]
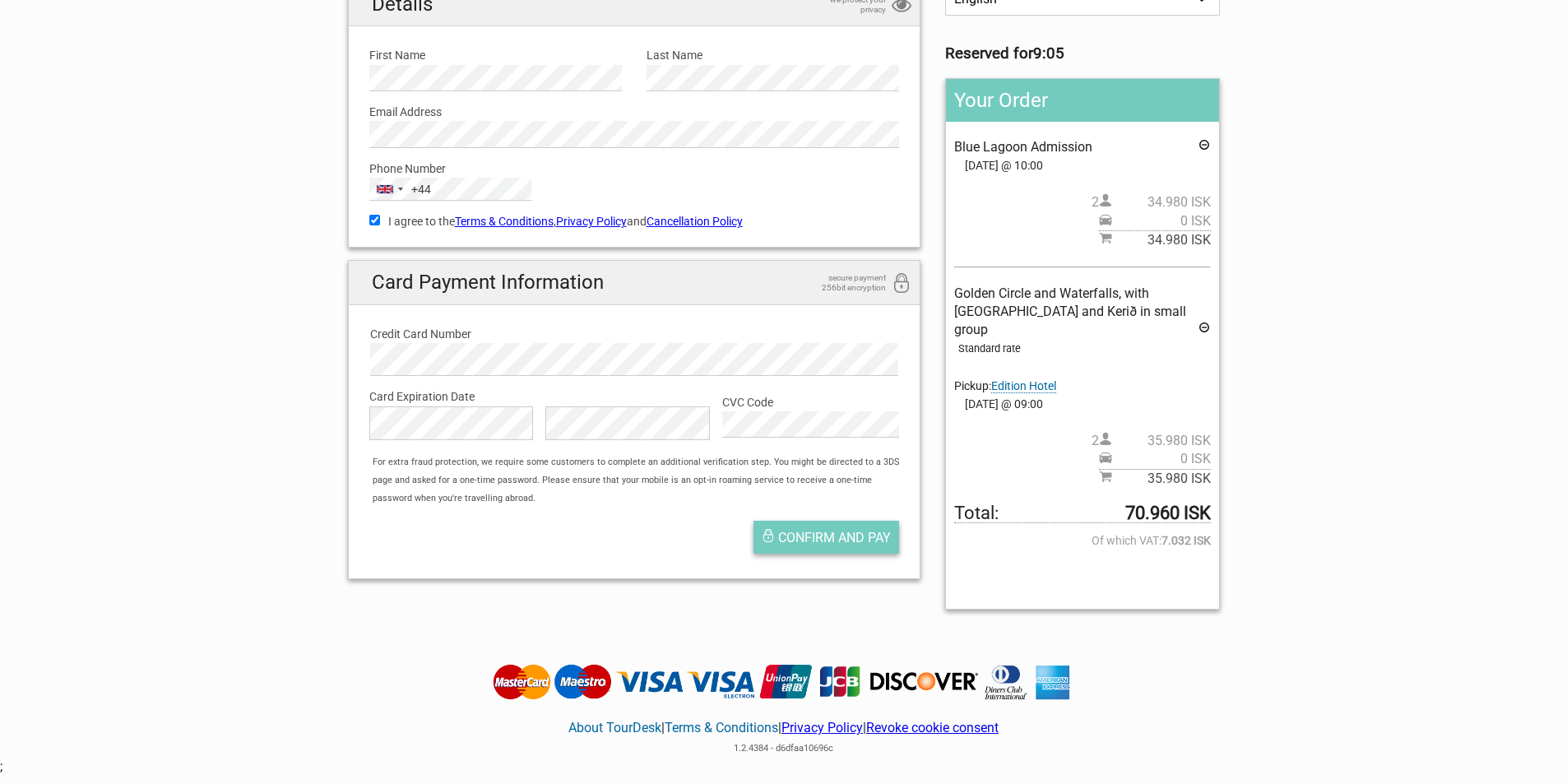
click at [829, 530] on span "Confirm and pay" at bounding box center [835, 538] width 113 height 16
